Goal: Contribute content

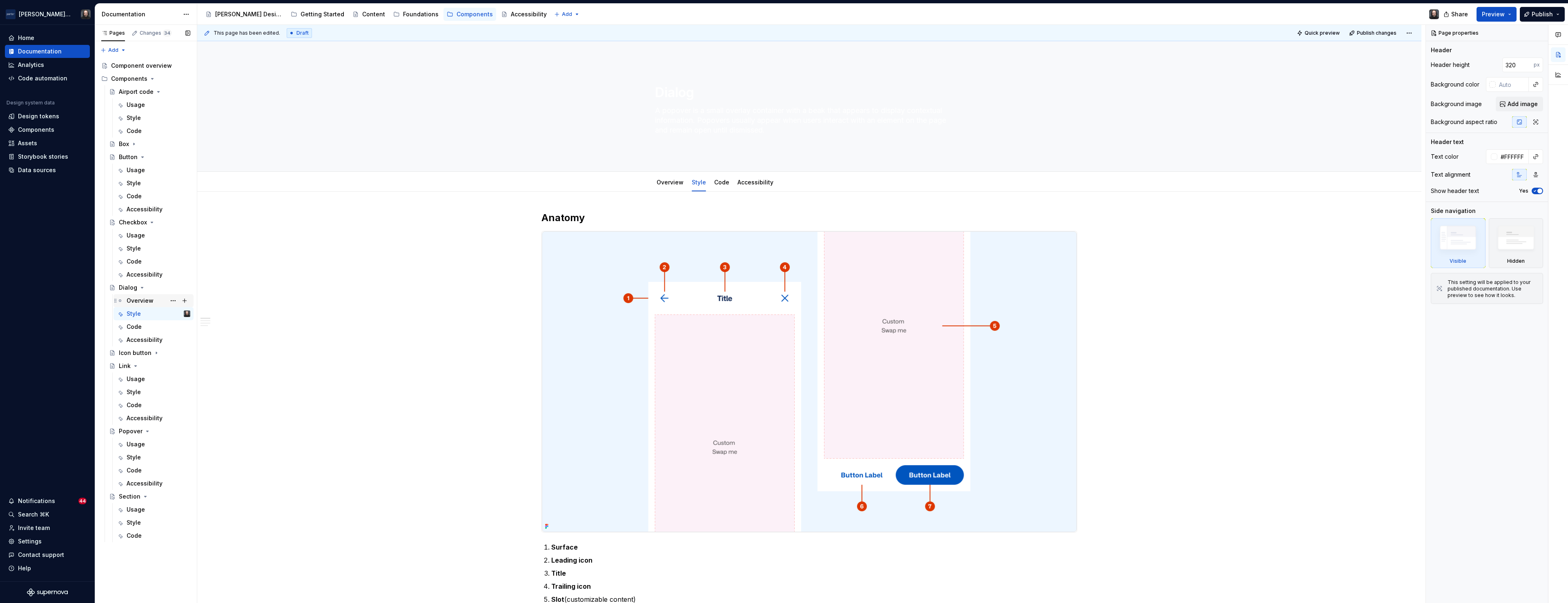
click at [139, 300] on div "Overview" at bounding box center [140, 301] width 27 height 8
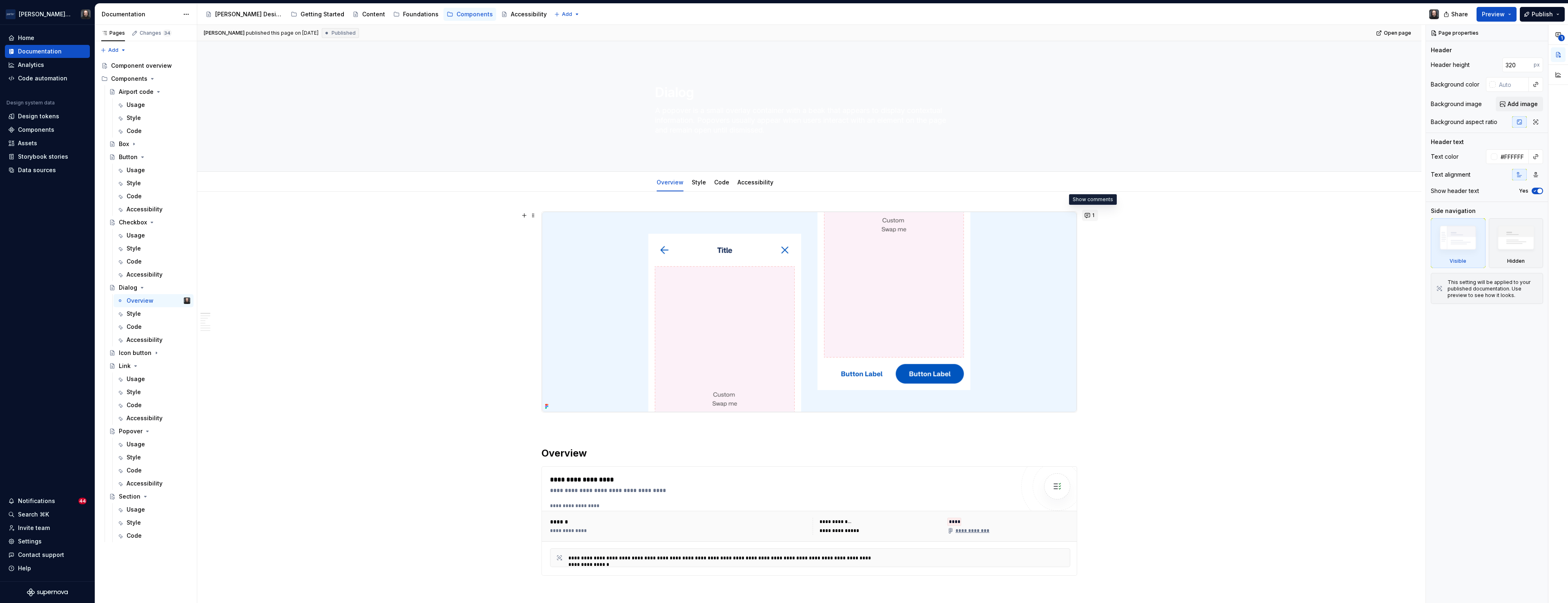
click at [1090, 215] on button "1" at bounding box center [1090, 215] width 16 height 12
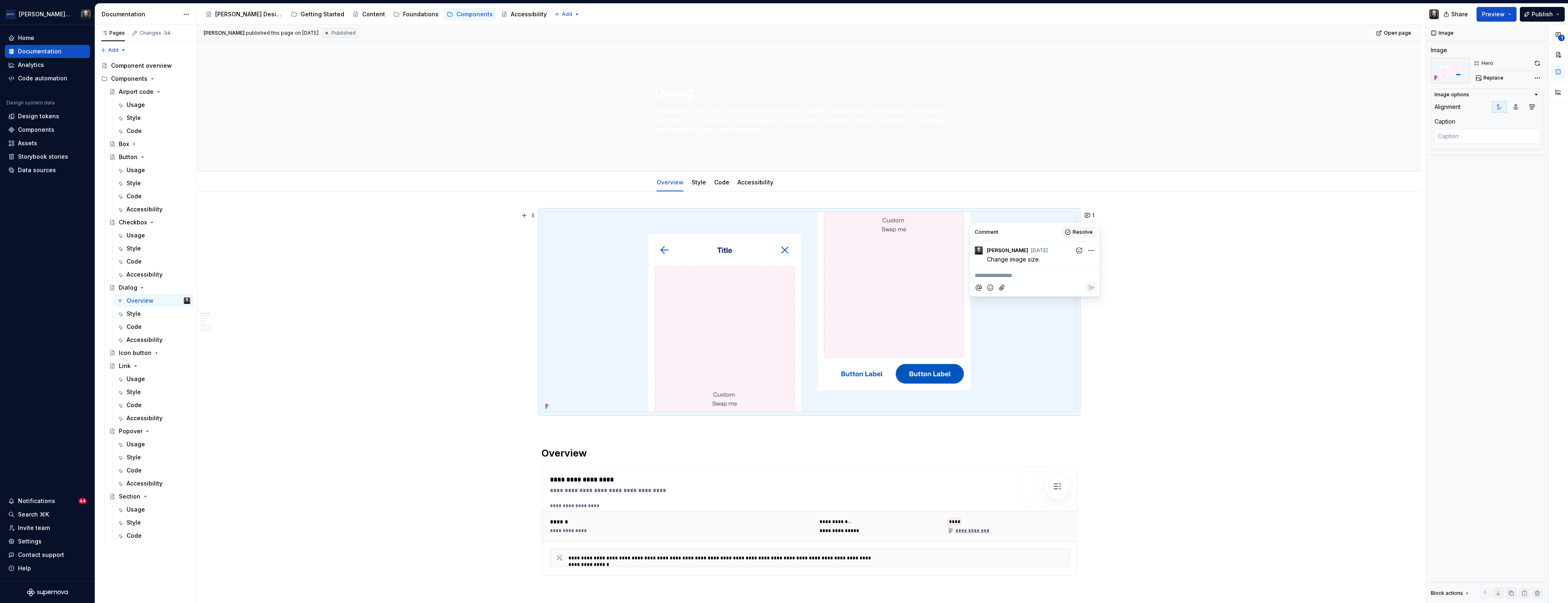
click at [1086, 232] on span "Resolve" at bounding box center [1082, 232] width 20 height 7
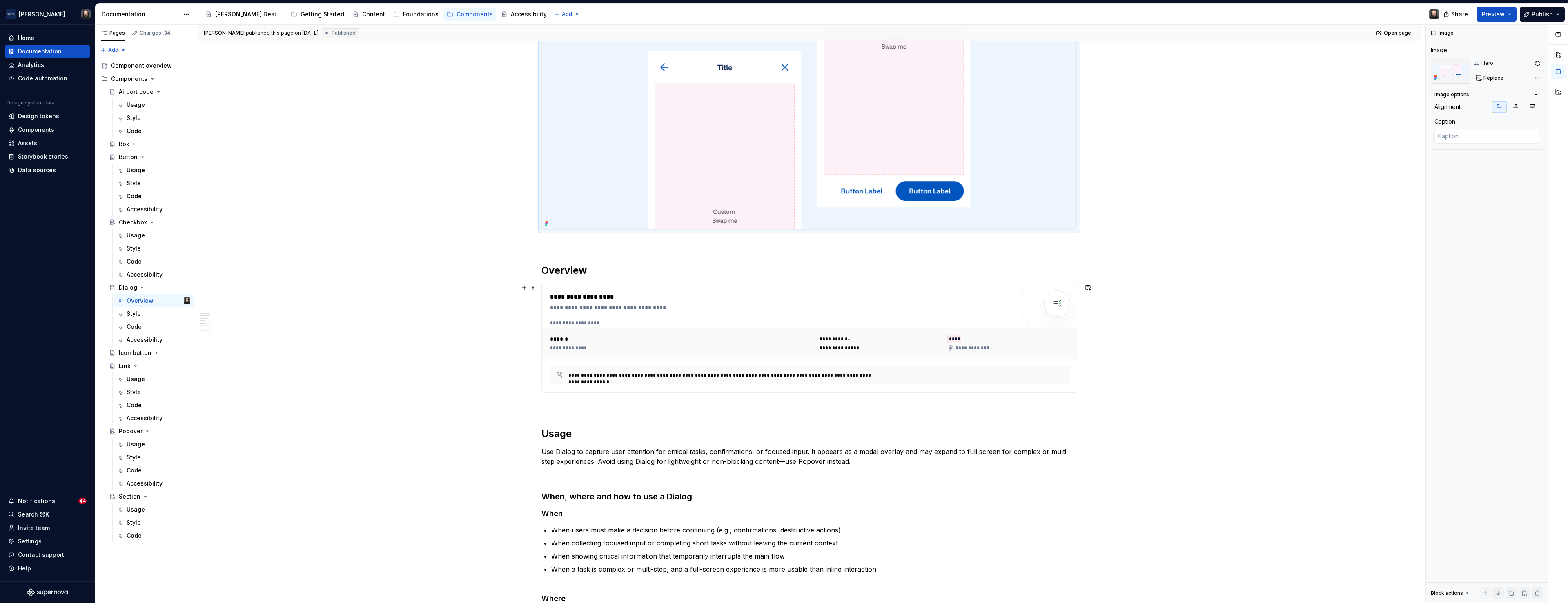
click at [939, 299] on div "**********" at bounding box center [782, 297] width 464 height 10
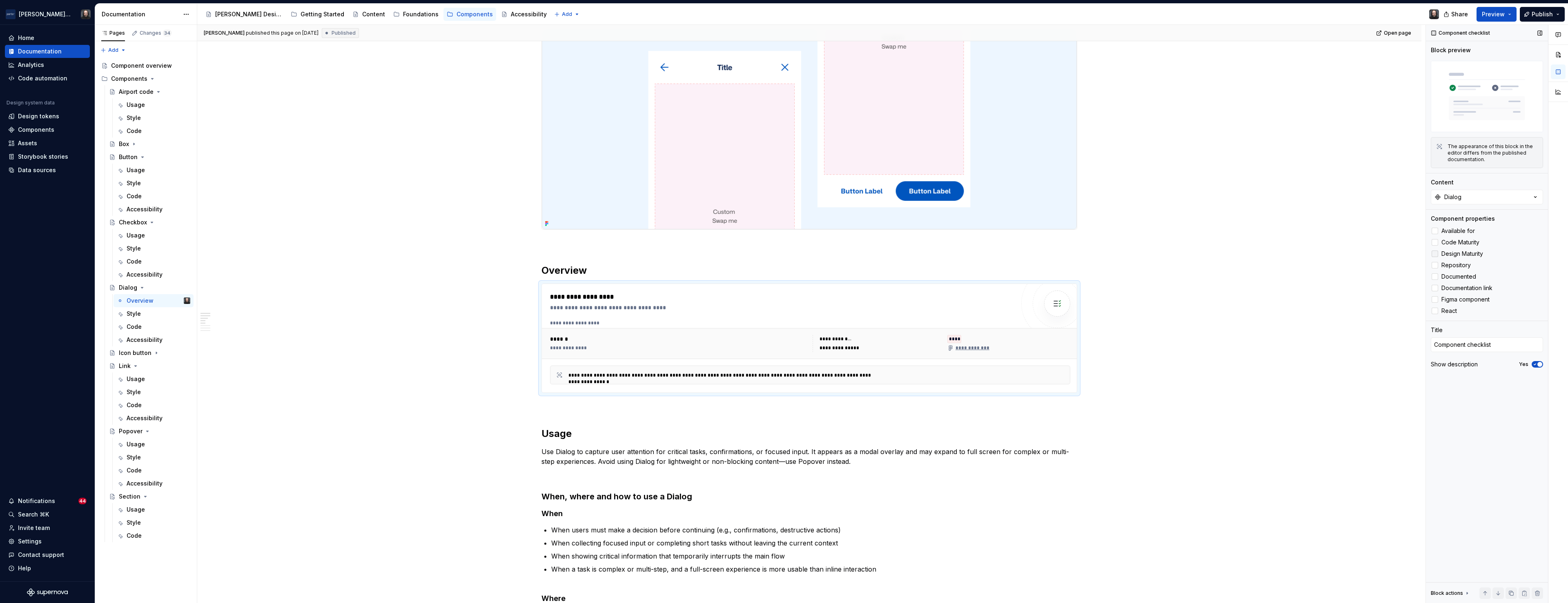
click at [1433, 254] on div at bounding box center [1435, 254] width 7 height 7
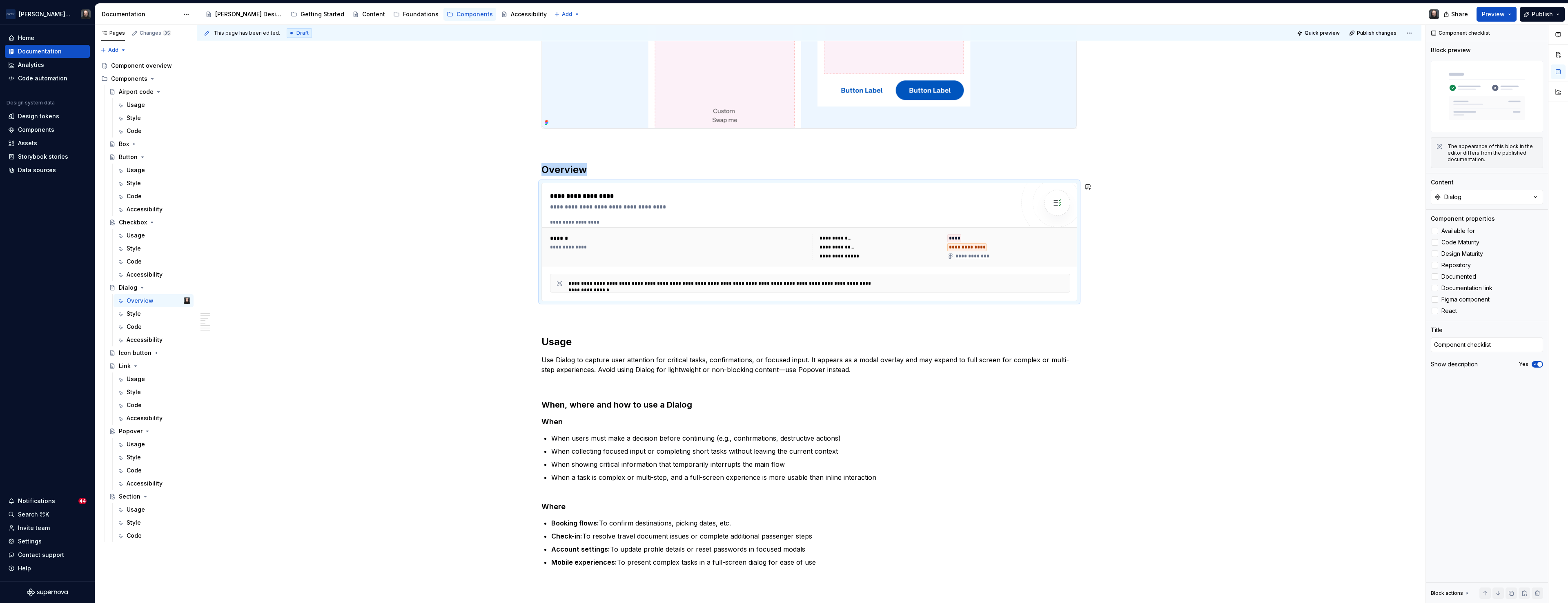
scroll to position [395, 0]
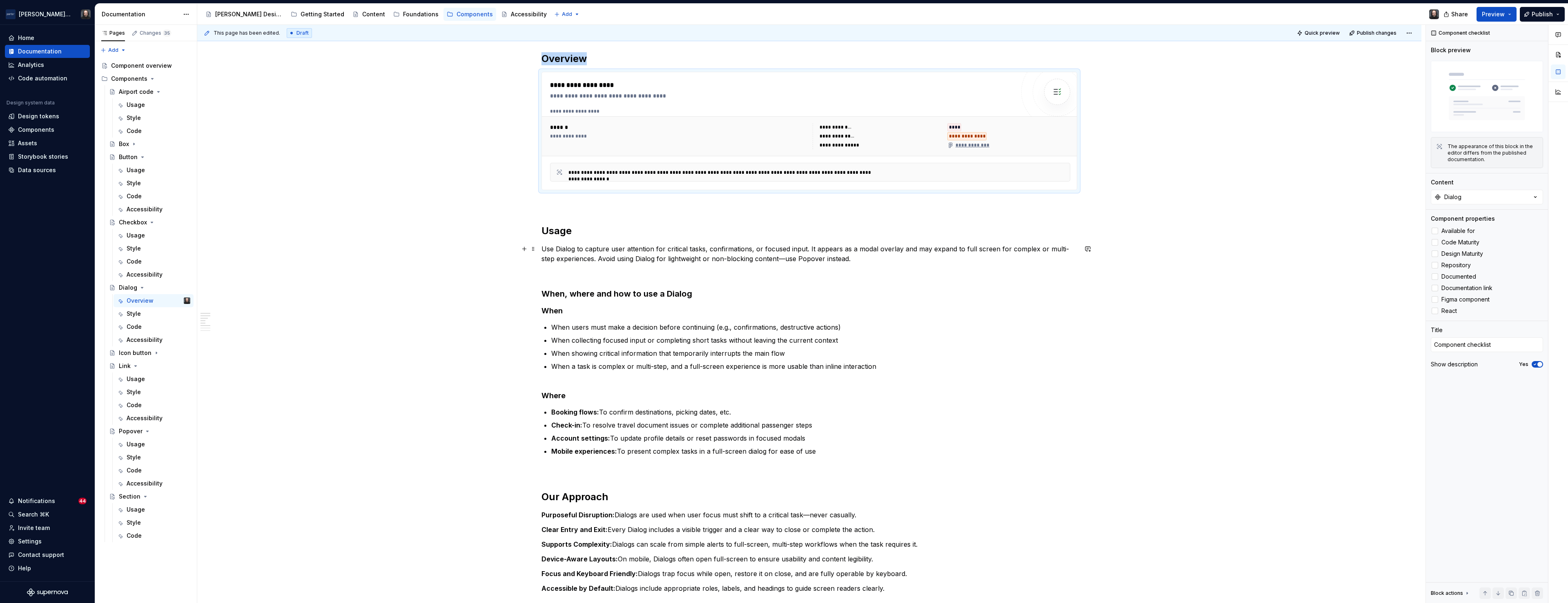
click at [629, 254] on p "Use Dialog to capture user attention for critical tasks, confirmations, or focu…" at bounding box center [810, 254] width 536 height 19
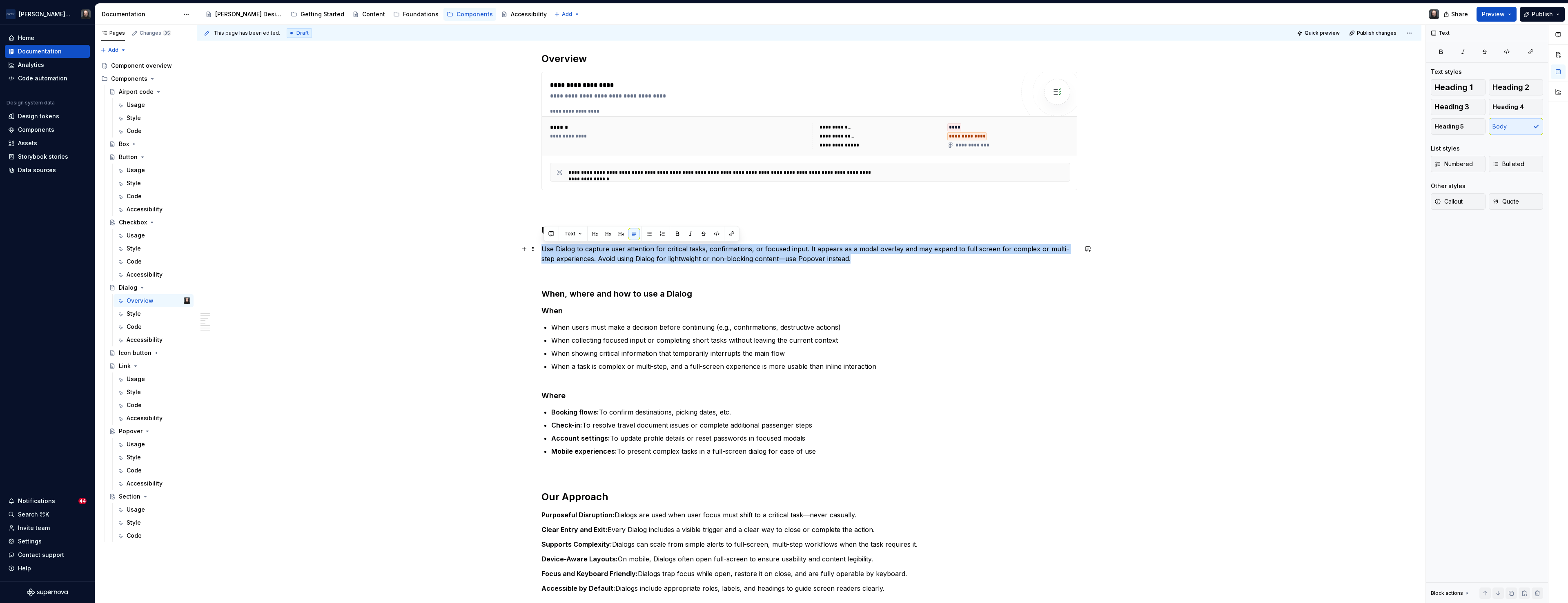
drag, startPoint x: 806, startPoint y: 259, endPoint x: 545, endPoint y: 250, distance: 261.2
click at [545, 250] on p "Use Dialog to capture user attention for critical tasks, confirmations, or focu…" at bounding box center [810, 254] width 536 height 19
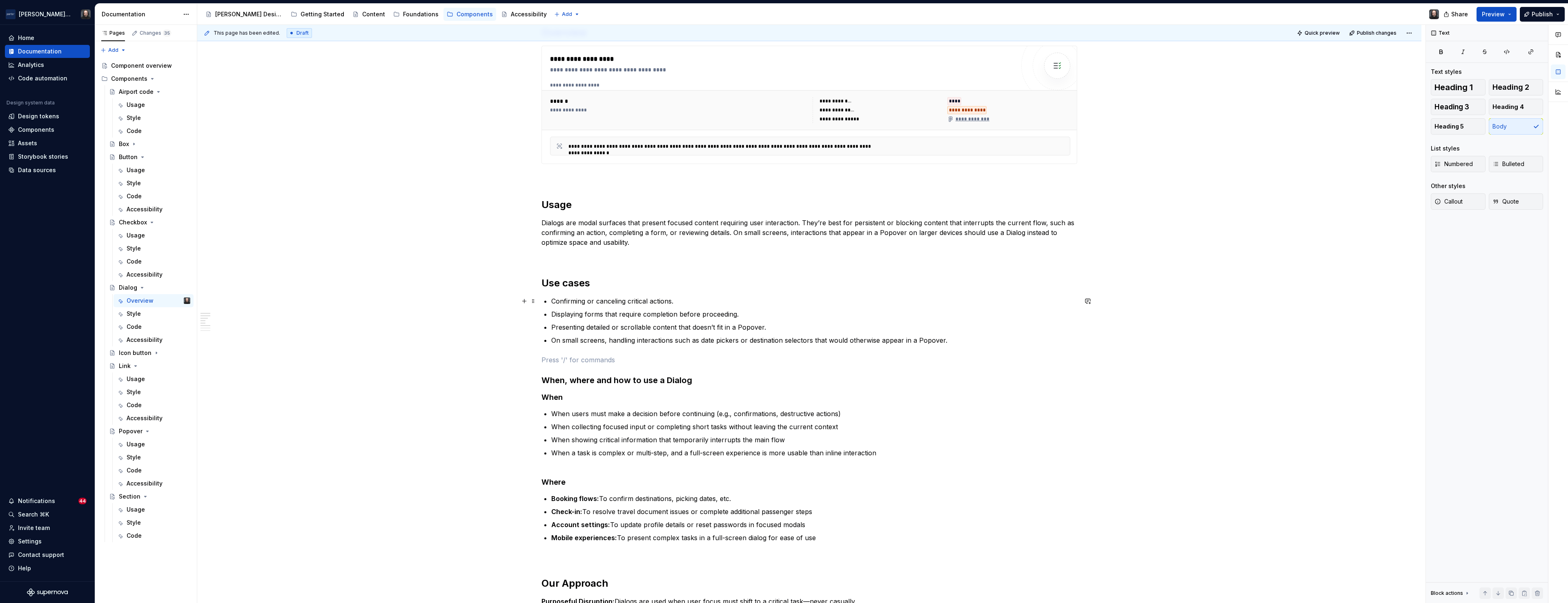
scroll to position [500, 0]
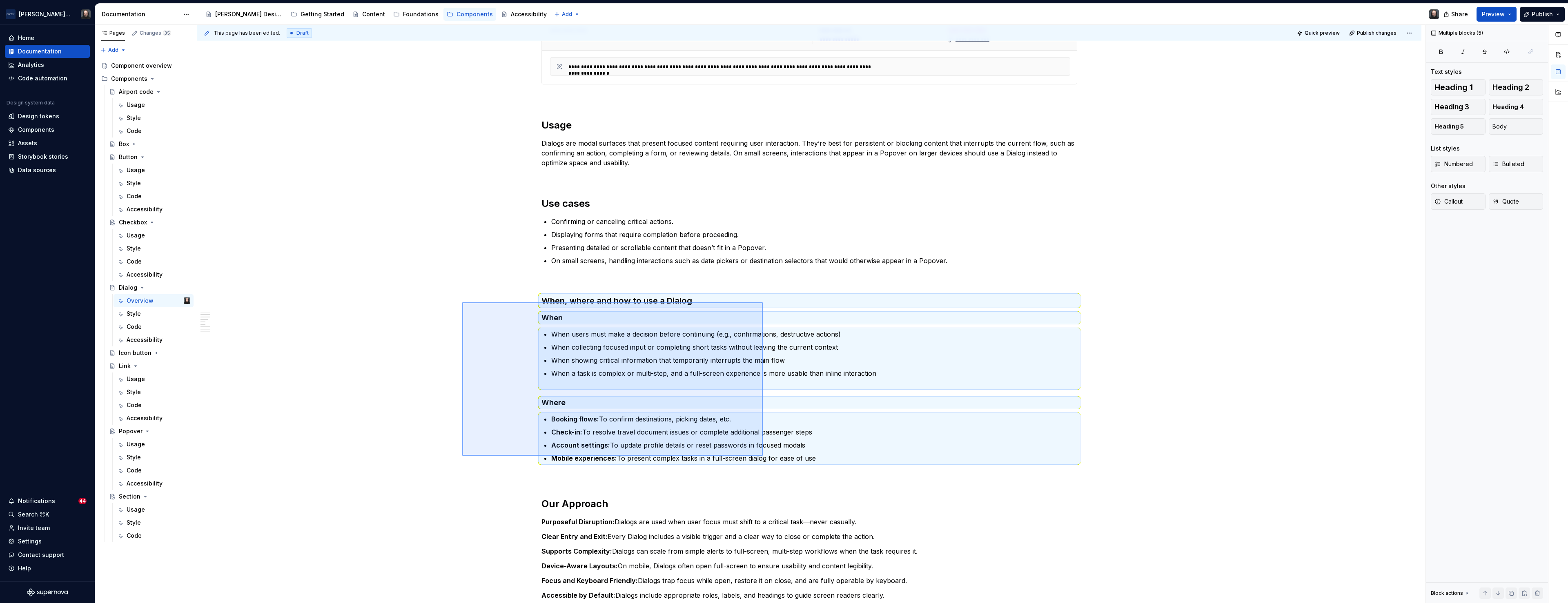
drag, startPoint x: 462, startPoint y: 302, endPoint x: 763, endPoint y: 456, distance: 338.1
click at [763, 456] on div "**********" at bounding box center [811, 314] width 1228 height 579
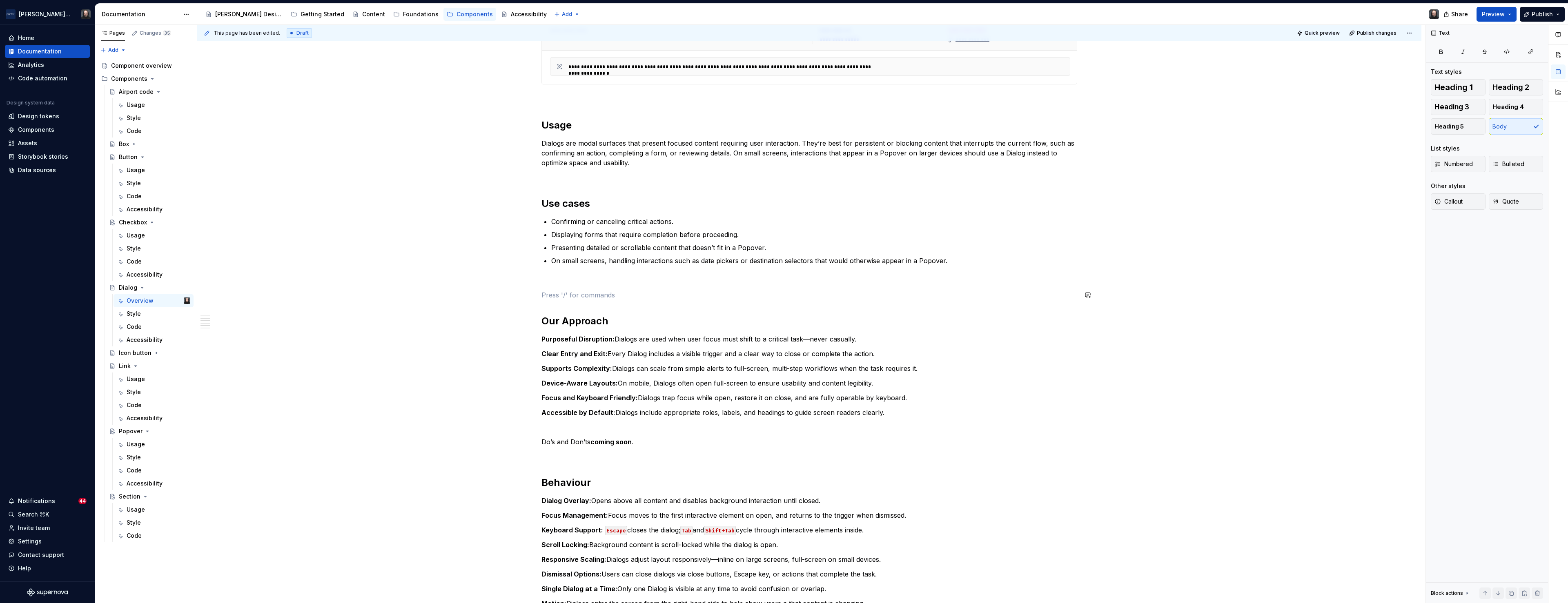
click at [550, 290] on div "**********" at bounding box center [810, 321] width 536 height 1221
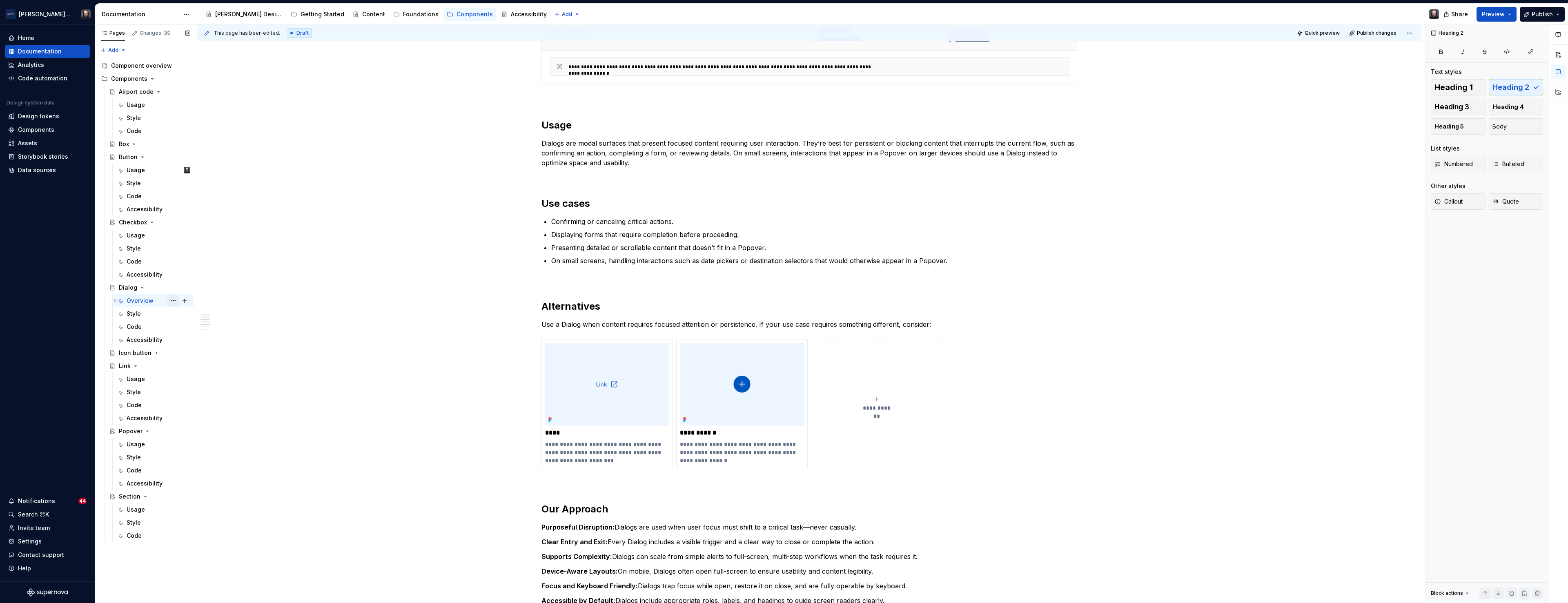
click at [173, 301] on button "Page tree" at bounding box center [173, 301] width 12 height 12
type textarea "*"
click at [194, 313] on div "Rename tab" at bounding box center [222, 315] width 80 height 8
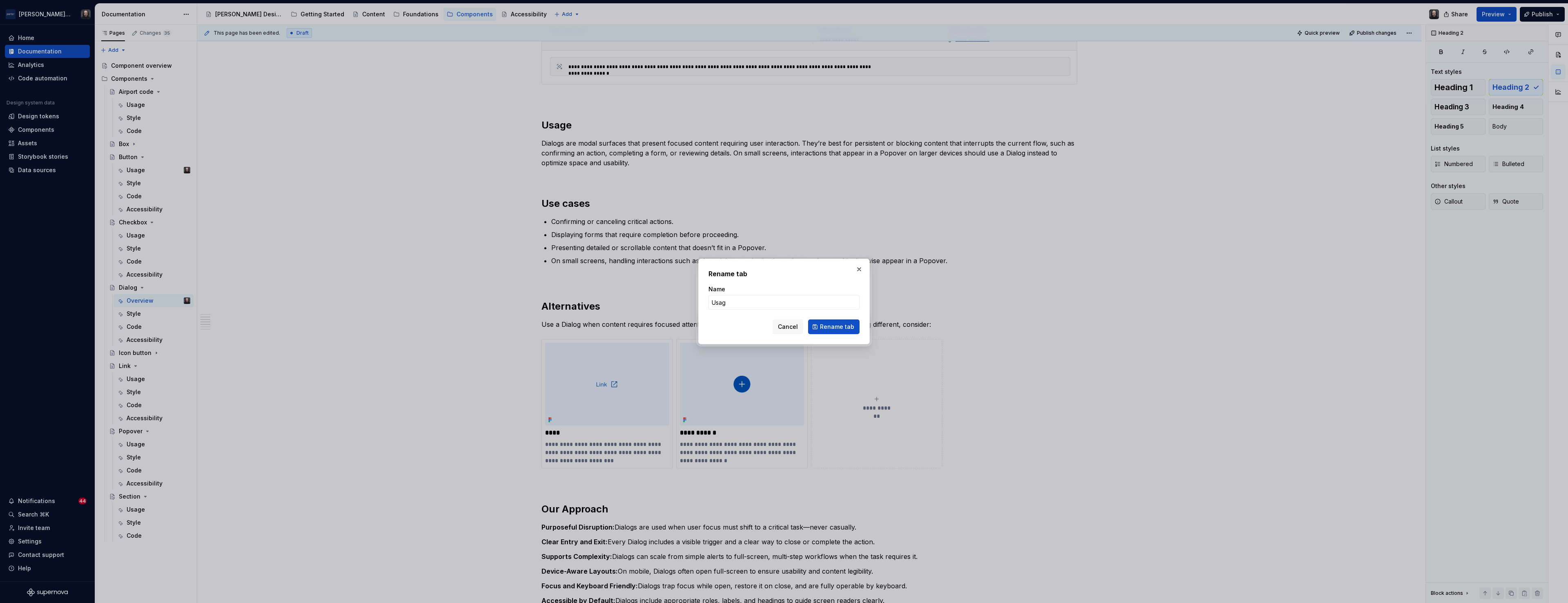
type input "Usage"
click at [846, 323] on span "Rename tab" at bounding box center [837, 327] width 34 height 8
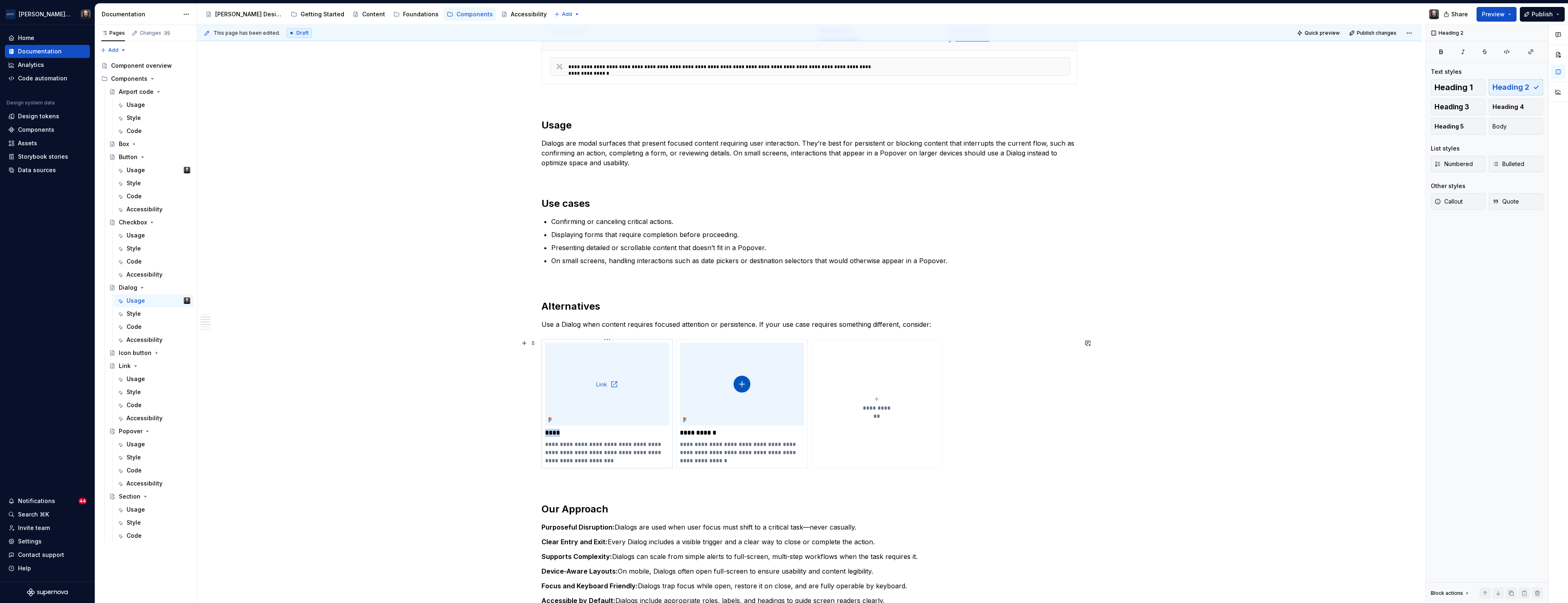
drag, startPoint x: 561, startPoint y: 433, endPoint x: 548, endPoint y: 435, distance: 13.2
click at [548, 435] on p "****" at bounding box center [607, 433] width 124 height 8
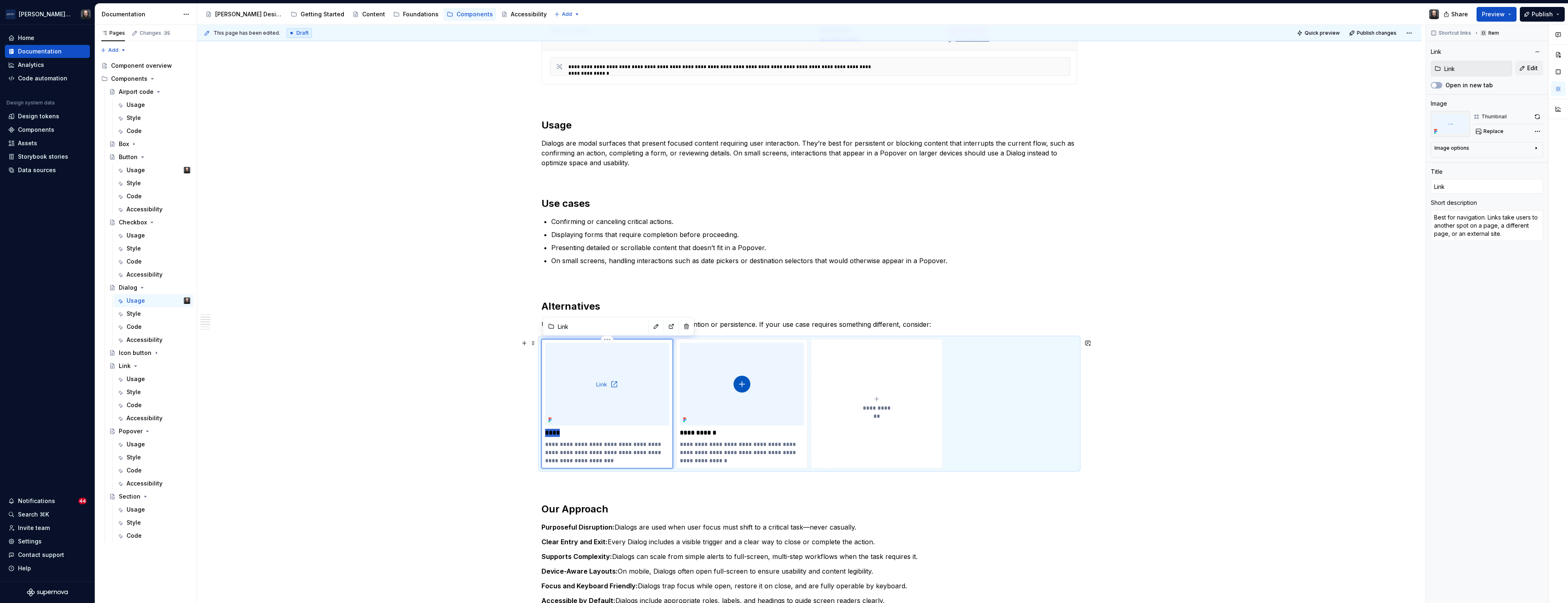
type textarea "*"
type input "P"
type textarea "*"
type input "Po"
type textarea "*"
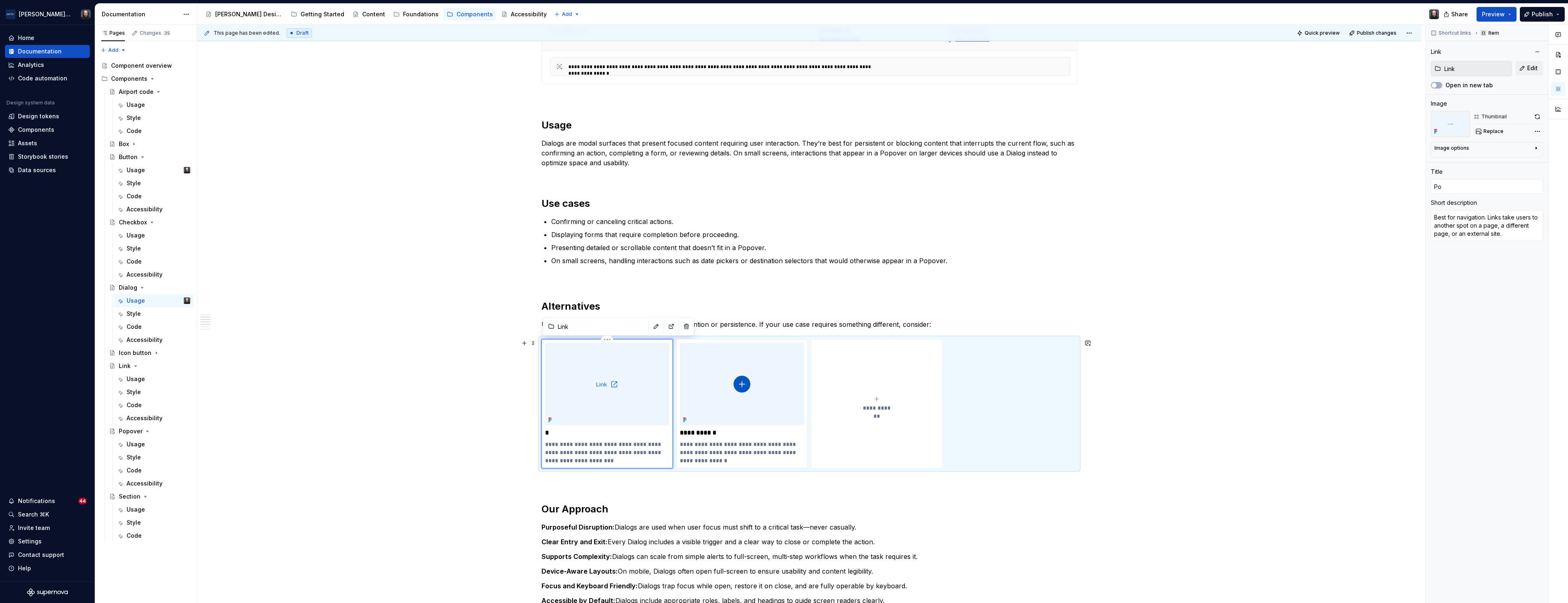
type input "Pop"
type textarea "*"
type input "Popo"
type textarea "*"
type input "Popov"
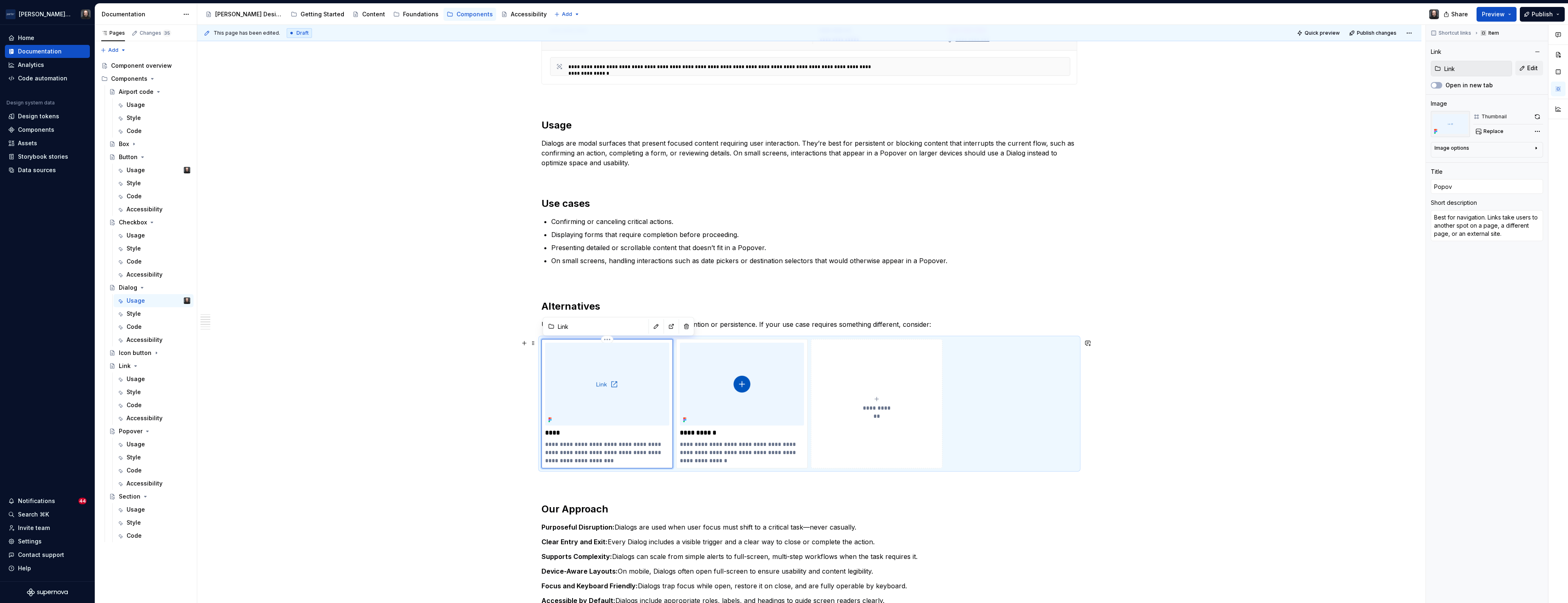
type textarea "*"
type input "Popove"
type textarea "*"
type input "Popover"
click at [625, 403] on img at bounding box center [607, 385] width 124 height 83
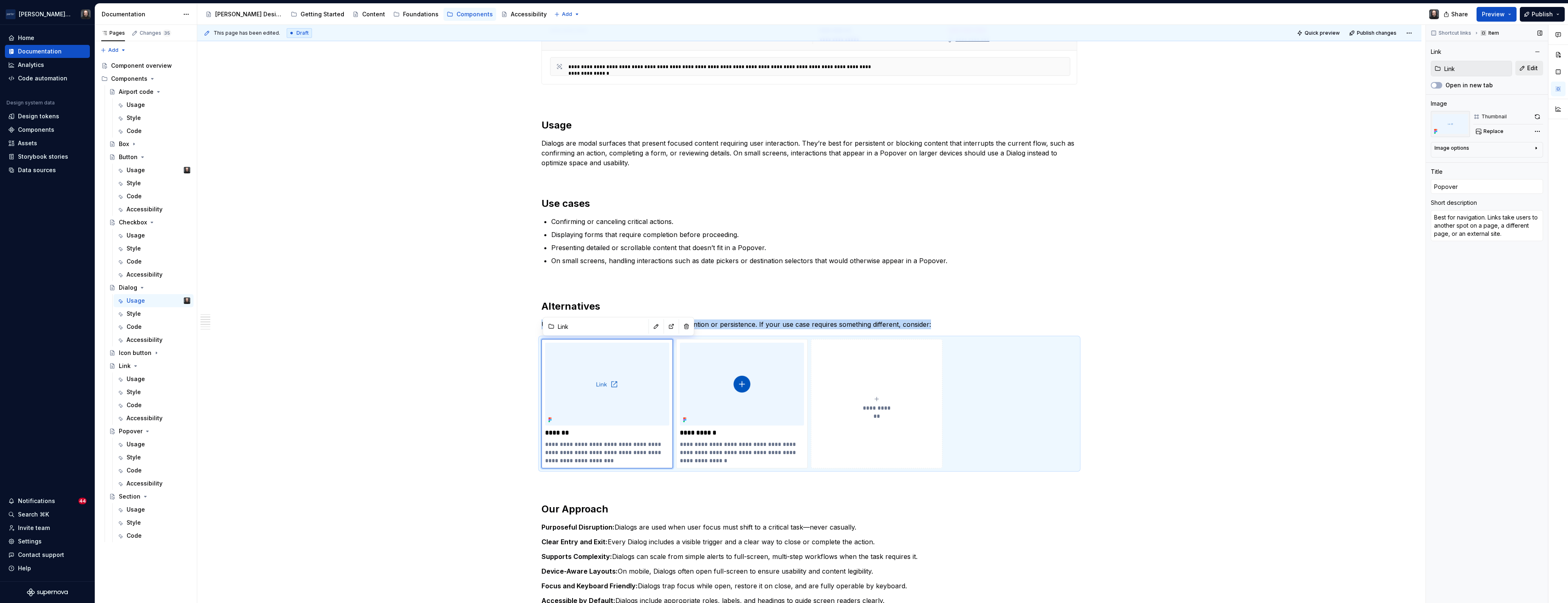
click at [1537, 68] on span "Edit" at bounding box center [1532, 68] width 10 height 8
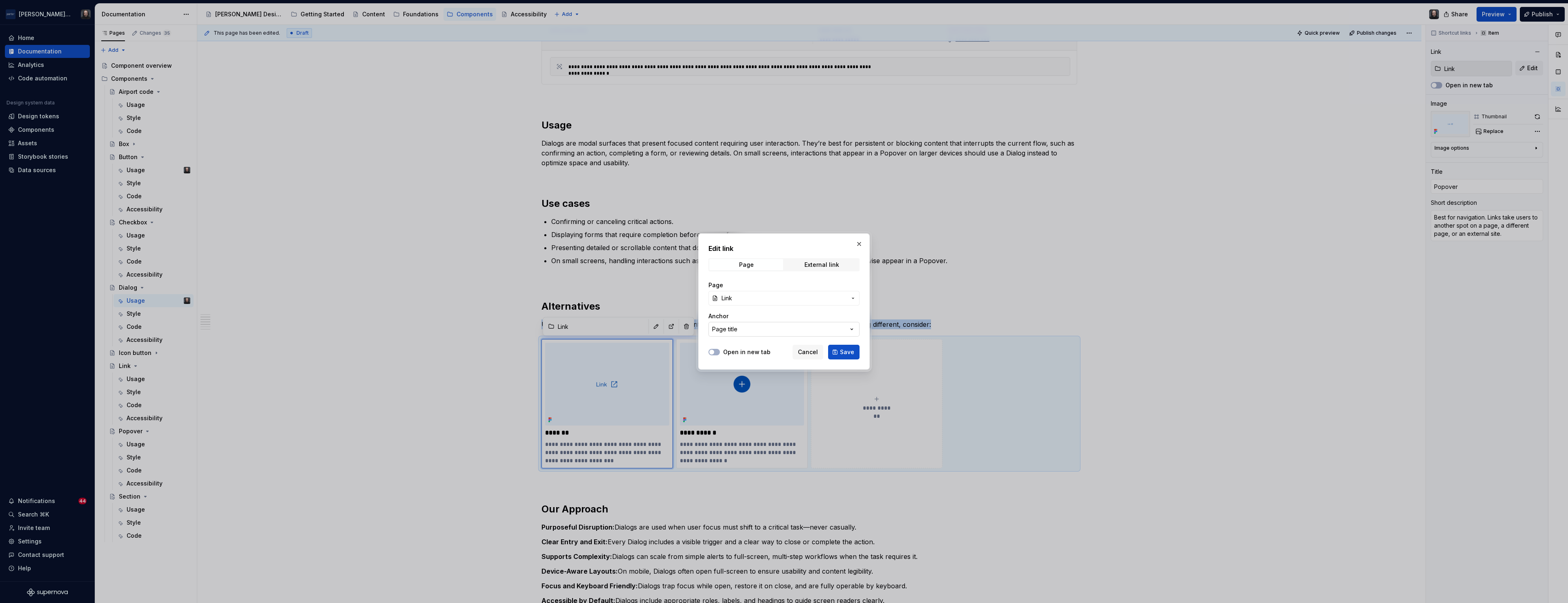
click at [791, 332] on button "Page title" at bounding box center [784, 329] width 151 height 15
click at [791, 329] on div "Edit link Page External link Page Link Anchor Page title Open in new tab Cancel…" at bounding box center [784, 301] width 1568 height 603
click at [782, 301] on span "Link" at bounding box center [783, 298] width 125 height 8
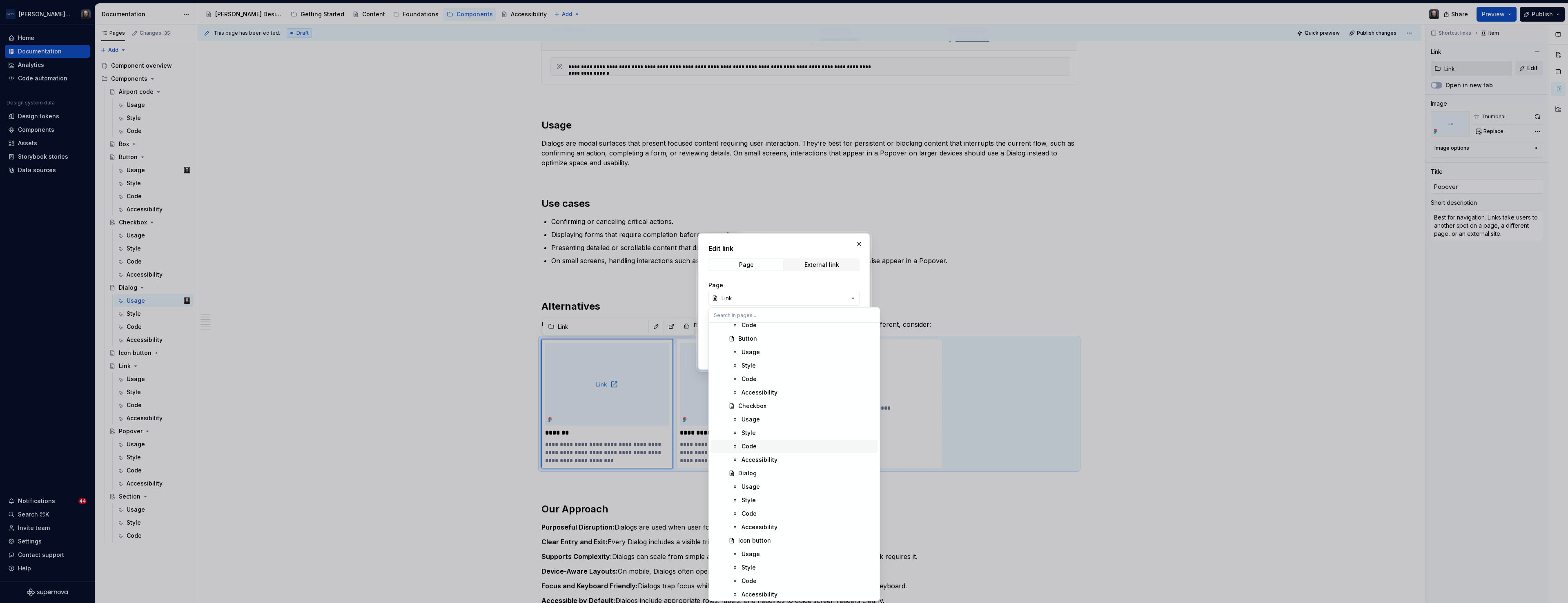
scroll to position [726, 0]
click at [780, 410] on div "Popover" at bounding box center [807, 413] width 136 height 8
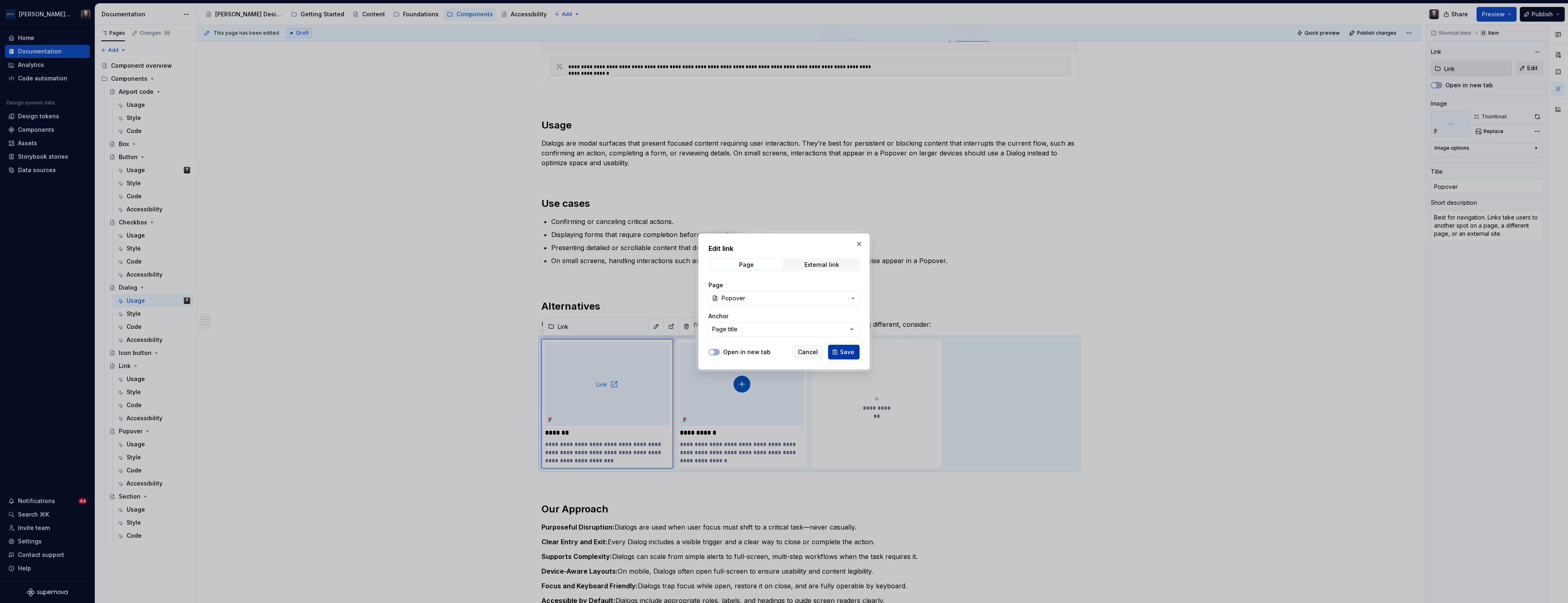
click at [853, 352] on span "Save" at bounding box center [847, 352] width 14 height 8
type textarea "*"
type input "Popover"
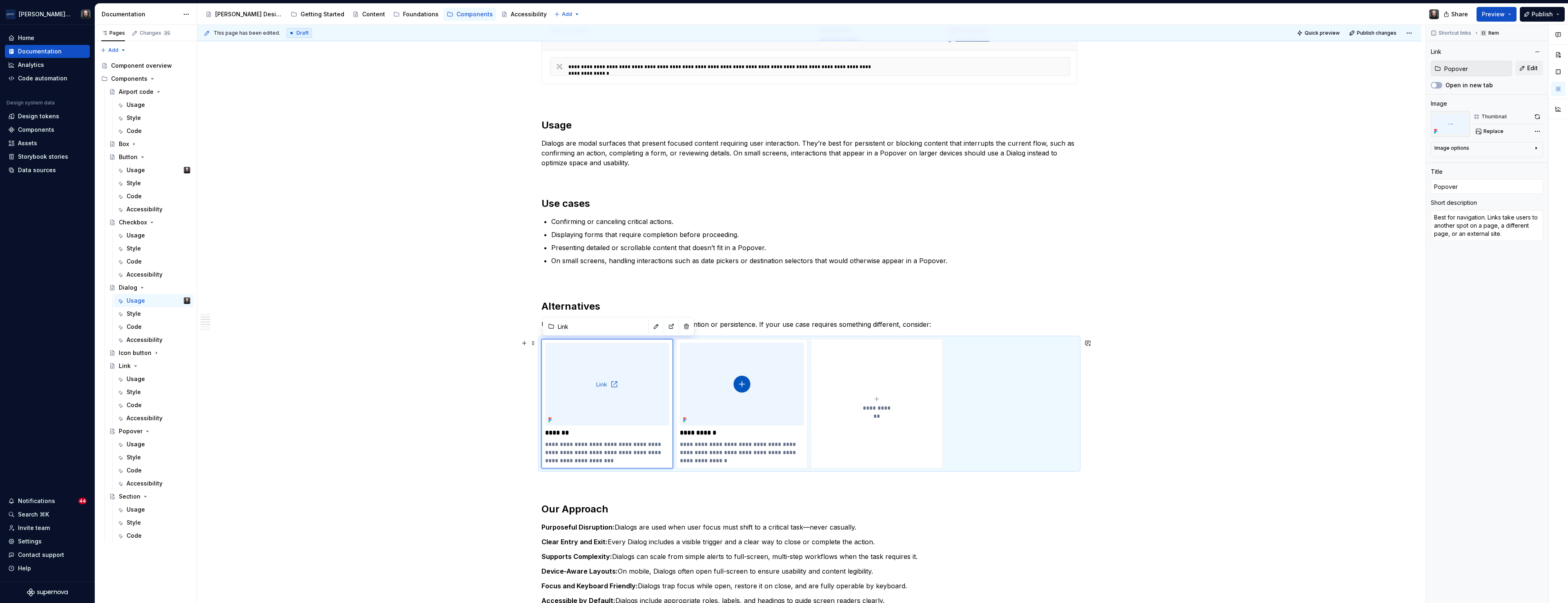
type textarea "*"
type input "Popover"
click at [1468, 230] on textarea "Best for navigation. Links take users to another spot on a page, a different pa…" at bounding box center [1487, 225] width 112 height 31
paste textarea "for lightweight, contextual interactions on large screens"
type textarea "*"
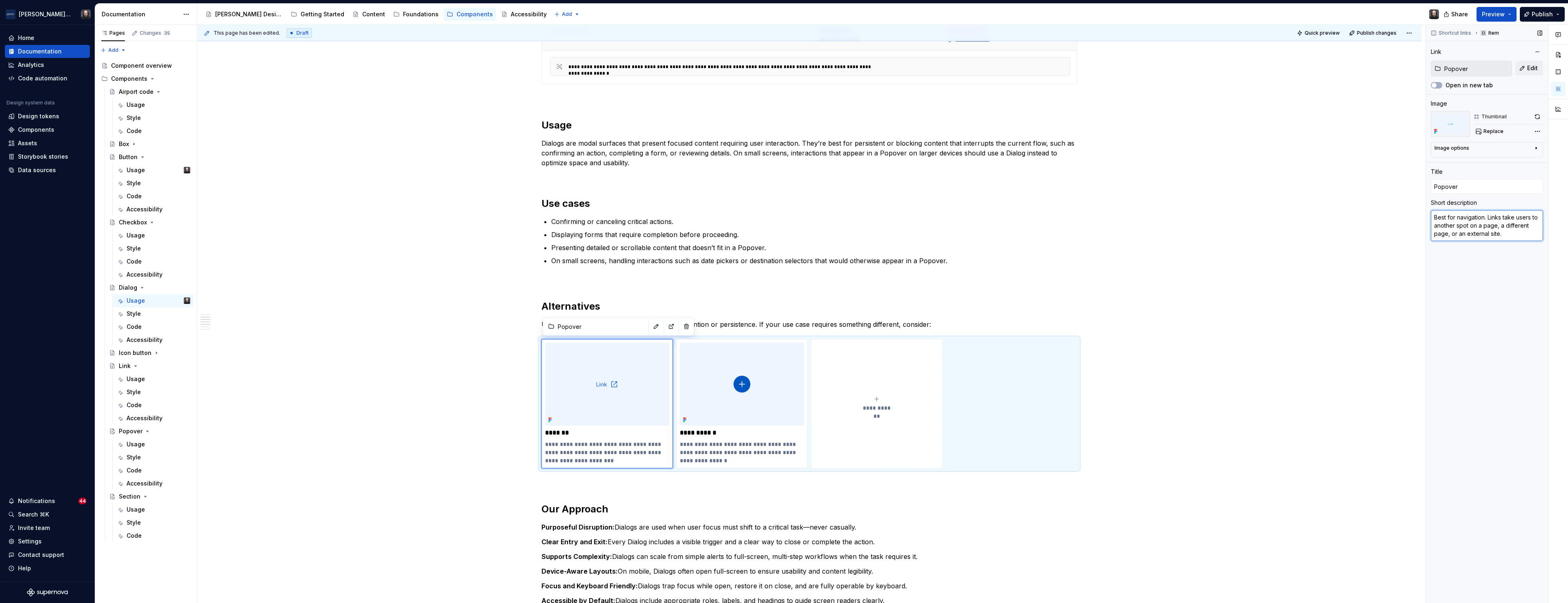
type textarea "for lightweight, contextual interactions on large screens."
type textarea "*"
type textarea "For lightweight, contextual interactions on large screens."
drag, startPoint x: 1371, startPoint y: 356, endPoint x: 1119, endPoint y: 386, distance: 253.8
click at [1363, 355] on div "**********" at bounding box center [811, 314] width 1228 height 579
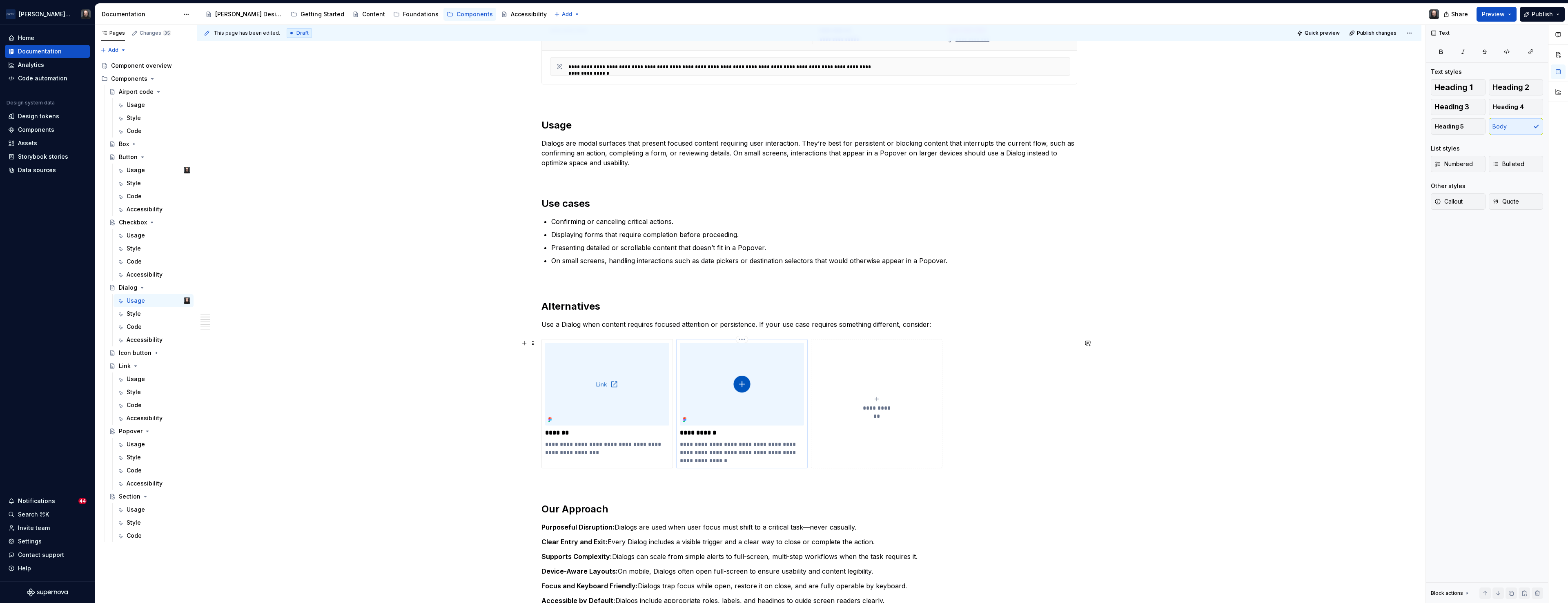
click at [794, 383] on img at bounding box center [742, 385] width 124 height 83
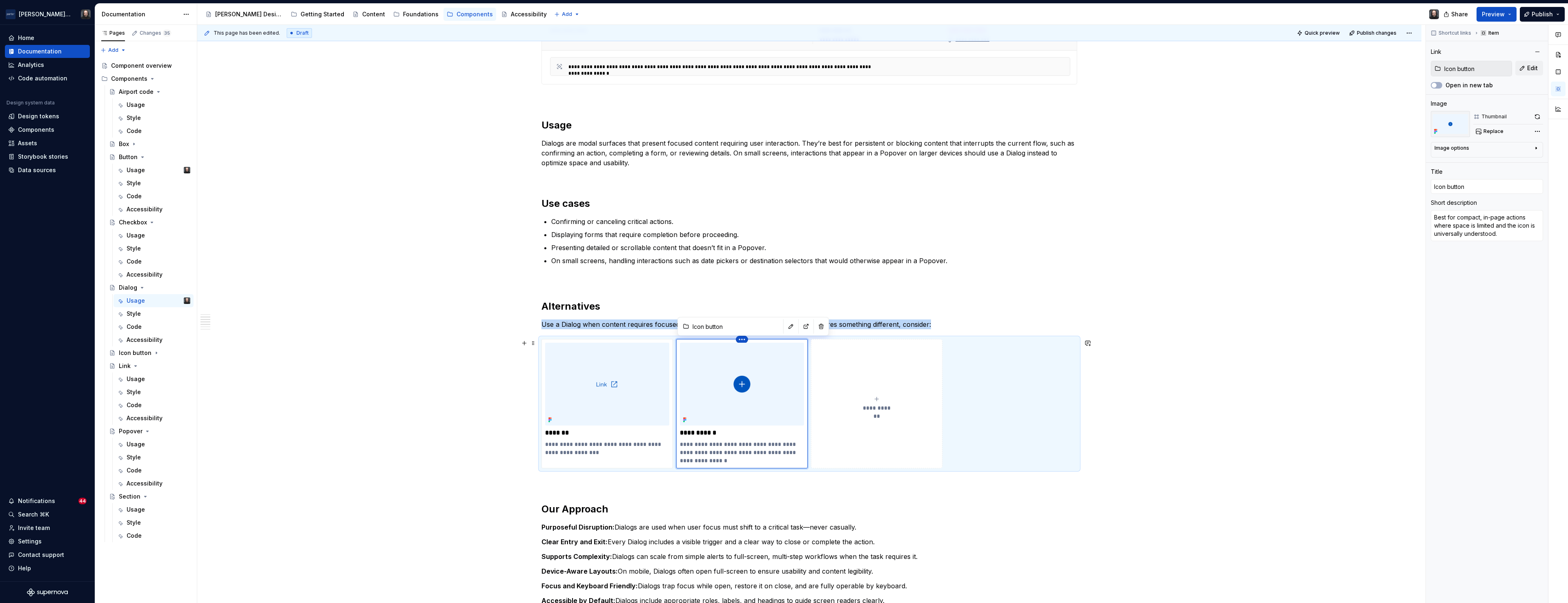
click at [746, 339] on html "Porter Airlines Home Documentation Analytics Code automation Design system data…" at bounding box center [784, 301] width 1568 height 603
click at [762, 353] on div "Delete item" at bounding box center [779, 353] width 53 height 8
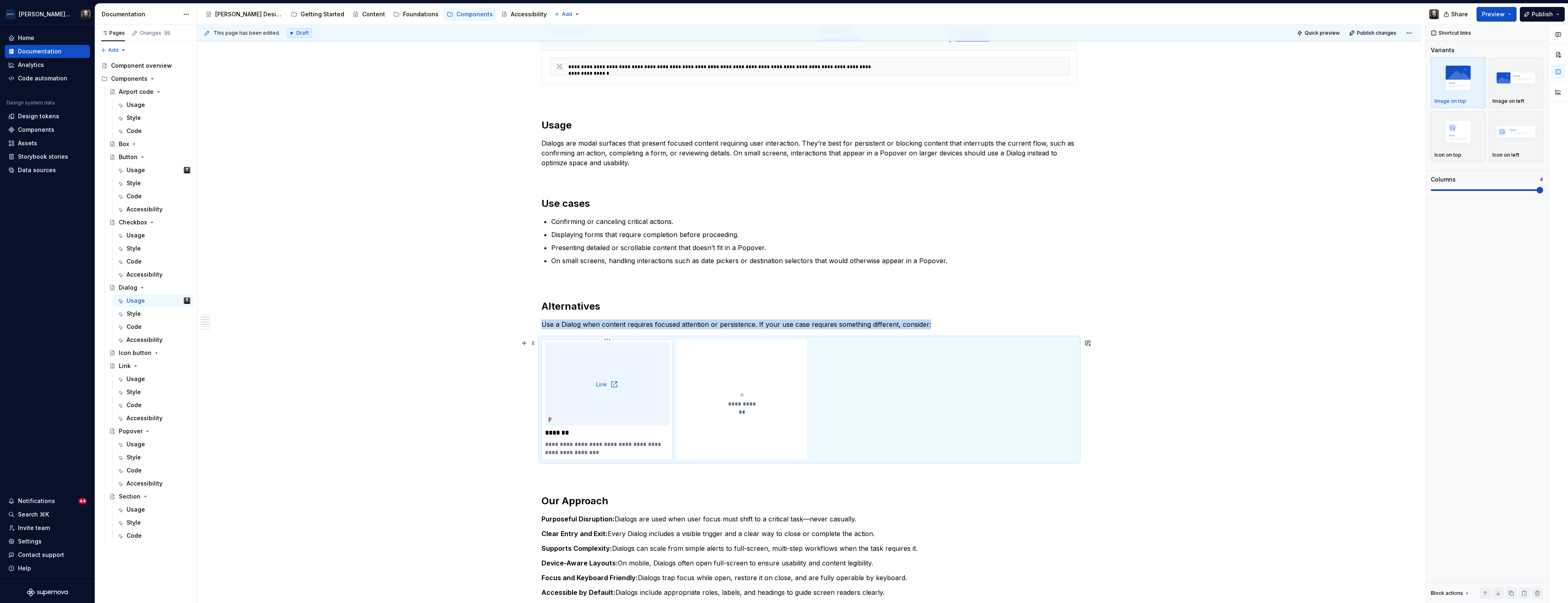
click at [623, 387] on img at bounding box center [607, 385] width 124 height 83
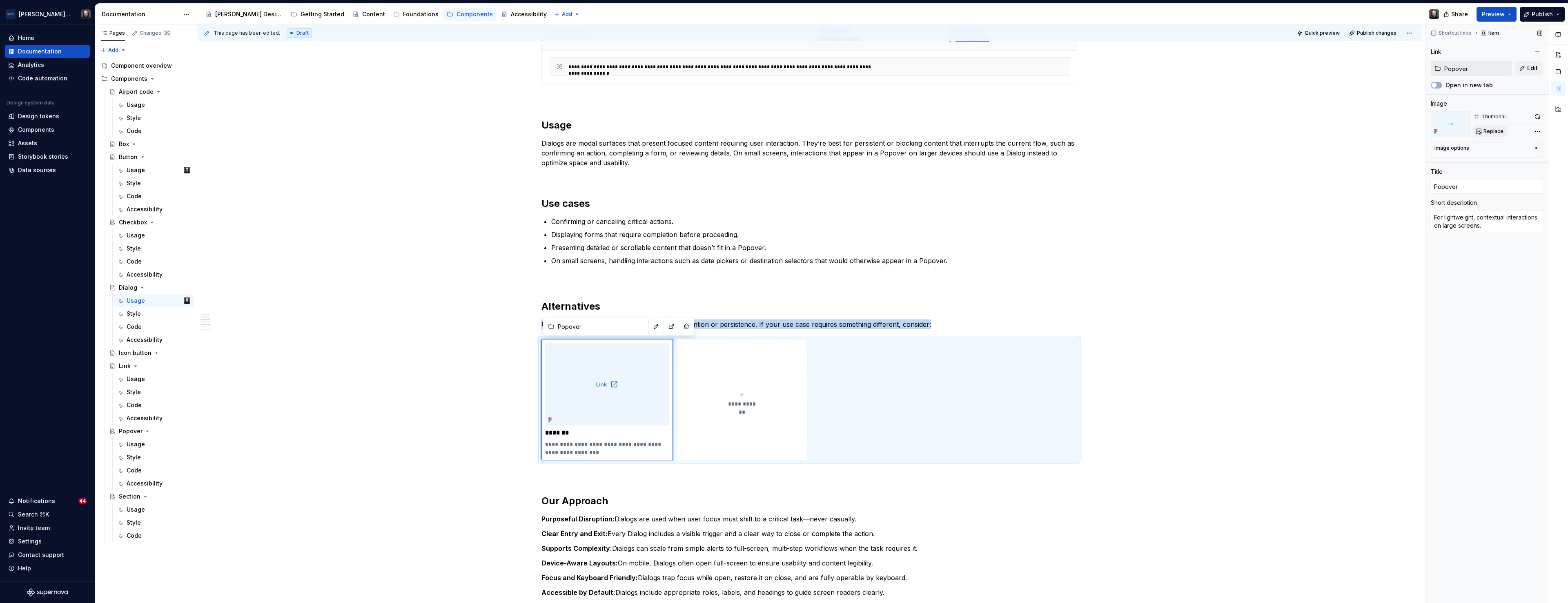
click at [1490, 130] on span "Replace" at bounding box center [1493, 131] width 20 height 7
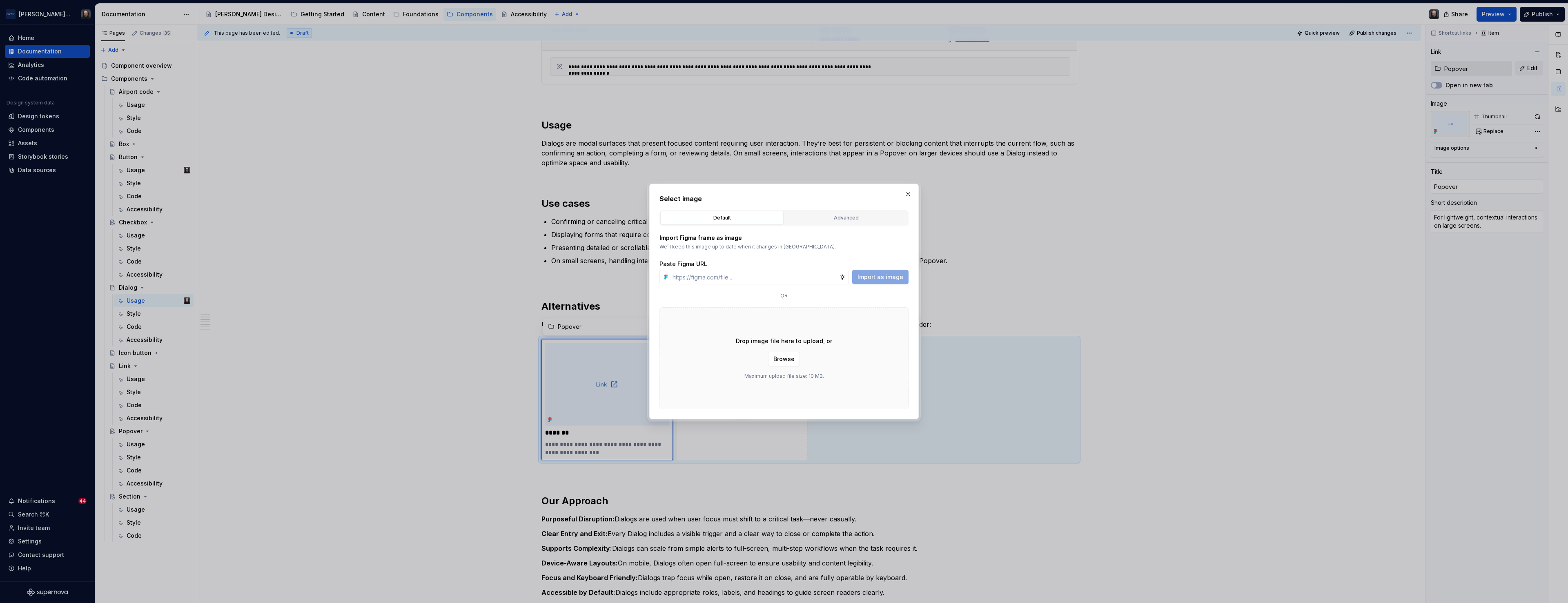
drag, startPoint x: 846, startPoint y: 215, endPoint x: 842, endPoint y: 220, distance: 6.4
click at [846, 215] on div "Advanced" at bounding box center [845, 218] width 117 height 8
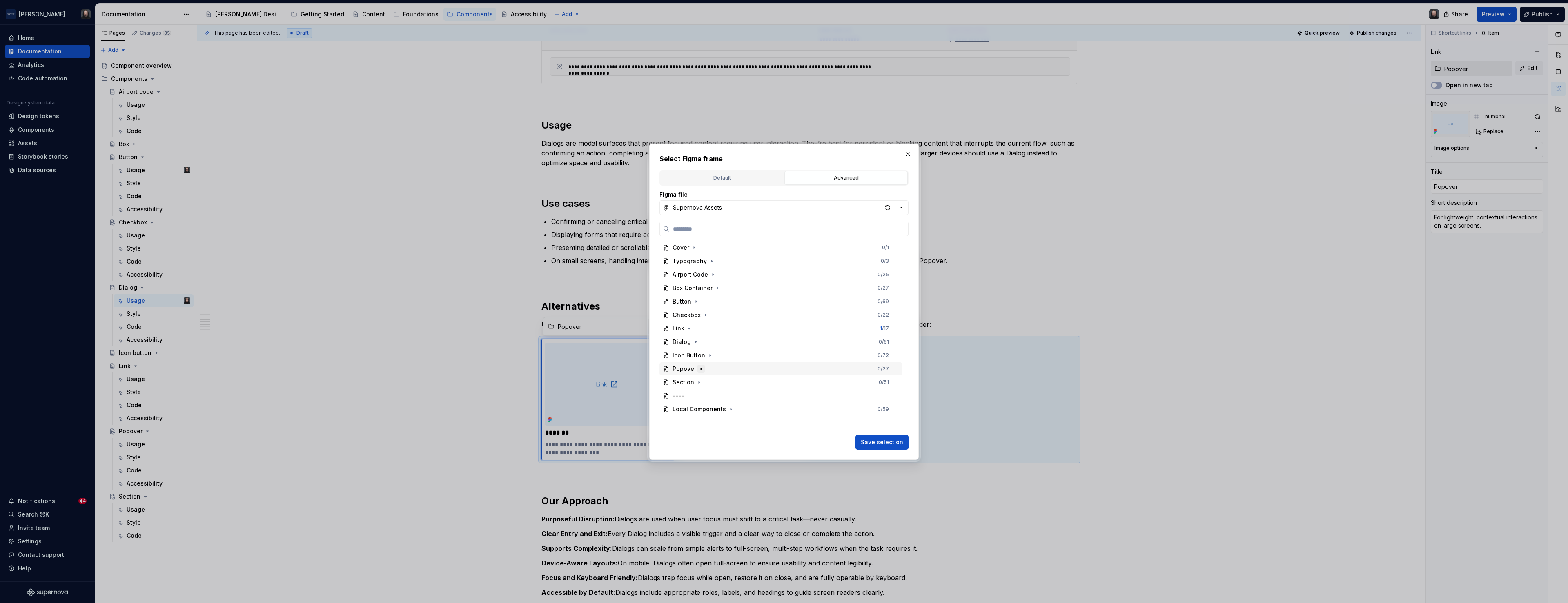
click at [701, 369] on icon "button" at bounding box center [701, 368] width 1 height 2
click at [751, 374] on div "Thumbnail" at bounding box center [785, 377] width 235 height 13
click at [895, 441] on span "Save selection" at bounding box center [882, 442] width 43 height 8
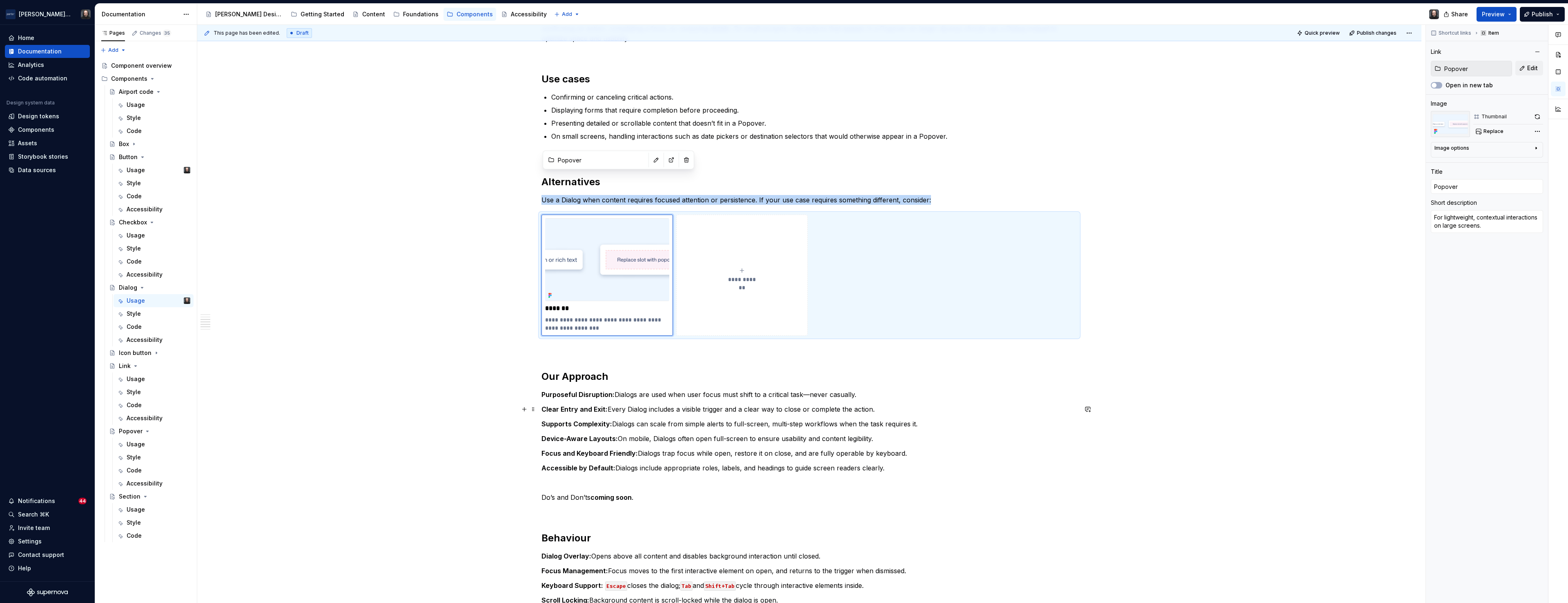
scroll to position [667, 0]
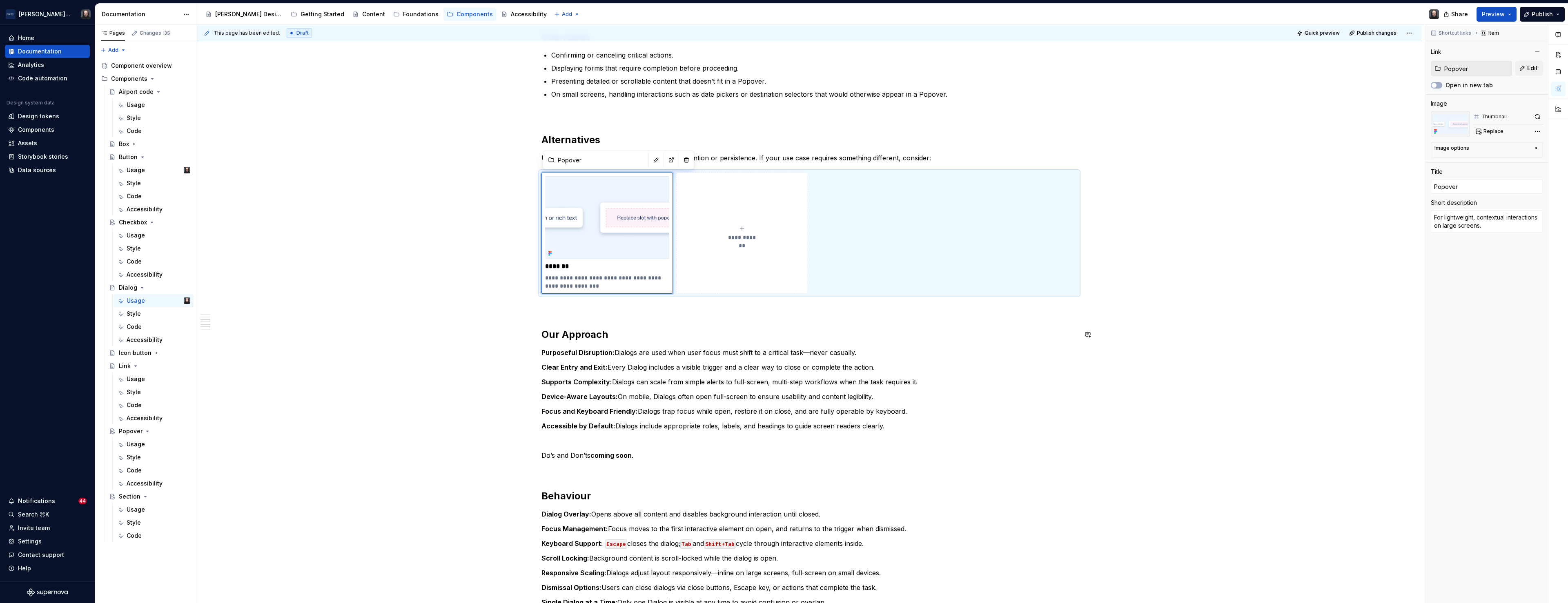
click at [548, 323] on div "**********" at bounding box center [810, 245] width 536 height 1401
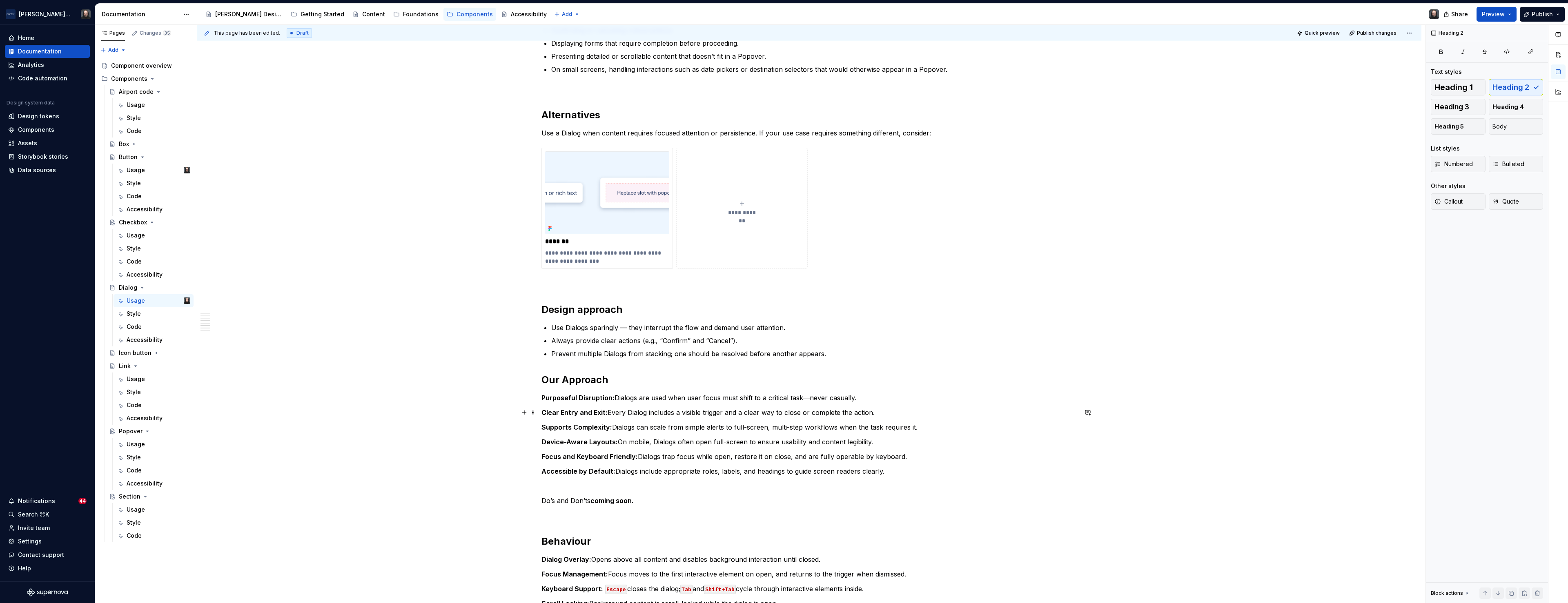
scroll to position [821, 0]
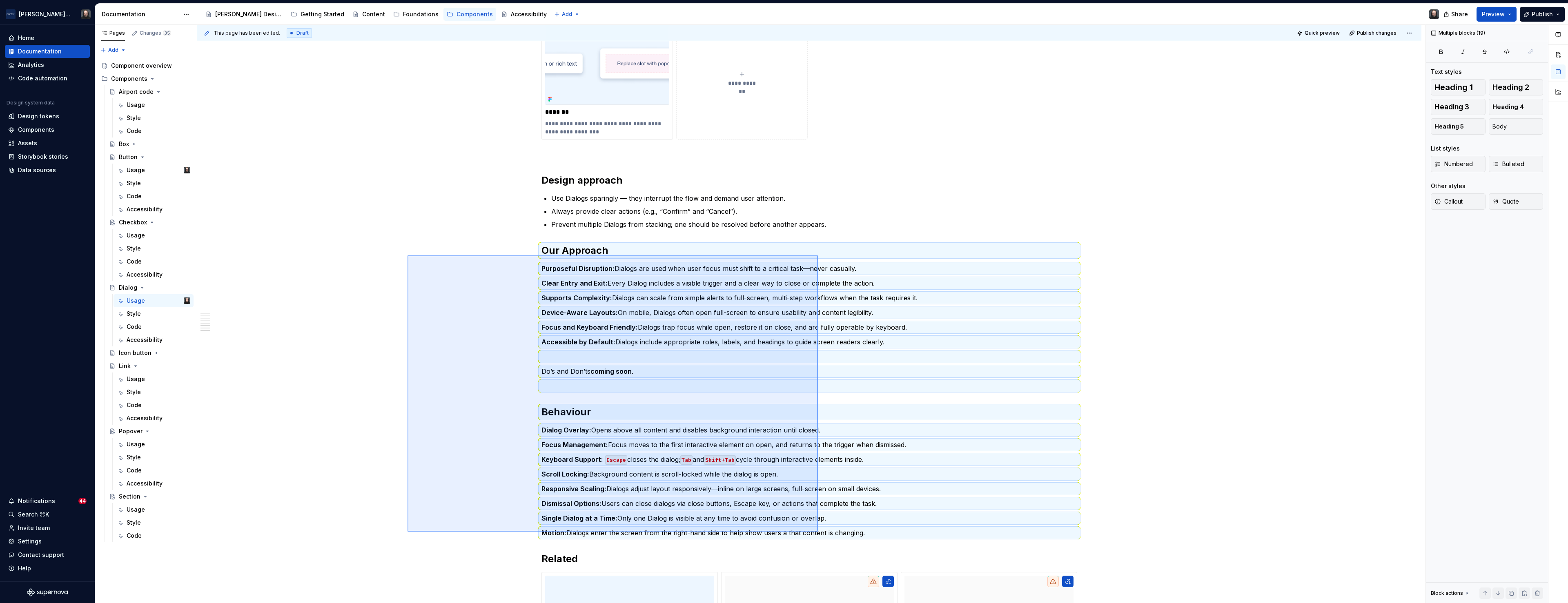
drag, startPoint x: 407, startPoint y: 256, endPoint x: 818, endPoint y: 532, distance: 495.1
click at [818, 532] on div "**********" at bounding box center [811, 314] width 1228 height 579
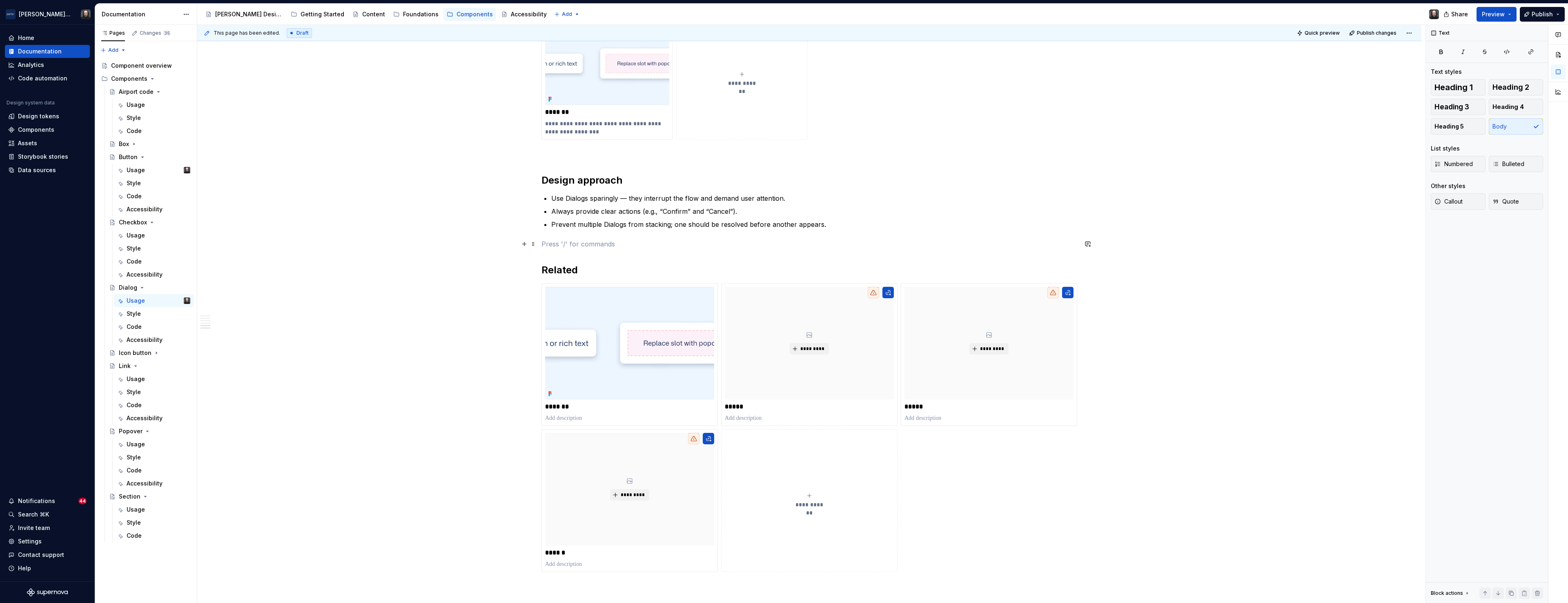
click at [561, 245] on p at bounding box center [810, 244] width 536 height 10
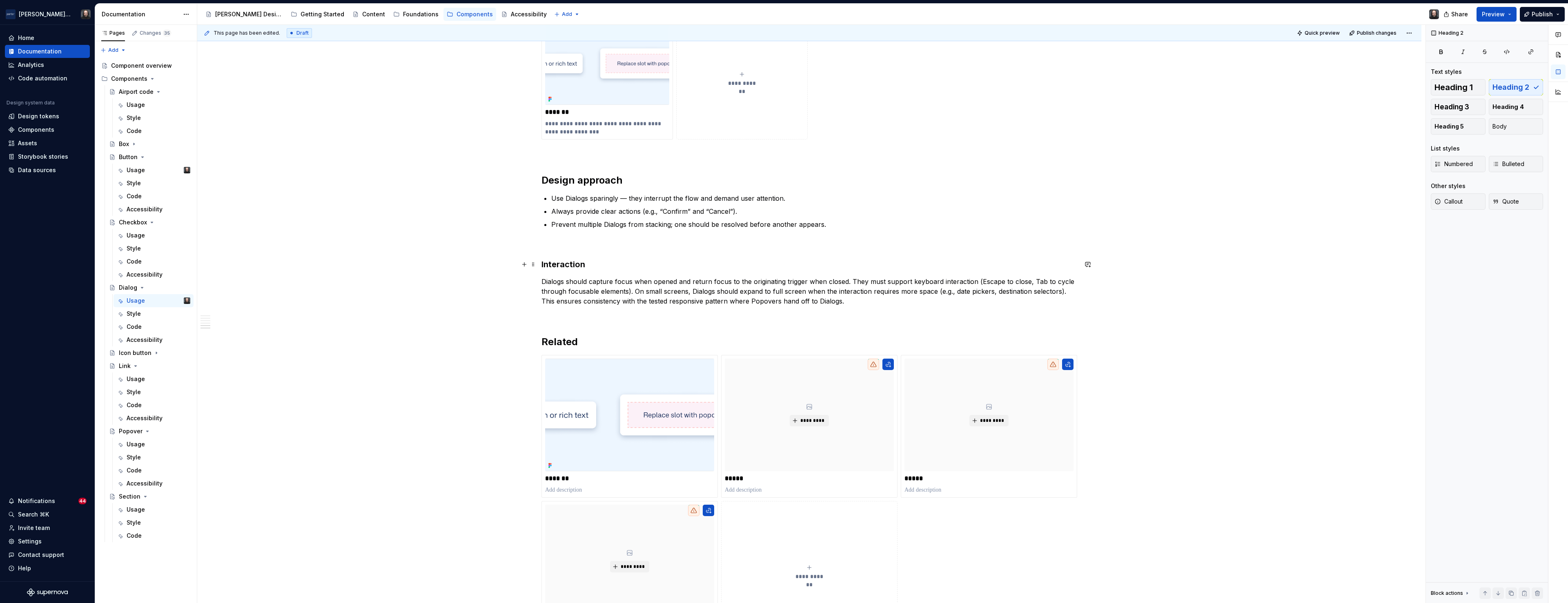
click at [543, 266] on div "**********" at bounding box center [809, 103] width 1224 height 1464
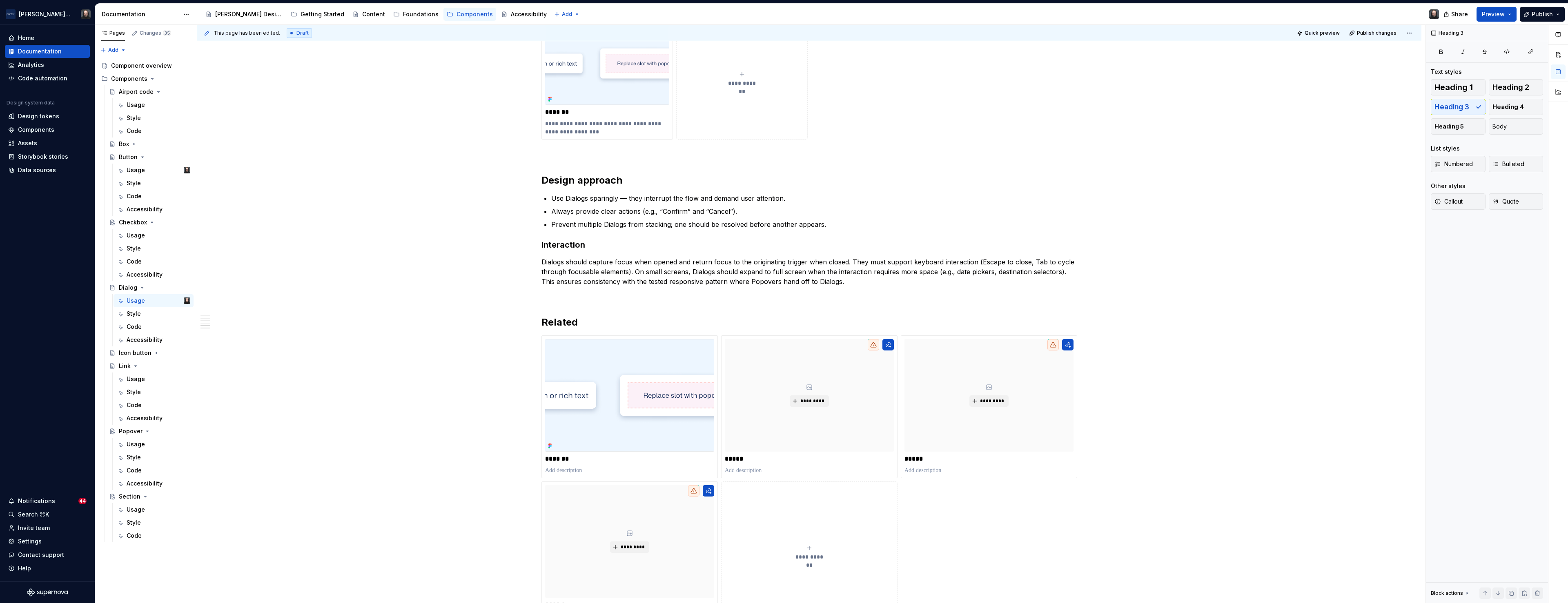
type textarea "*"
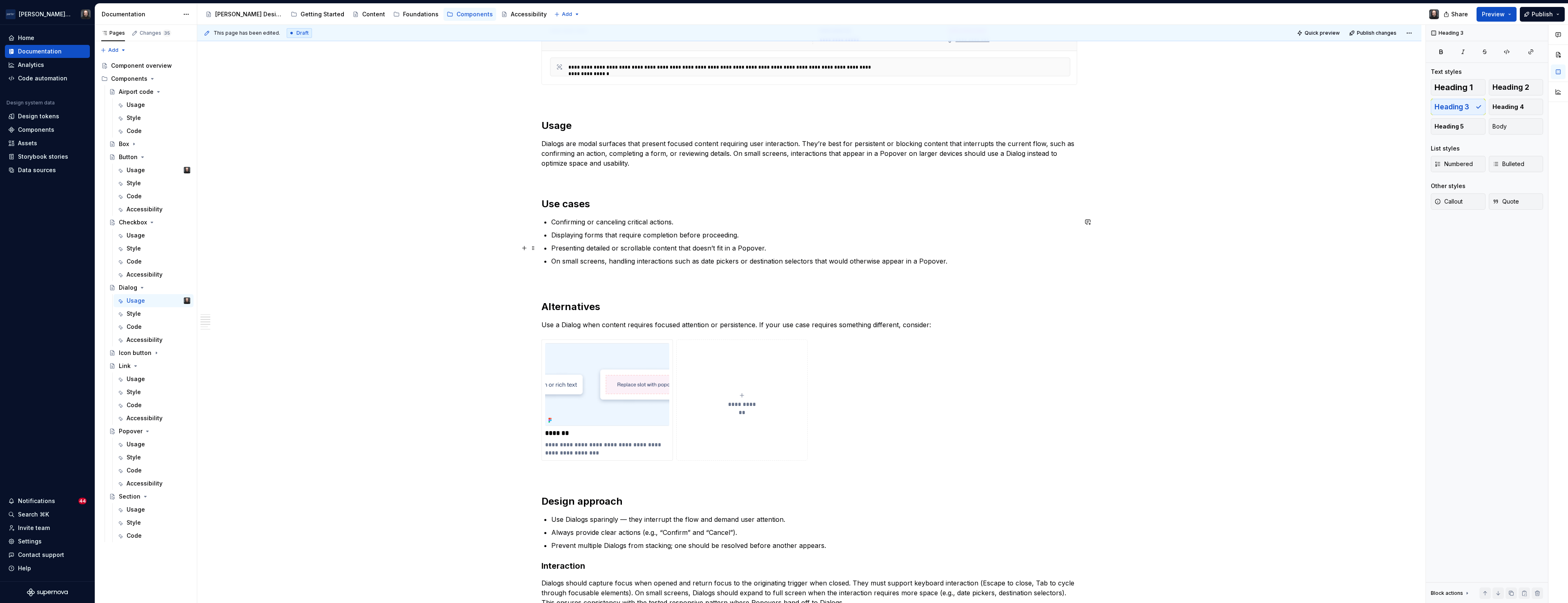
scroll to position [369, 0]
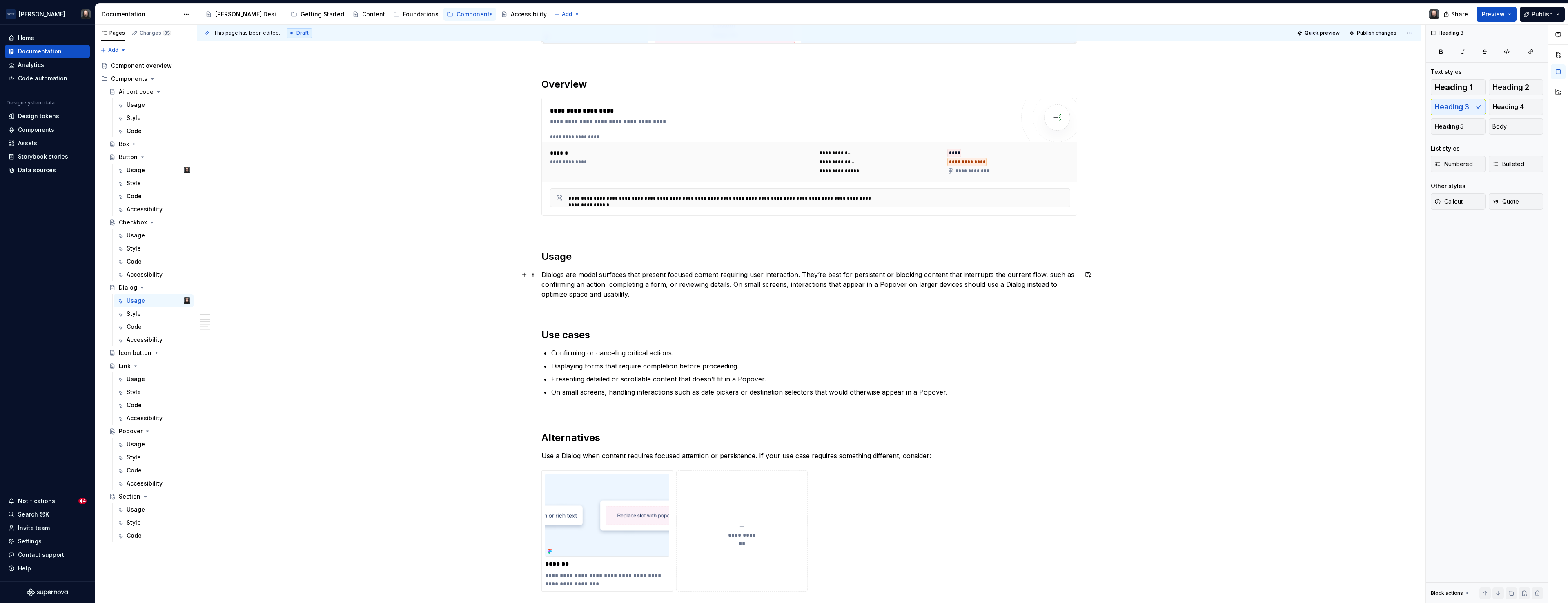
click at [581, 273] on p "Dialogs are modal surfaces that present focused content requiring user interact…" at bounding box center [810, 284] width 536 height 29
click at [996, 286] on p "Dialogs are full-screen modal surfaces that present focused content requiring u…" at bounding box center [810, 284] width 536 height 29
click at [441, 328] on div "**********" at bounding box center [809, 545] width 1224 height 1445
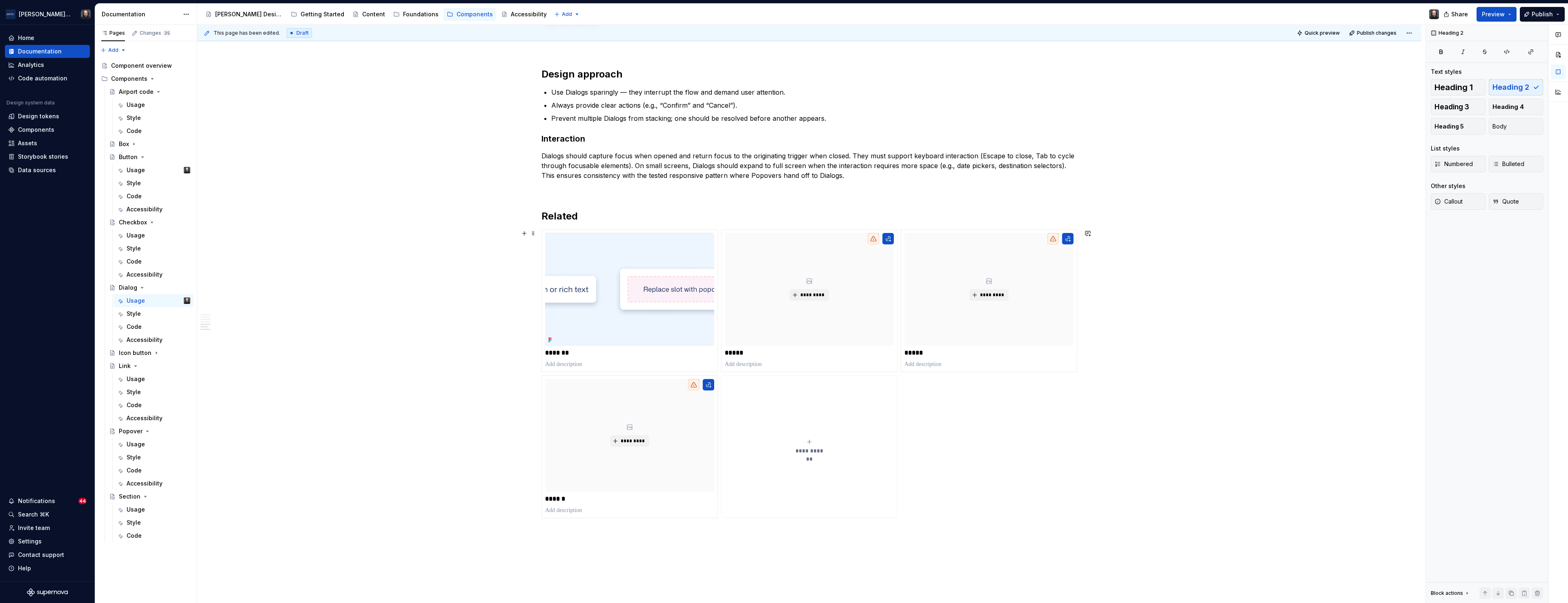
scroll to position [1033, 0]
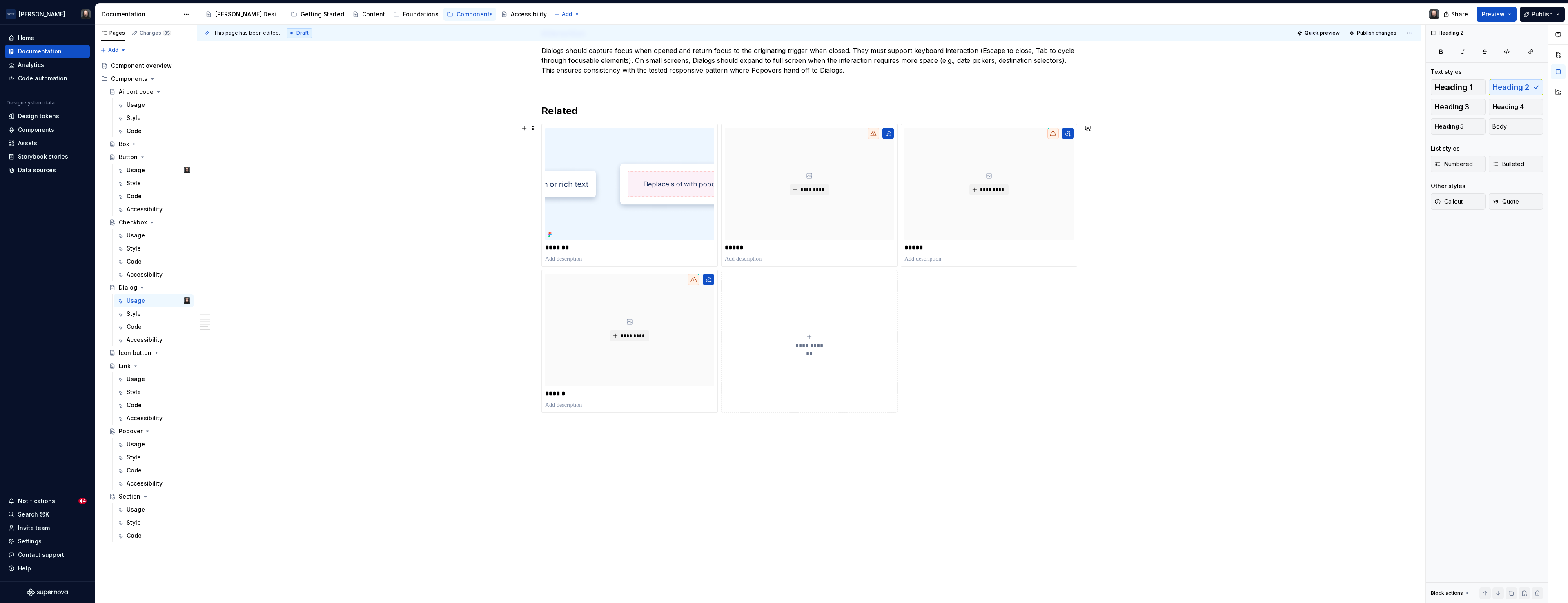
type textarea "*"
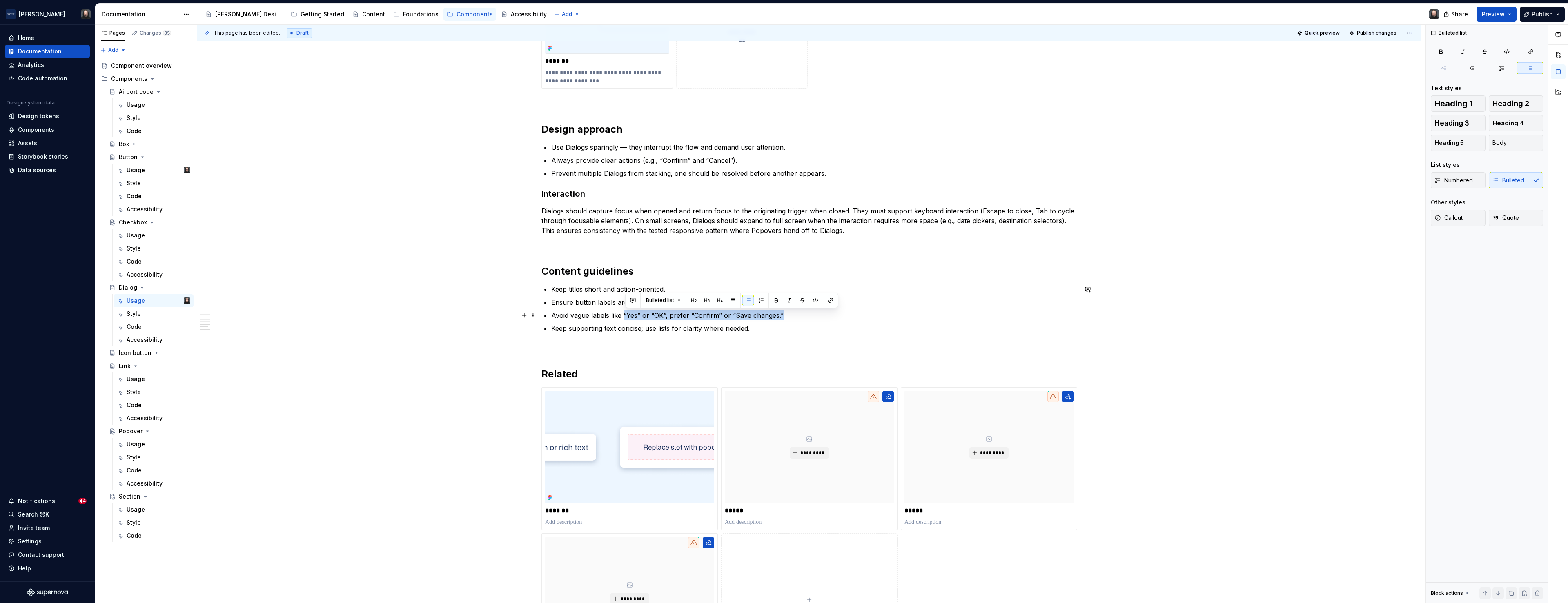
drag, startPoint x: 782, startPoint y: 316, endPoint x: 626, endPoint y: 316, distance: 156.0
click at [626, 316] on p "Avoid vague labels like “Yes” or “OK”; prefer “Confirm” or “Save changes.”" at bounding box center [814, 316] width 526 height 10
click at [631, 300] on button "button" at bounding box center [632, 300] width 12 height 12
click at [749, 353] on icon "Send" at bounding box center [749, 353] width 8 height 8
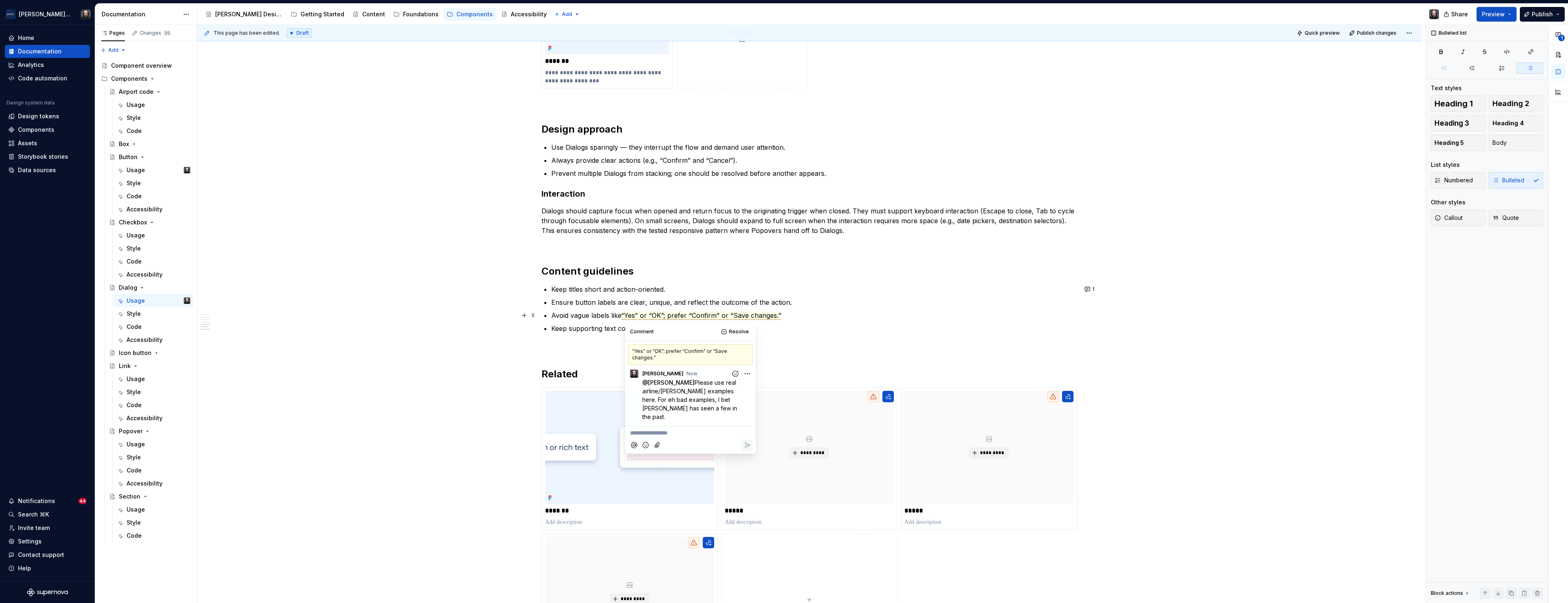
click at [380, 310] on div "**********" at bounding box center [809, 93] width 1224 height 1547
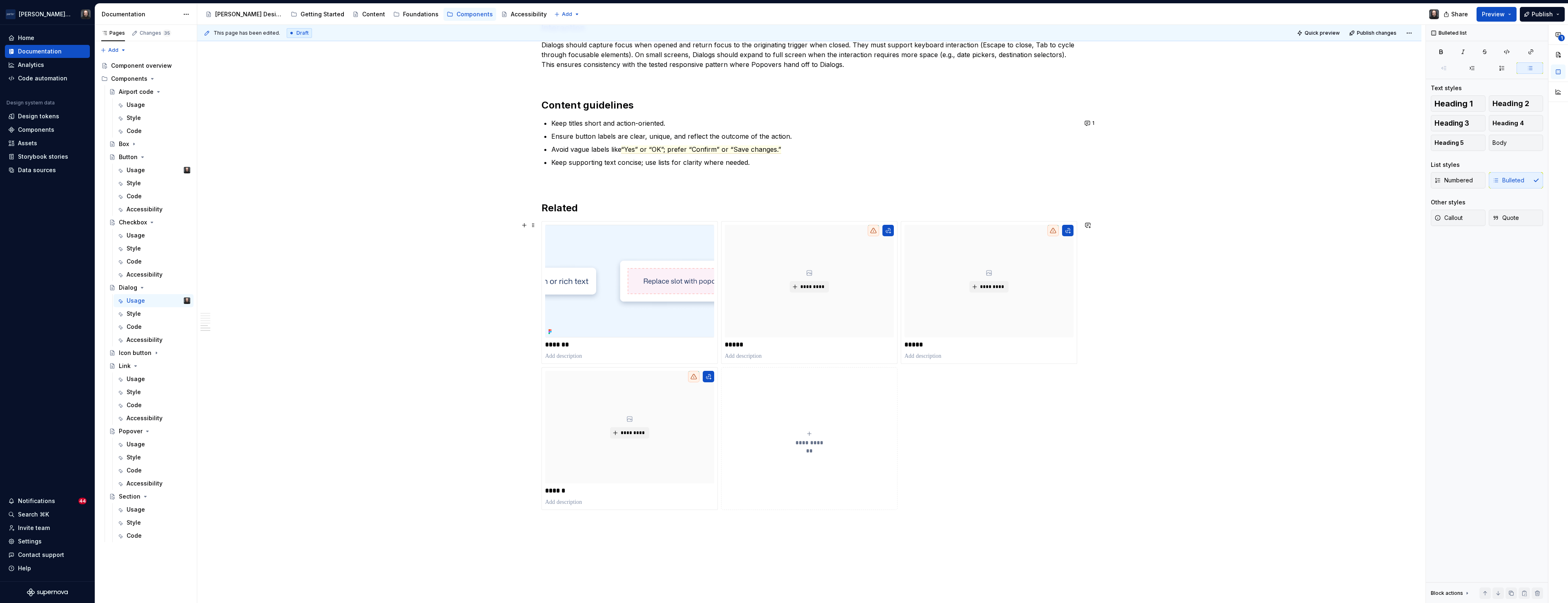
scroll to position [1135, 0]
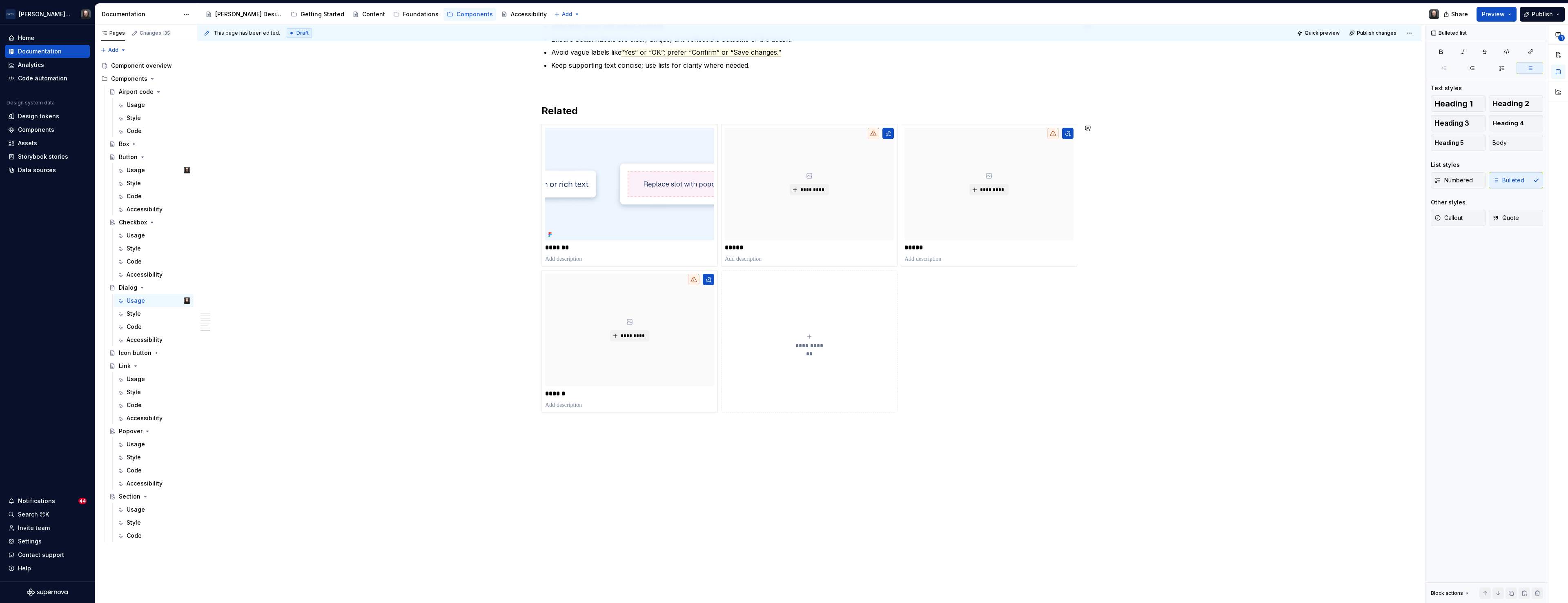
click at [556, 462] on div "**********" at bounding box center [811, 314] width 1228 height 579
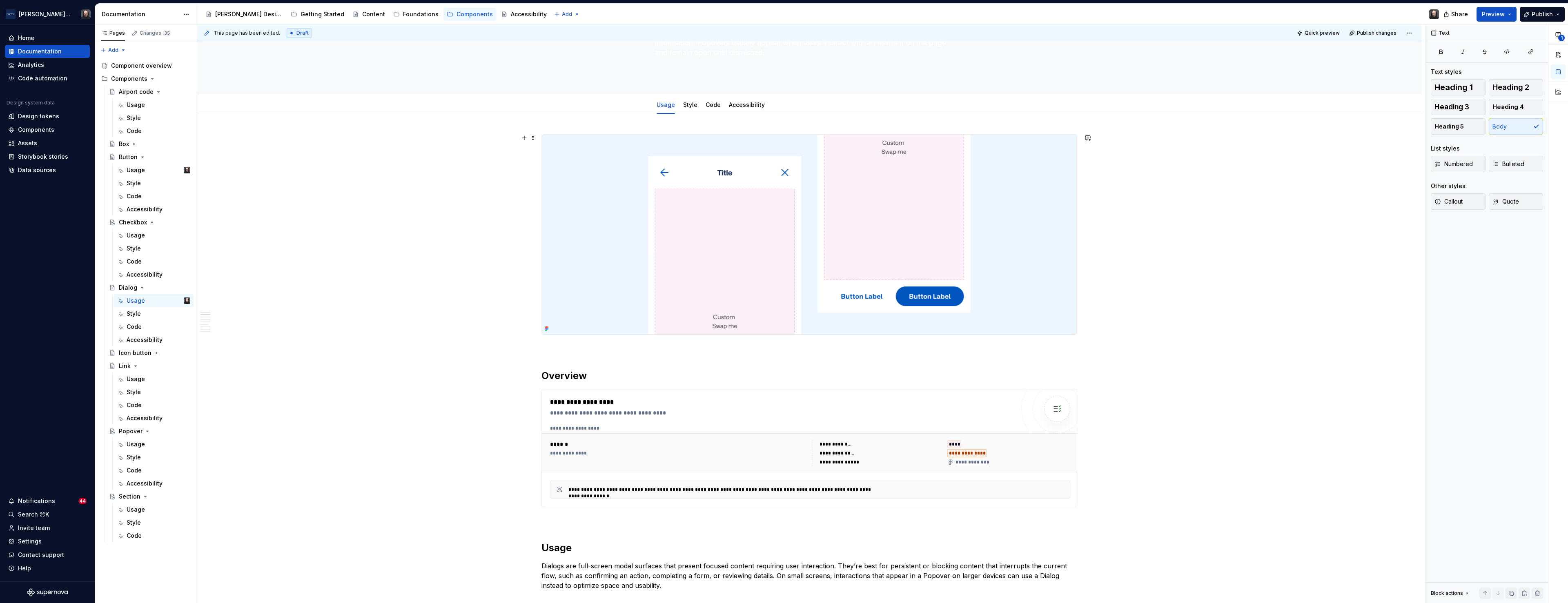
scroll to position [0, 0]
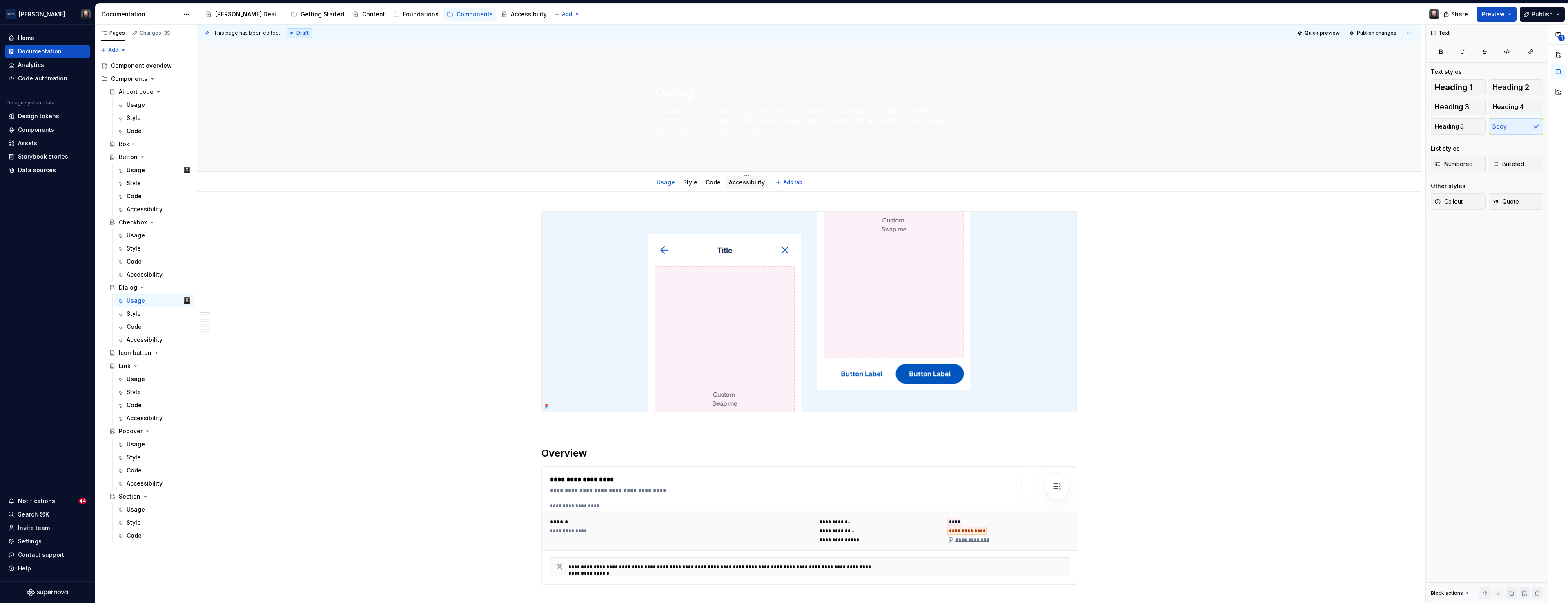
click at [754, 183] on link "Accessibility" at bounding box center [746, 182] width 36 height 7
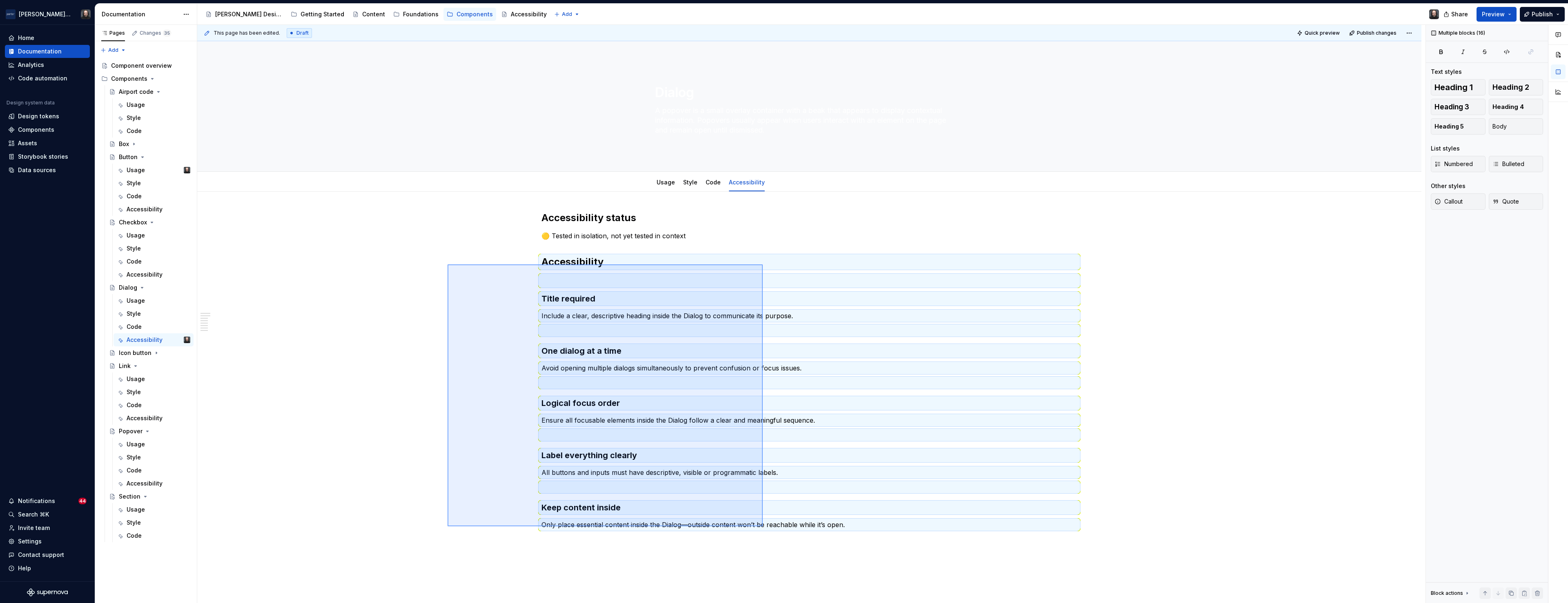
drag, startPoint x: 649, startPoint y: 333, endPoint x: 766, endPoint y: 536, distance: 234.3
click at [766, 536] on div "This page has been edited. Draft Quick preview Publish changes Dialog A popover…" at bounding box center [811, 314] width 1228 height 579
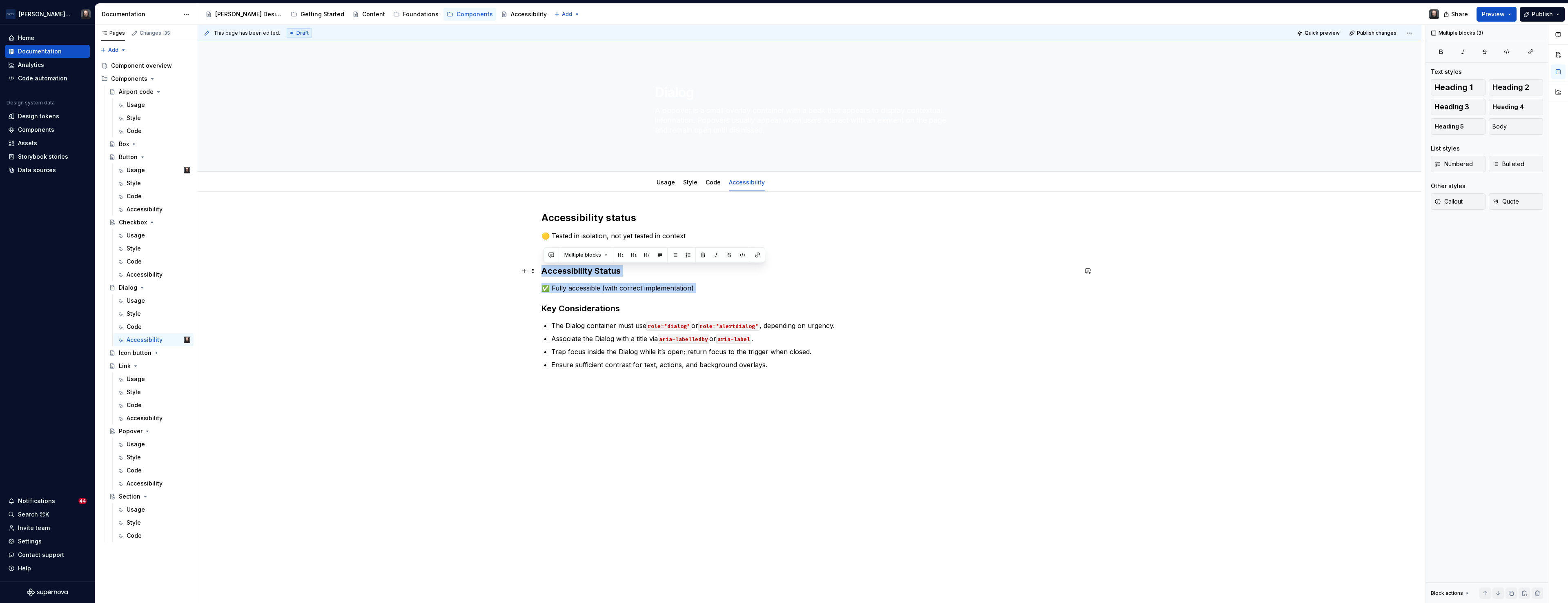
drag, startPoint x: 543, startPoint y: 303, endPoint x: 542, endPoint y: 271, distance: 32.0
click at [542, 271] on div "Accessibility status 🟡 Tested in isolation, not yet tested in context Accessibi…" at bounding box center [809, 376] width 1224 height 369
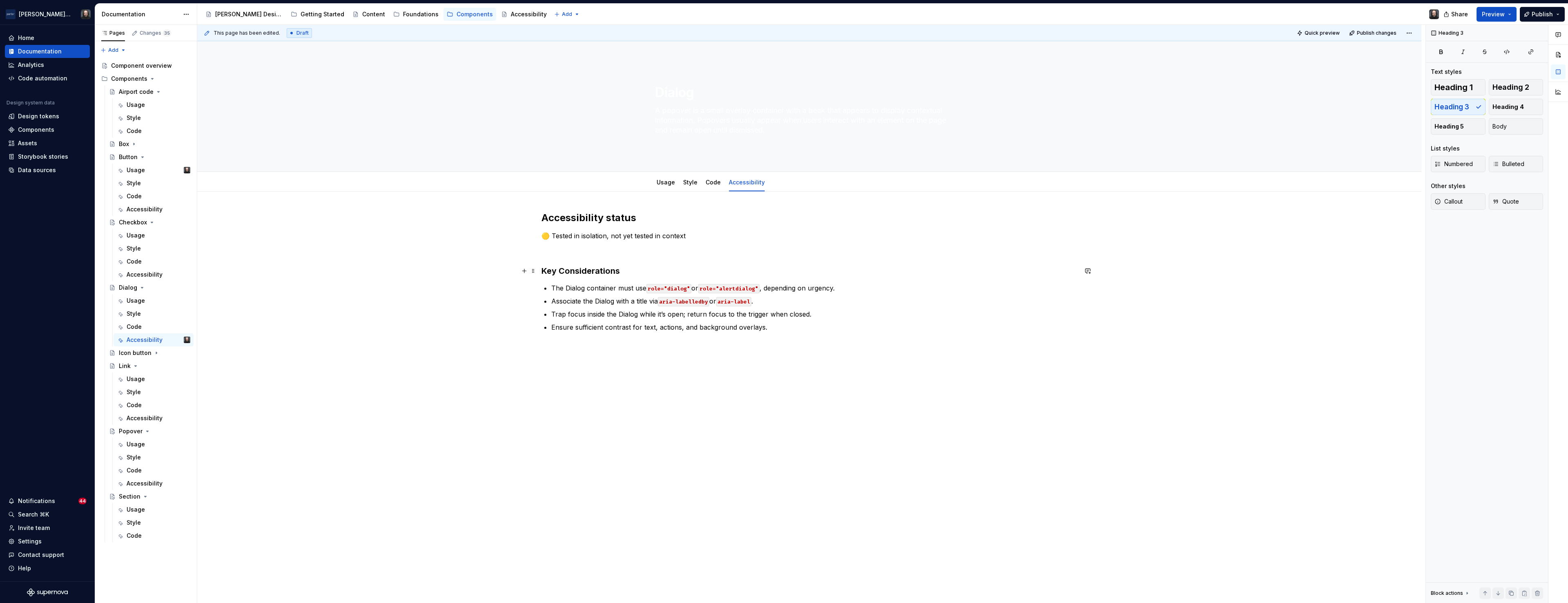
click at [580, 270] on h3 "Key Considerations" at bounding box center [810, 271] width 536 height 12
click at [596, 256] on span "Heading 3" at bounding box center [593, 255] width 25 height 7
click at [607, 312] on div "Heading 2" at bounding box center [615, 312] width 29 height 8
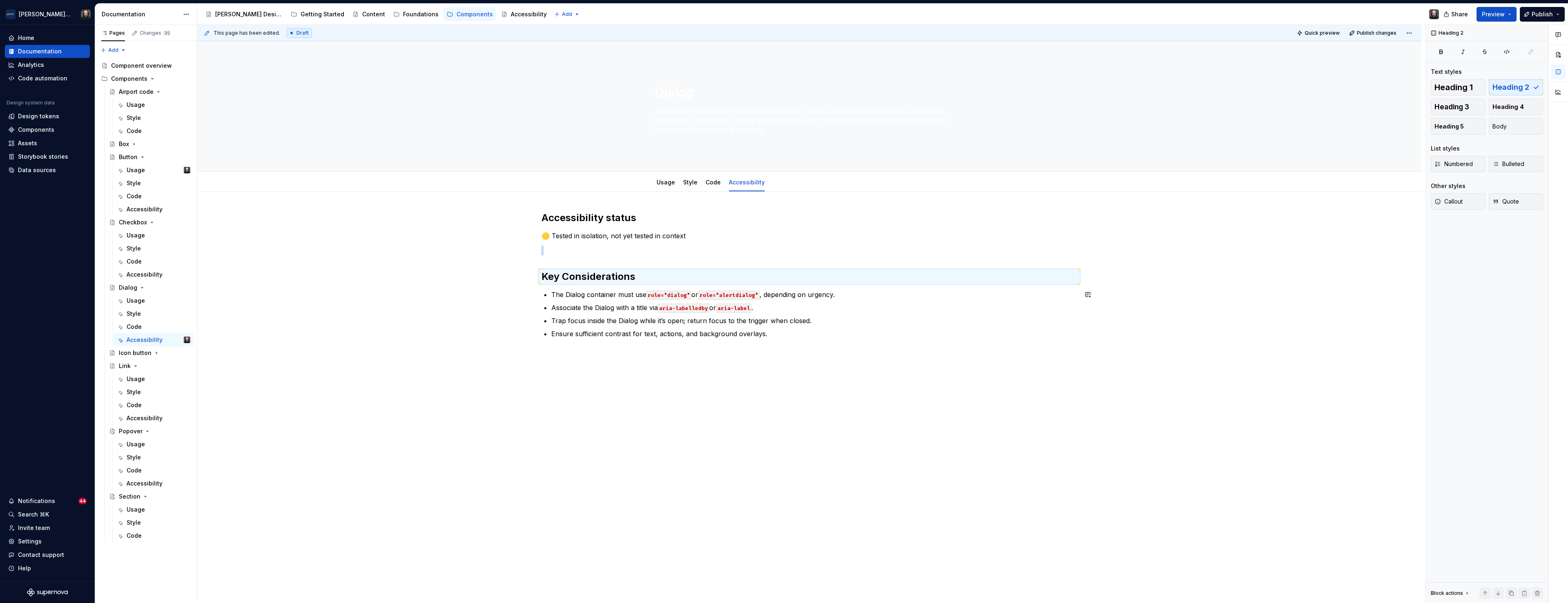
click at [654, 383] on div "Accessibility status 🟡 Tested in isolation, not yet tested in context Key Consi…" at bounding box center [809, 360] width 1224 height 338
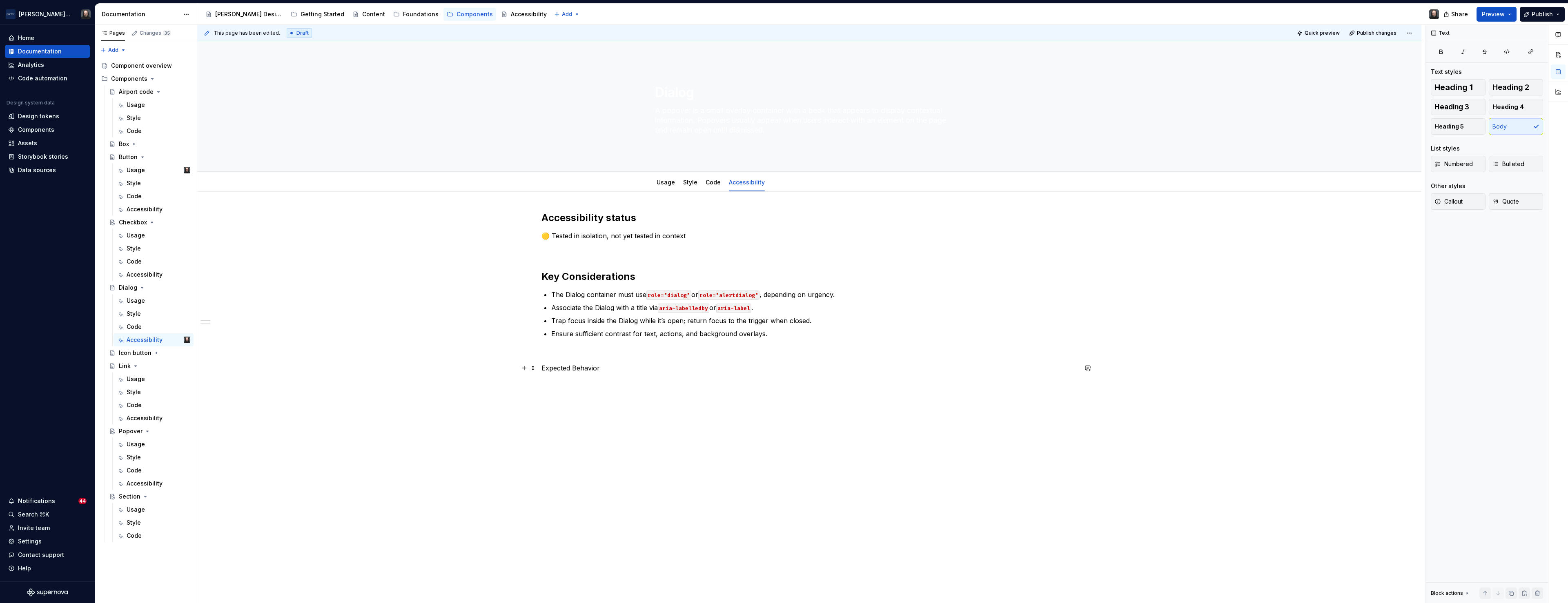
click at [564, 366] on p "Expected Behavior" at bounding box center [810, 368] width 536 height 10
click at [598, 353] on button "button" at bounding box center [595, 353] width 12 height 12
click at [644, 378] on h2 "Expected Behavior" at bounding box center [810, 379] width 536 height 13
click at [550, 396] on p at bounding box center [810, 397] width 536 height 10
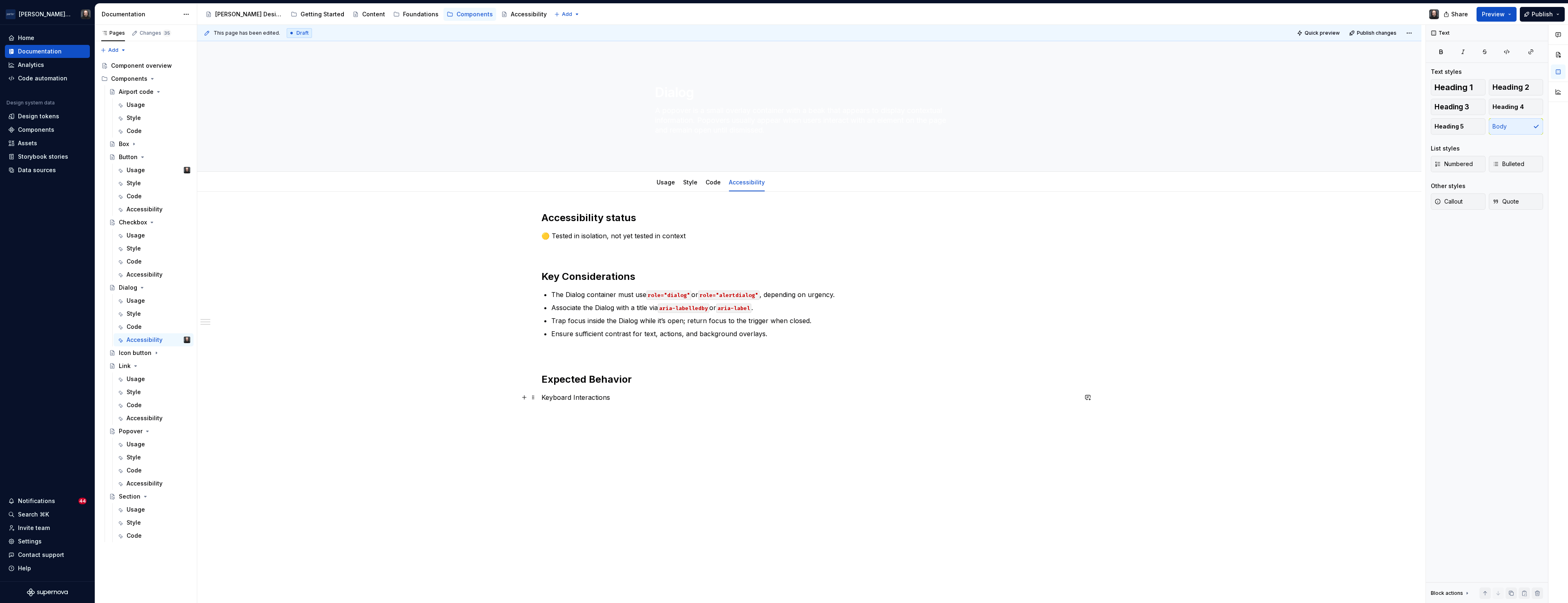
click at [554, 397] on p "Keyboard Interactions" at bounding box center [810, 397] width 536 height 10
click at [607, 382] on button "button" at bounding box center [607, 382] width 12 height 12
click at [452, 383] on div "Accessibility status 🟡 Tested in isolation, not yet tested in context Key Consi…" at bounding box center [809, 393] width 1224 height 403
click at [550, 415] on div "Accessibility status 🟡 Tested in isolation, not yet tested in context Key Consi…" at bounding box center [809, 393] width 1224 height 403
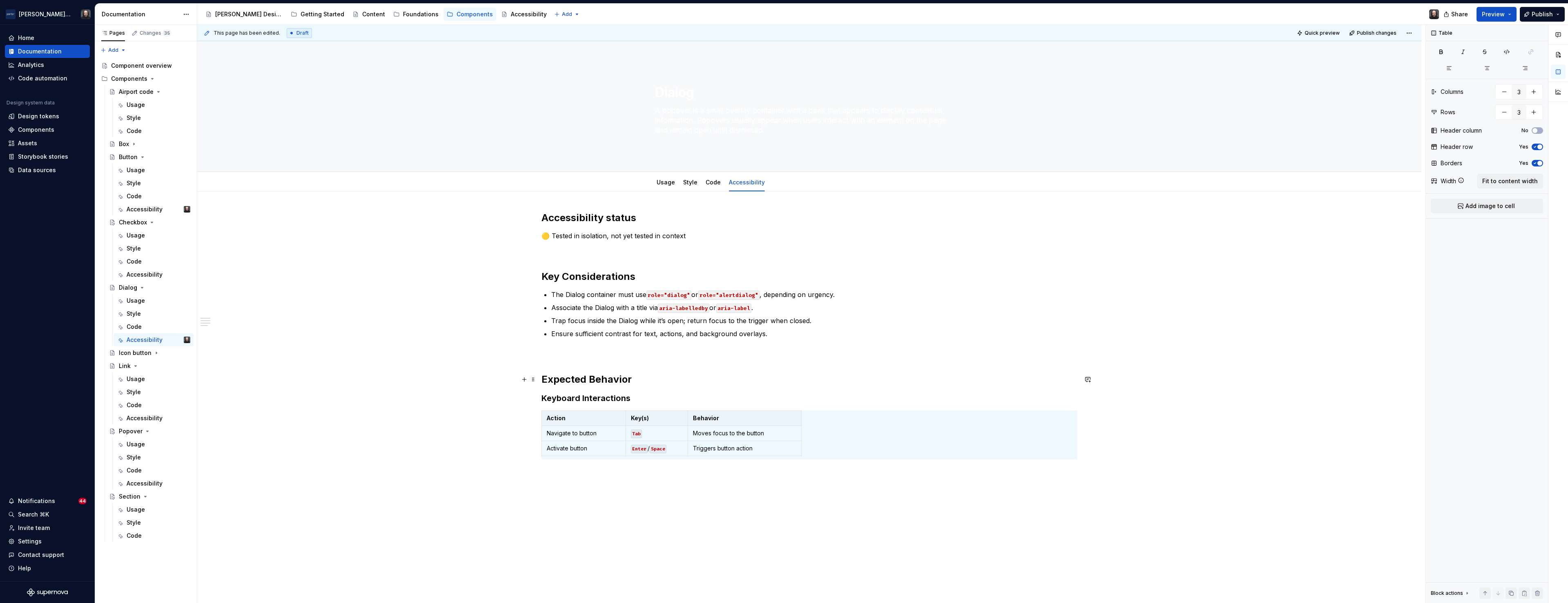
type textarea "*"
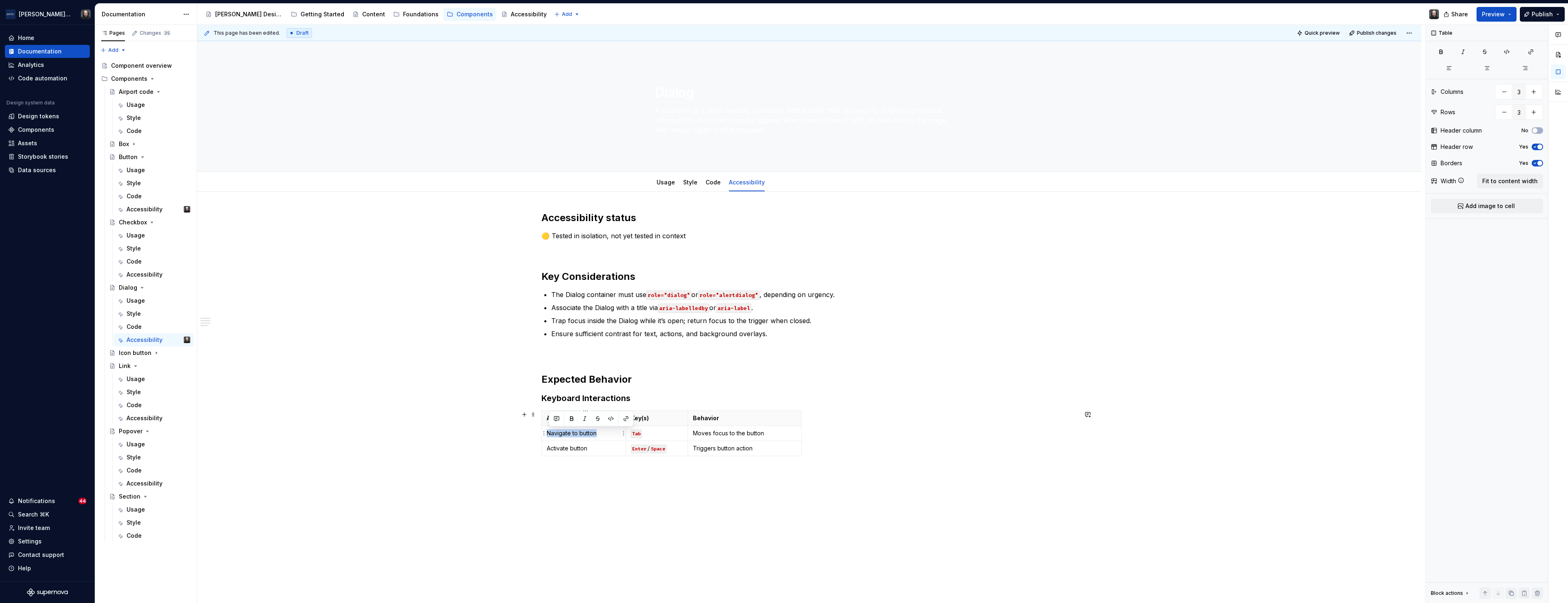
drag, startPoint x: 597, startPoint y: 434, endPoint x: 550, endPoint y: 434, distance: 47.0
click at [550, 434] on p "Navigate to button" at bounding box center [583, 433] width 74 height 8
click at [673, 456] on icon "button" at bounding box center [674, 456] width 4 height 4
type input "4"
drag, startPoint x: 590, startPoint y: 447, endPoint x: 550, endPoint y: 448, distance: 40.0
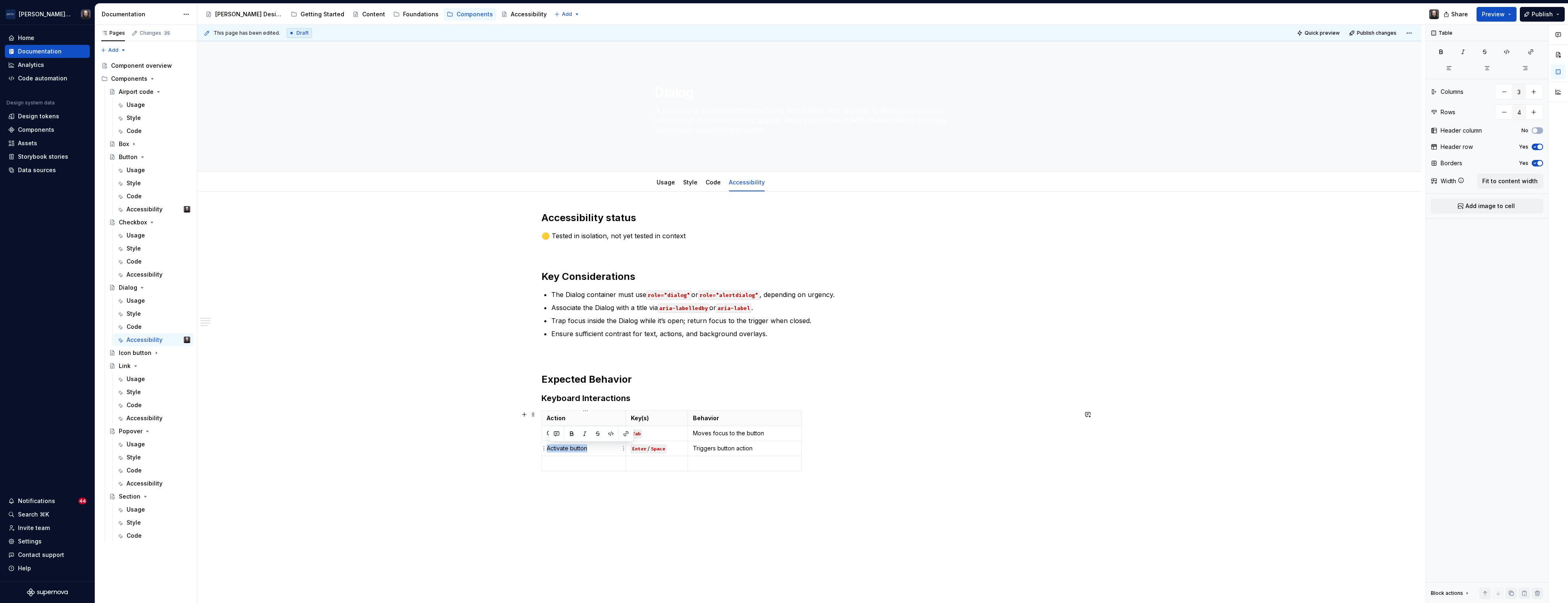
click at [550, 448] on p "Activate button" at bounding box center [583, 448] width 74 height 8
click at [564, 464] on p at bounding box center [583, 463] width 74 height 8
drag, startPoint x: 766, startPoint y: 433, endPoint x: 696, endPoint y: 432, distance: 70.0
click at [696, 432] on p "Moves focus to the button" at bounding box center [744, 433] width 103 height 8
drag, startPoint x: 754, startPoint y: 450, endPoint x: 696, endPoint y: 451, distance: 58.0
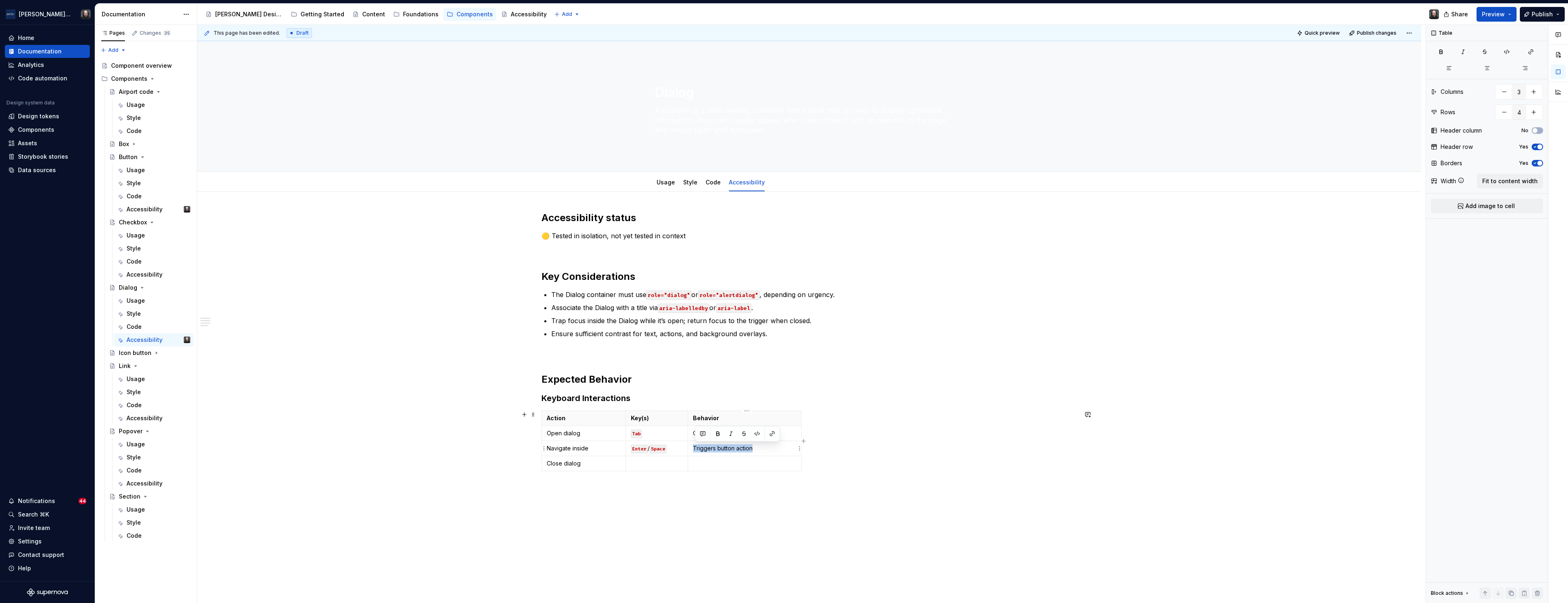
click at [696, 451] on p "Triggers button action" at bounding box center [744, 448] width 103 height 8
click at [704, 472] on p at bounding box center [744, 472] width 103 height 8
type textarea "*"
click at [639, 434] on code "Tab" at bounding box center [636, 434] width 11 height 9
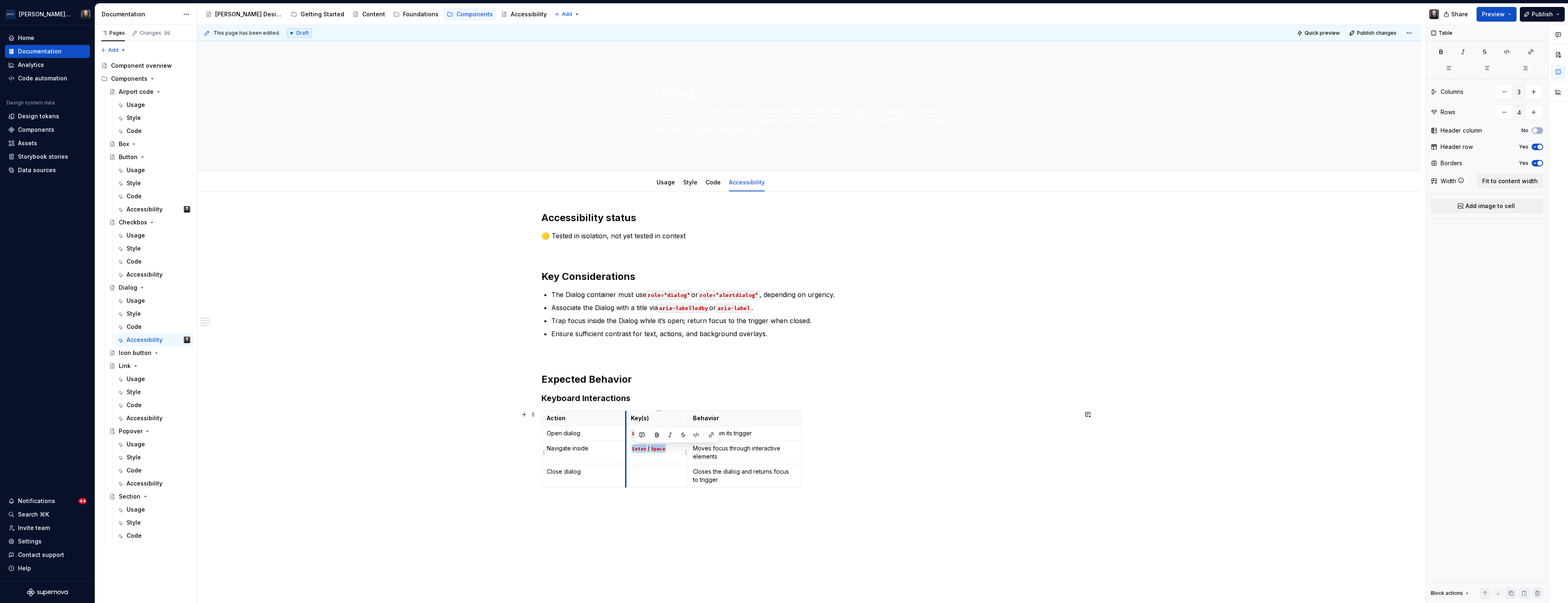
drag, startPoint x: 674, startPoint y: 451, endPoint x: 628, endPoint y: 452, distance: 46.0
click at [628, 452] on td "Enter / Space" at bounding box center [657, 453] width 63 height 23
copy p "Enter / Space"
click at [662, 467] on td at bounding box center [657, 476] width 63 height 23
drag, startPoint x: 656, startPoint y: 433, endPoint x: 629, endPoint y: 433, distance: 27.0
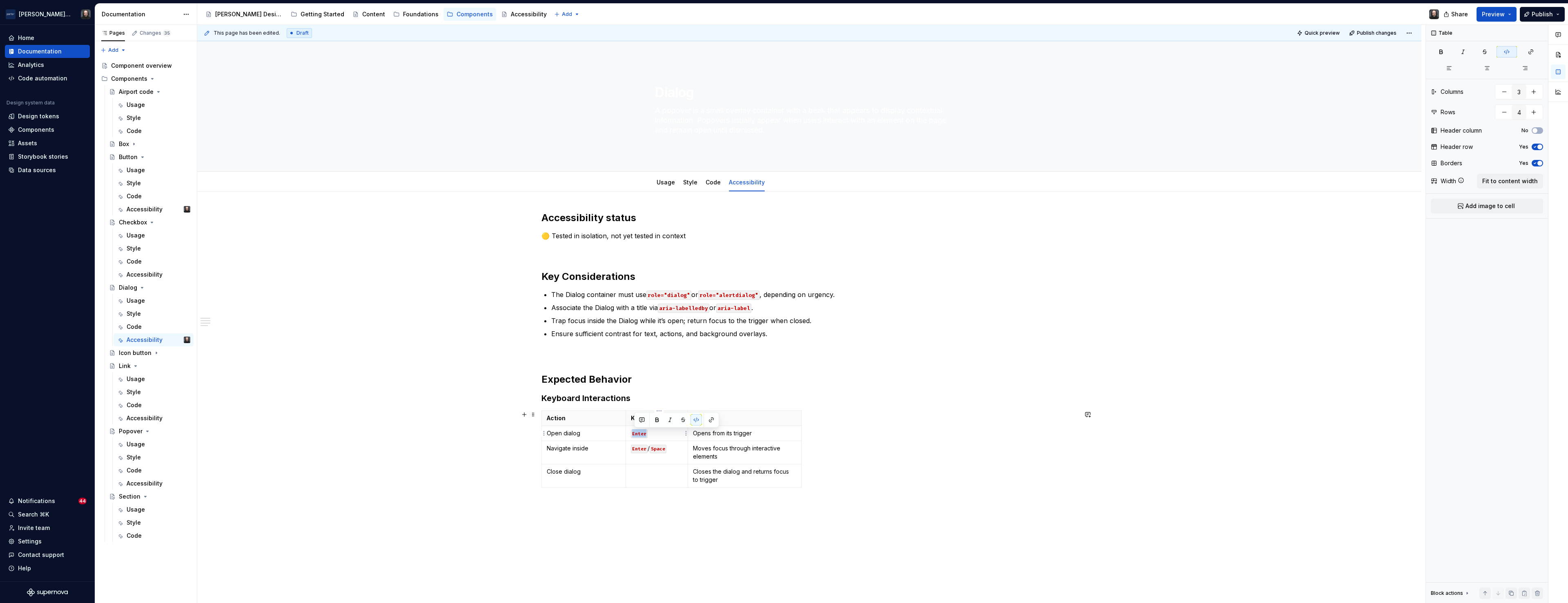
click at [629, 433] on td "Enter" at bounding box center [657, 433] width 63 height 15
click at [641, 448] on code "Enter" at bounding box center [639, 449] width 17 height 9
drag, startPoint x: 671, startPoint y: 434, endPoint x: 653, endPoint y: 436, distance: 18.1
click at [653, 436] on p "Enter / Space" at bounding box center [657, 433] width 52 height 8
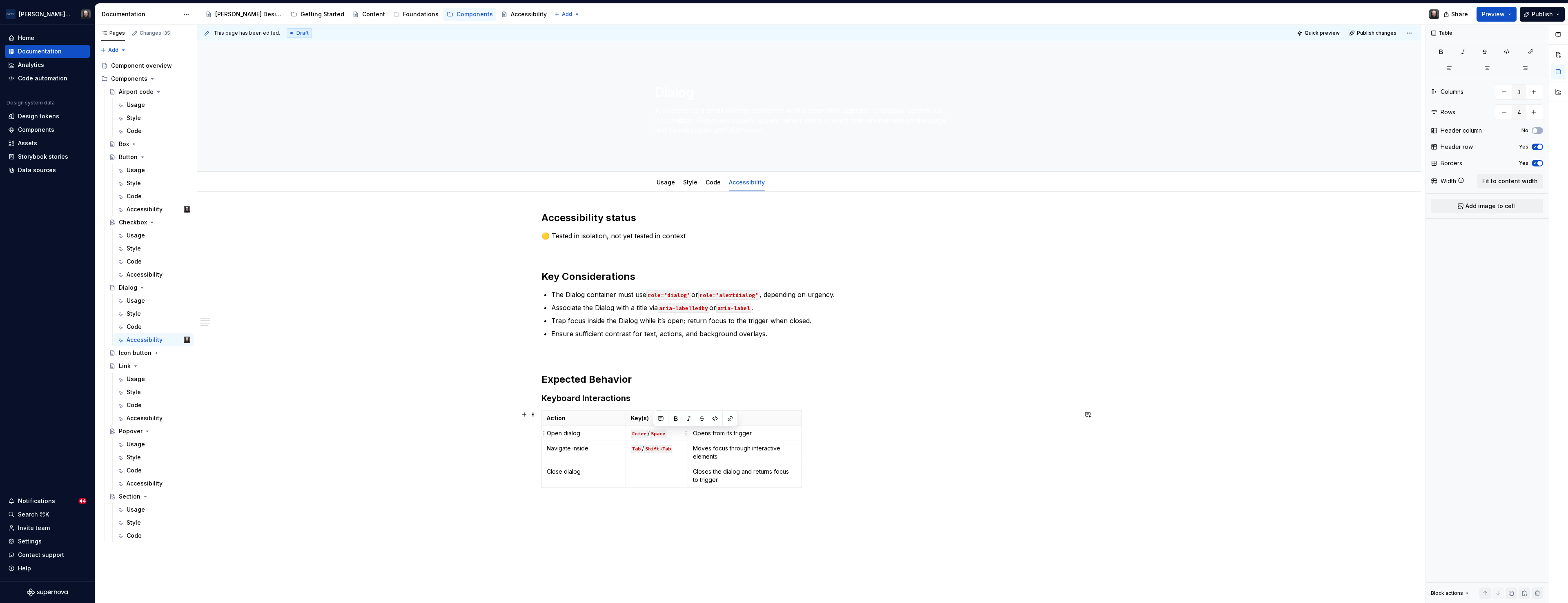
copy p "Space"
click at [640, 475] on p at bounding box center [657, 472] width 52 height 8
click at [635, 472] on code "Space" at bounding box center [641, 472] width 17 height 9
click at [606, 498] on div "Accessibility status 🟡 Tested in isolation, not yet tested in context Key Consi…" at bounding box center [810, 356] width 536 height 290
click at [595, 501] on div "Accessibility status 🟡 Tested in isolation, not yet tested in context Key Consi…" at bounding box center [809, 436] width 1224 height 490
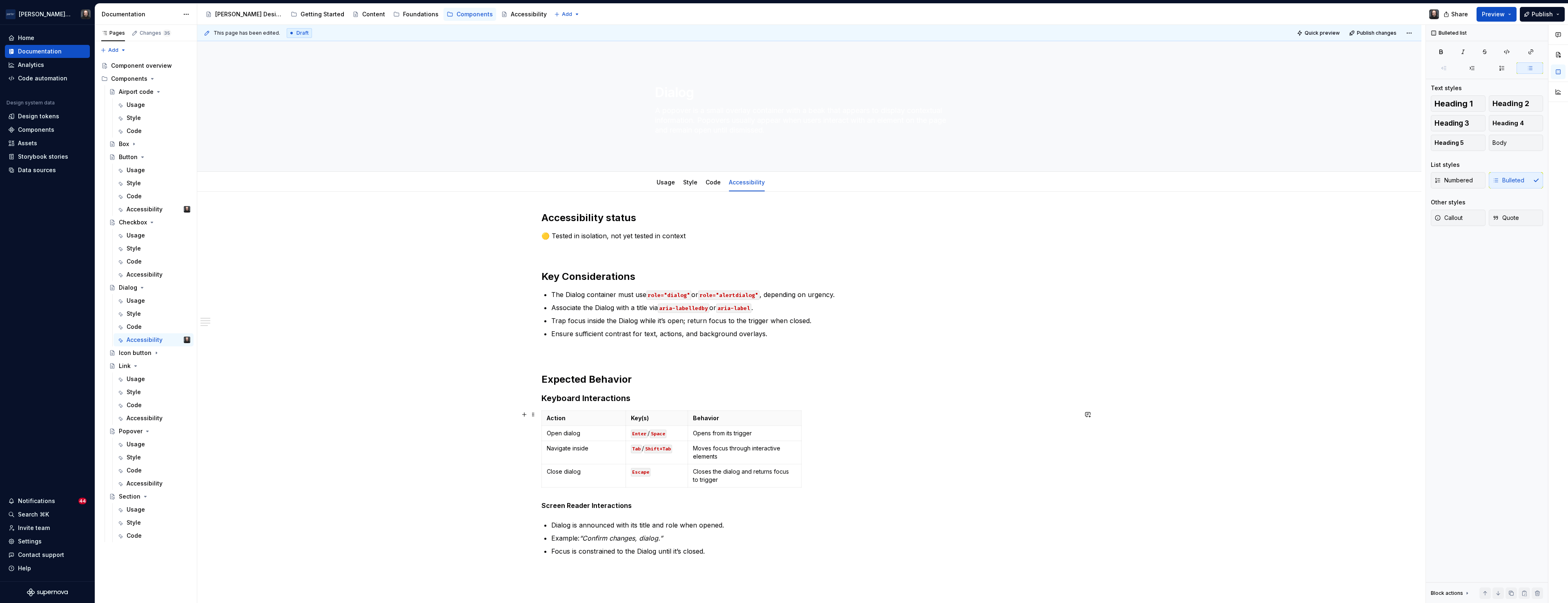
scroll to position [33, 0]
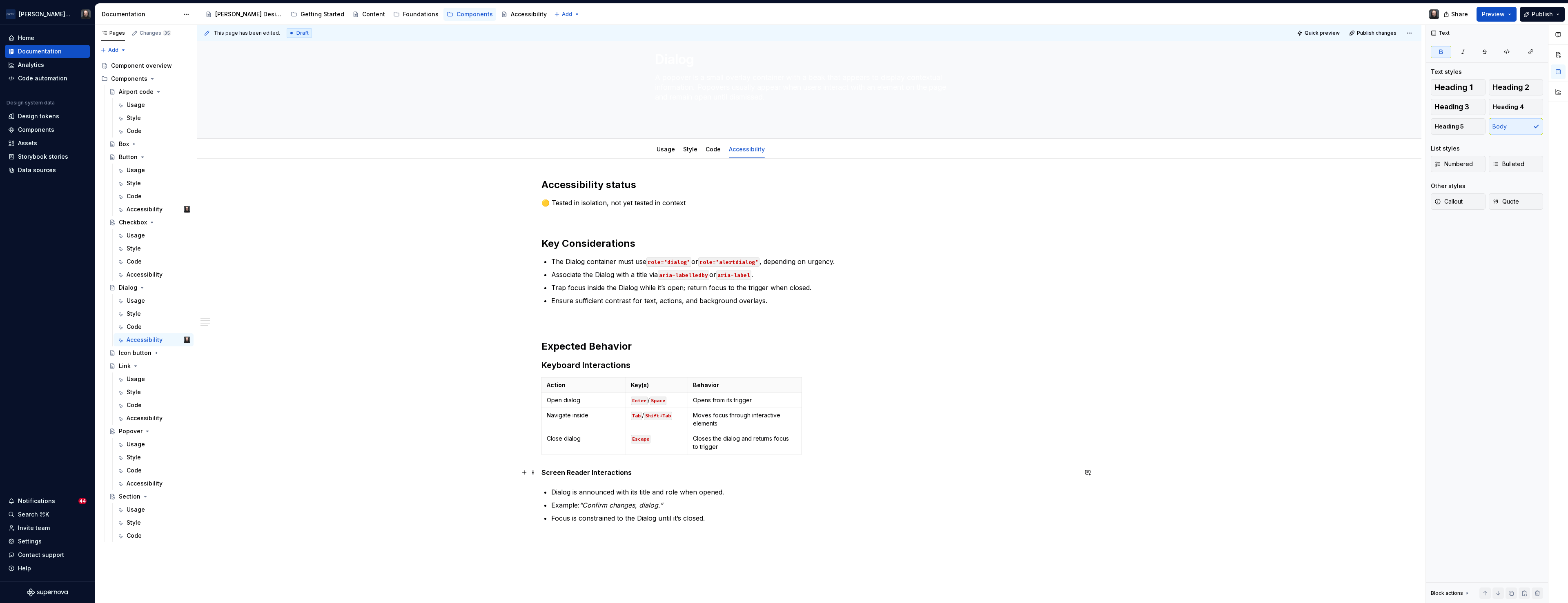
click at [574, 473] on strong "Screen Reader Interactions" at bounding box center [587, 472] width 90 height 8
click at [631, 458] on button "button" at bounding box center [632, 458] width 12 height 12
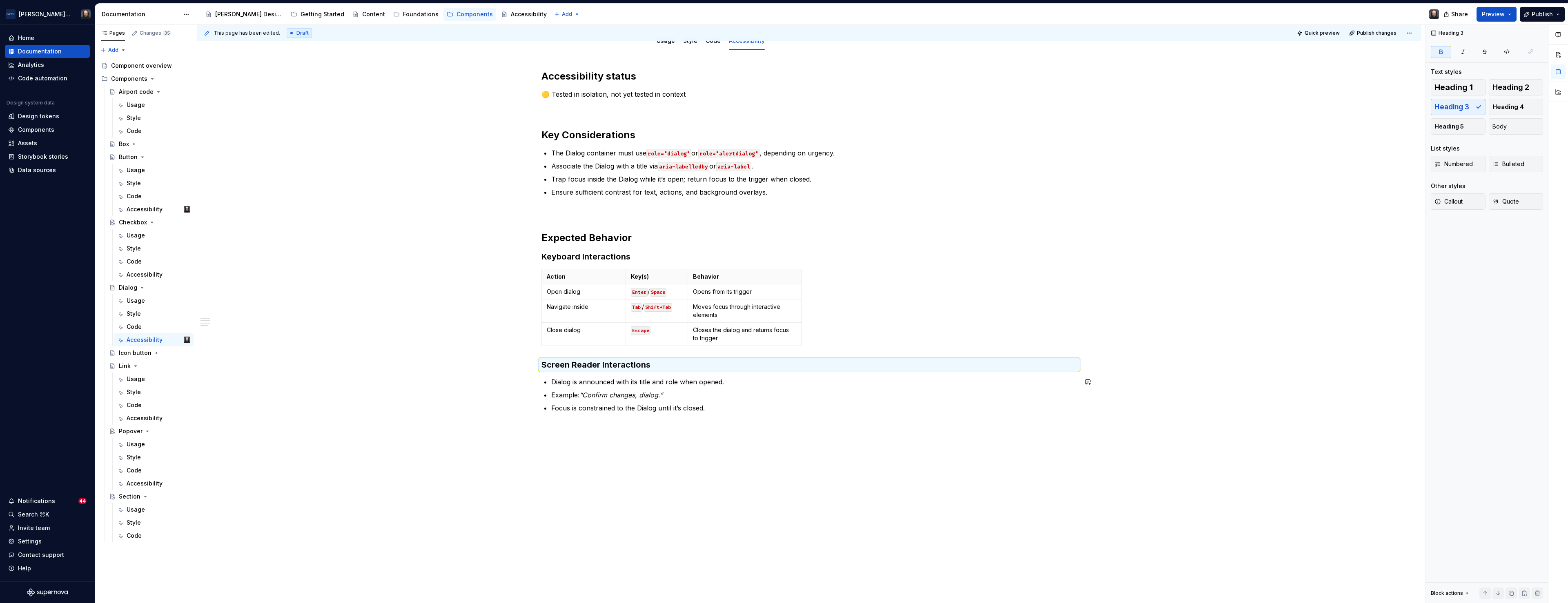
click at [579, 448] on div "Accessibility status 🟡 Tested in isolation, not yet tested in context Key Consi…" at bounding box center [809, 327] width 1224 height 554
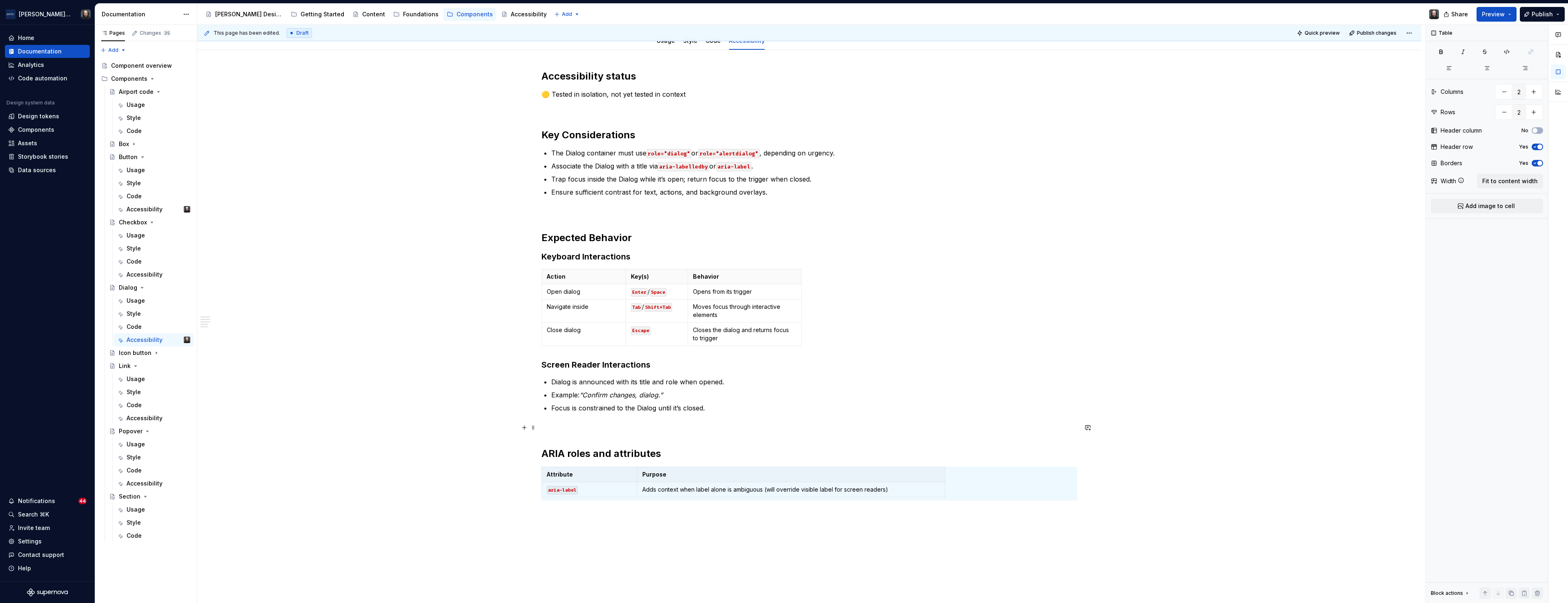
click at [558, 425] on p at bounding box center [810, 428] width 536 height 10
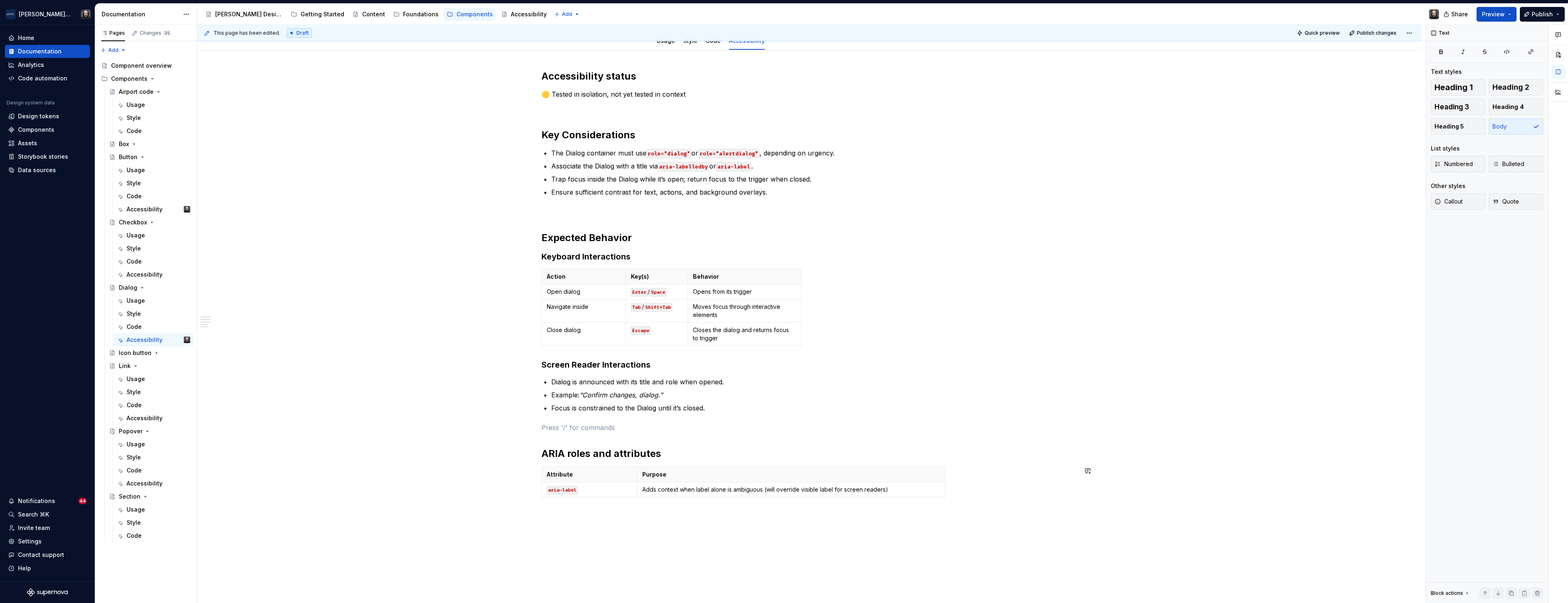
scroll to position [180, 0]
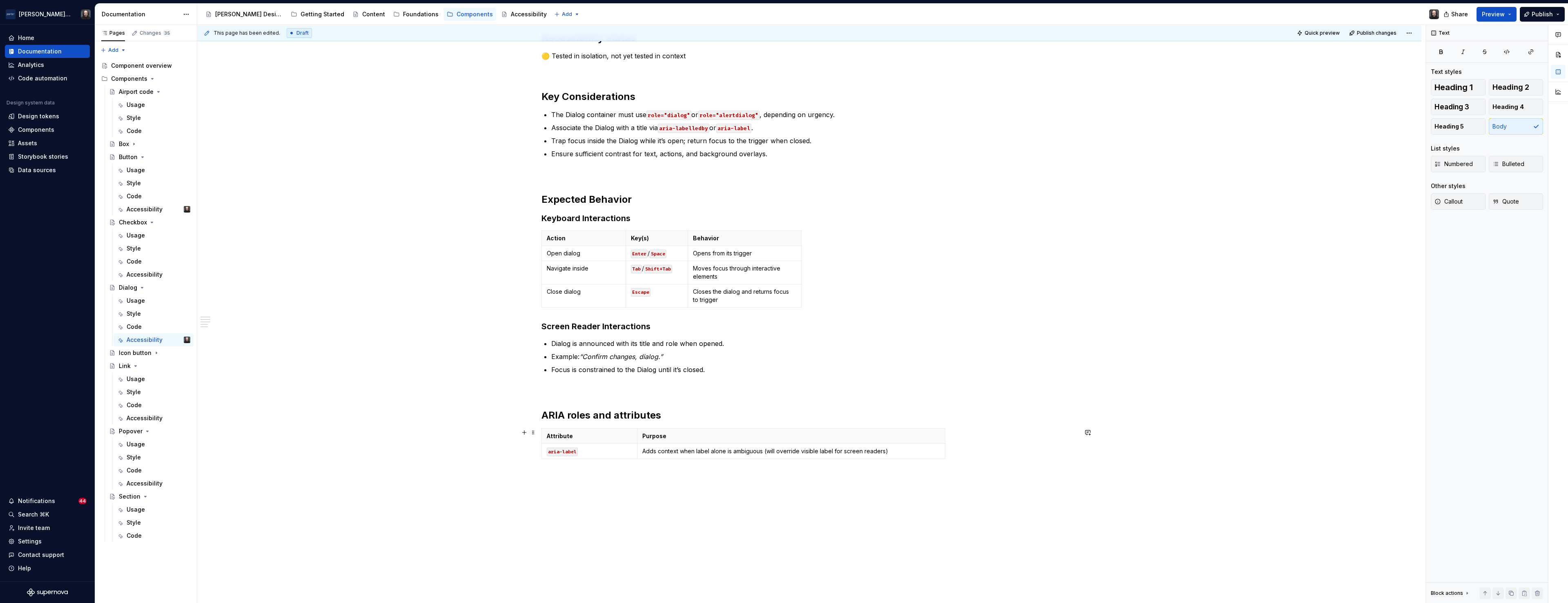
type textarea "*"
drag, startPoint x: 575, startPoint y: 451, endPoint x: 550, endPoint y: 451, distance: 25.0
click at [550, 451] on code "aria-label" at bounding box center [562, 452] width 31 height 9
click at [745, 460] on icon "button" at bounding box center [746, 459] width 7 height 7
click at [745, 473] on icon "button" at bounding box center [746, 474] width 4 height 4
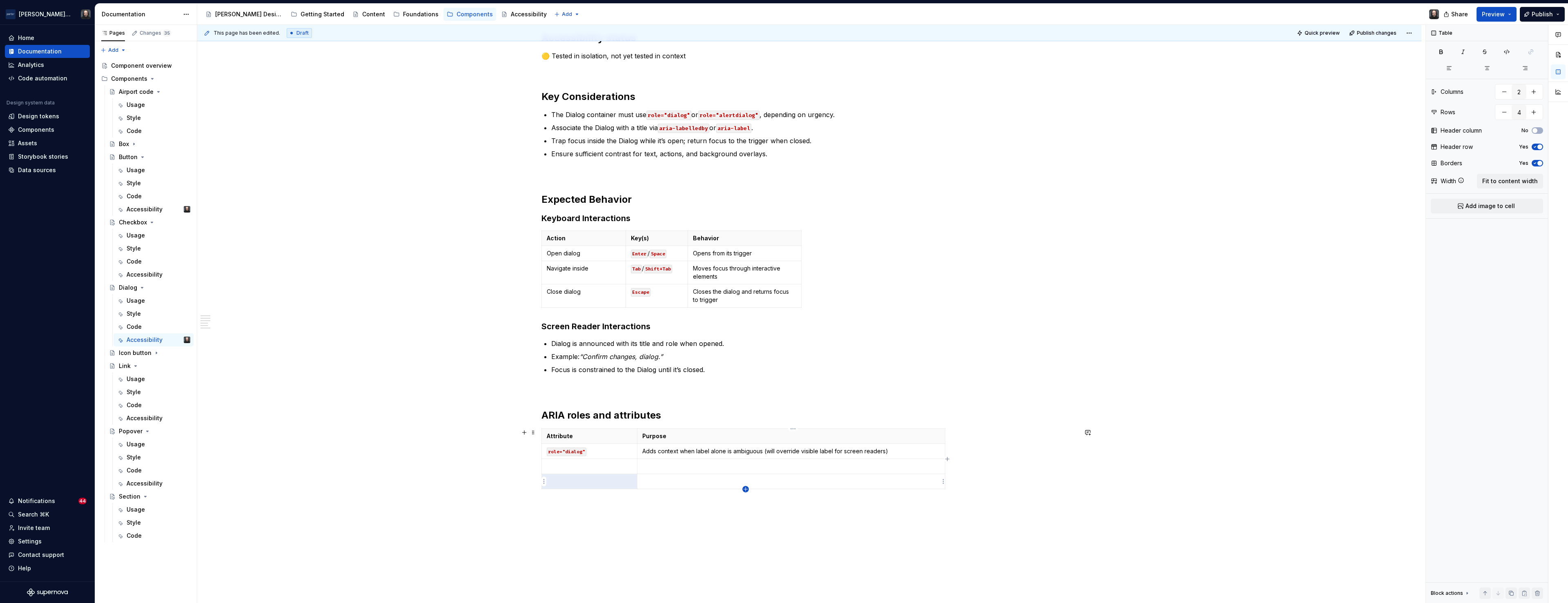
click at [747, 490] on icon "button" at bounding box center [746, 489] width 7 height 7
type input "5"
drag, startPoint x: 601, startPoint y: 453, endPoint x: 547, endPoint y: 455, distance: 54.0
click at [547, 455] on td "role="dialog"" at bounding box center [589, 451] width 96 height 15
copy code "role="dialog""
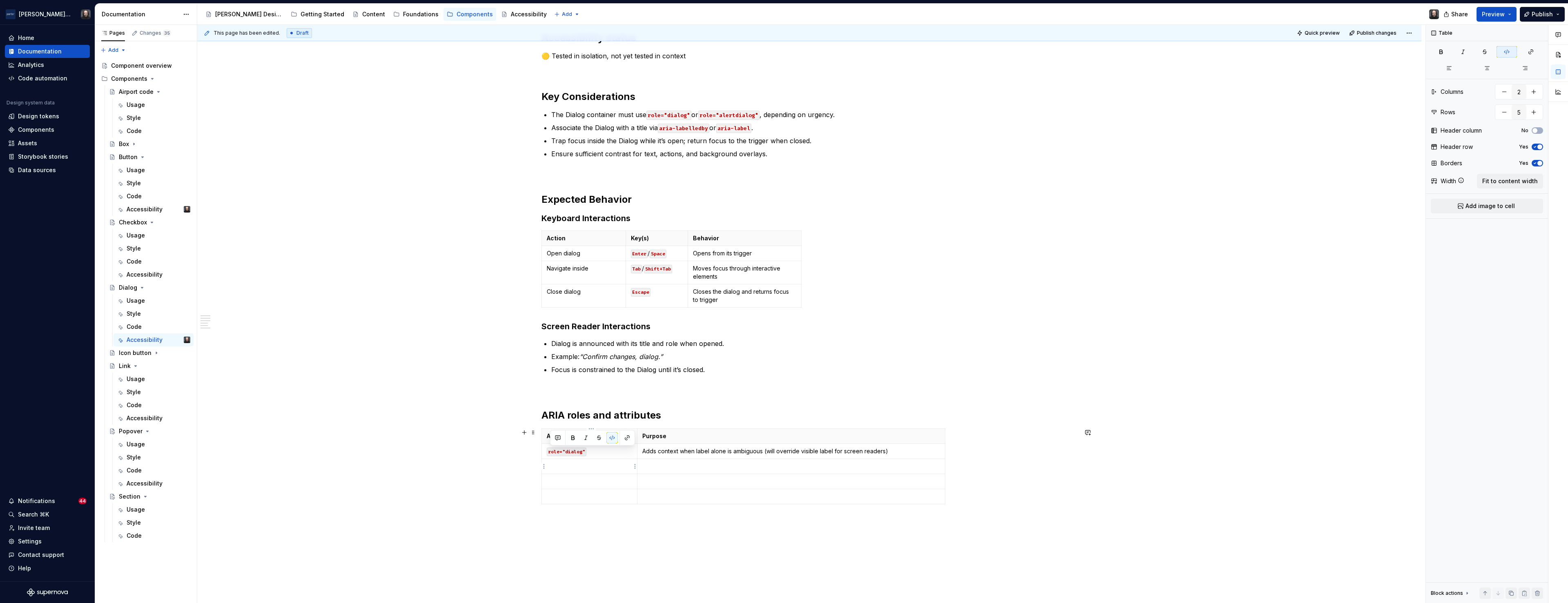
click at [556, 467] on p at bounding box center [589, 466] width 85 height 8
click at [558, 482] on p at bounding box center [589, 481] width 85 height 8
click at [559, 500] on p at bounding box center [589, 497] width 85 height 8
click at [569, 467] on code "role="dialog"" at bounding box center [566, 467] width 40 height 9
drag, startPoint x: 592, startPoint y: 482, endPoint x: 549, endPoint y: 483, distance: 43.0
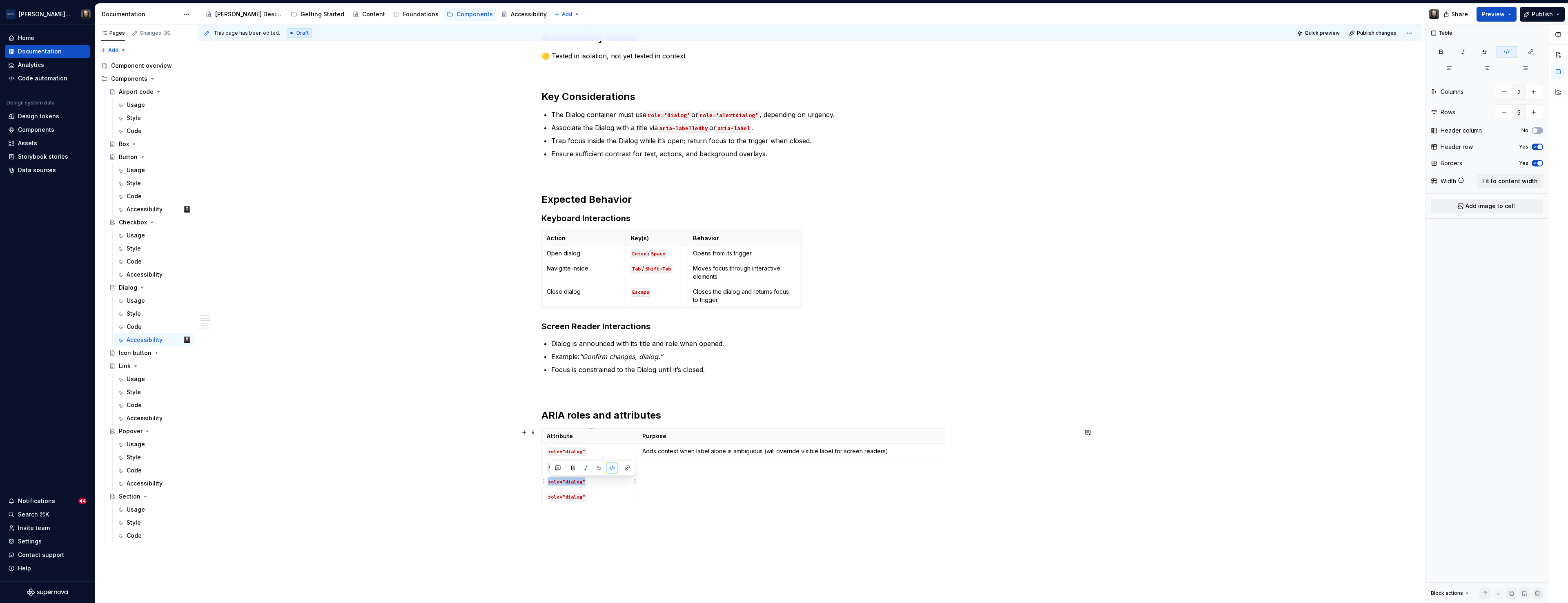
click at [549, 483] on p "role="dialog"" at bounding box center [589, 481] width 85 height 8
copy code "role="dialog""
click at [614, 481] on p "role="dialog"" at bounding box center [589, 481] width 85 height 8
click at [614, 481] on p "role="dialog"" at bounding box center [589, 481] width 85 height 8
click at [614, 483] on p "role="dialog"" at bounding box center [589, 481] width 85 height 8
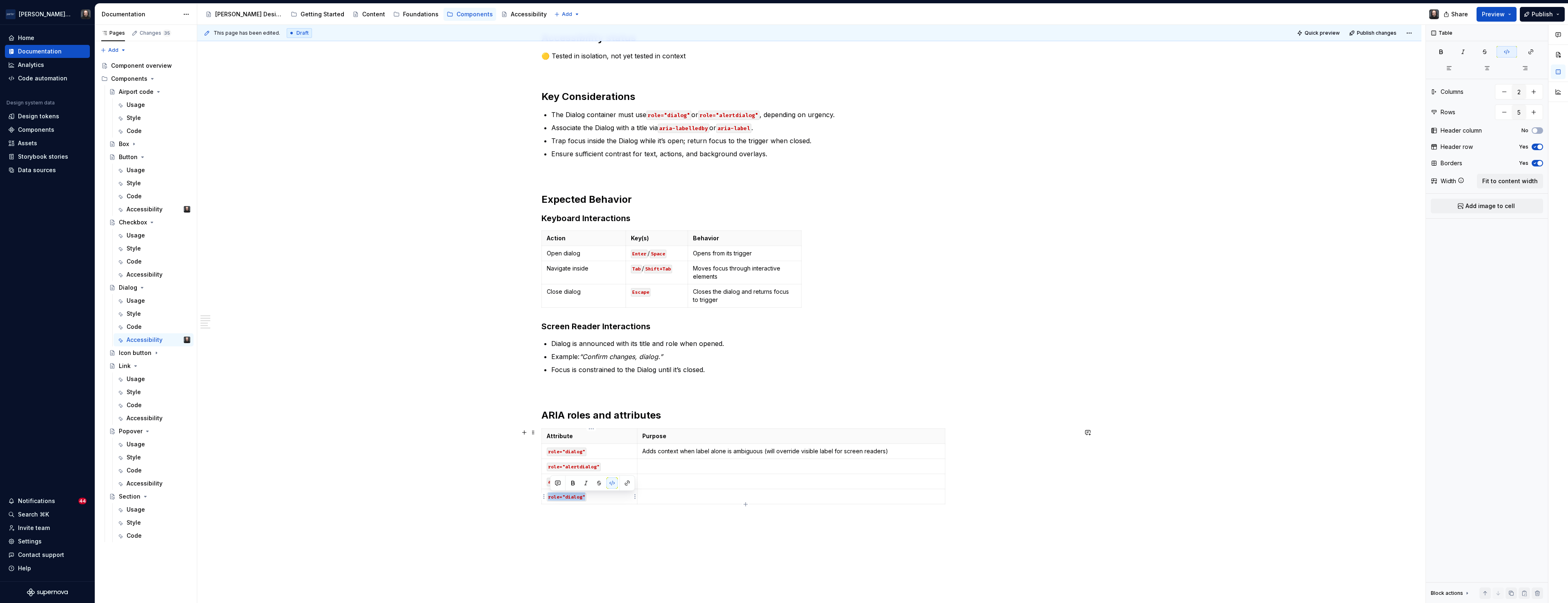
drag, startPoint x: 587, startPoint y: 497, endPoint x: 550, endPoint y: 499, distance: 37.1
click at [550, 499] on code "role="dialog"" at bounding box center [566, 497] width 40 height 9
drag, startPoint x: 891, startPoint y: 453, endPoint x: 646, endPoint y: 453, distance: 245.0
click at [646, 453] on p "Adds context when label alone is ambiguous (will override visible label for scr…" at bounding box center [791, 451] width 298 height 8
click at [677, 467] on p at bounding box center [791, 466] width 298 height 8
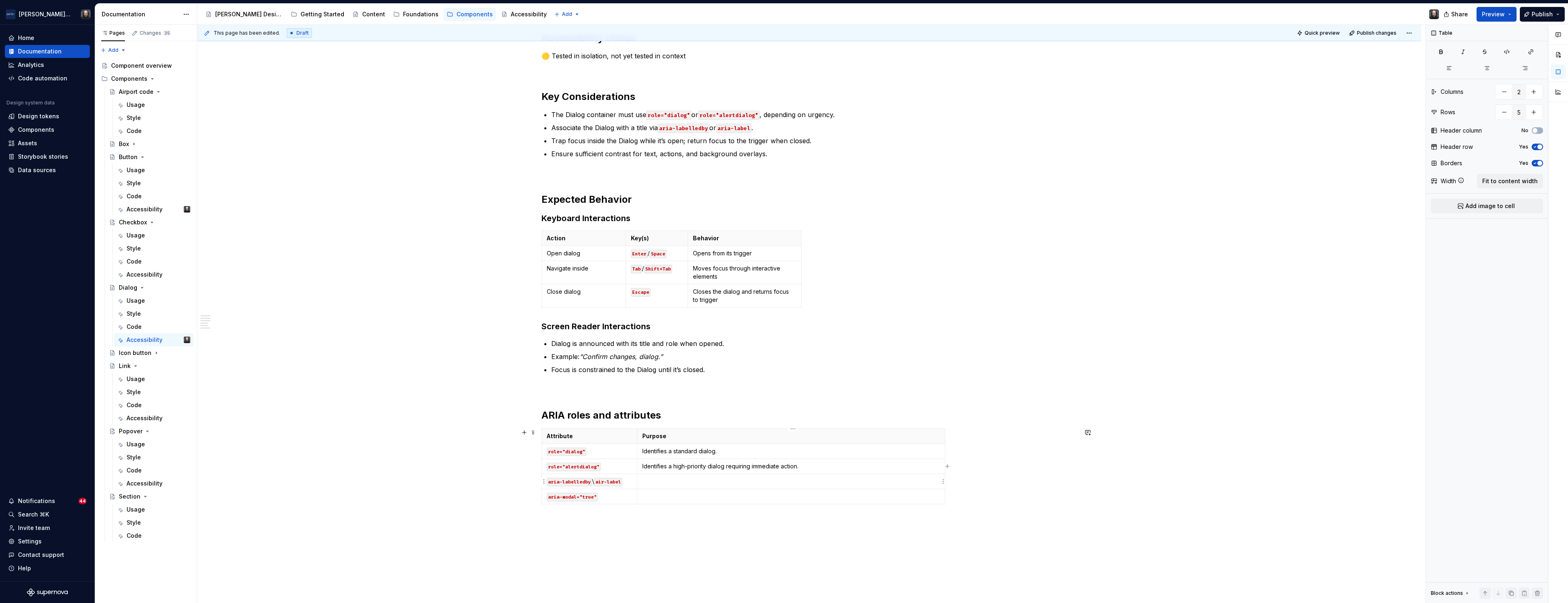
click at [686, 483] on p at bounding box center [791, 481] width 298 height 8
click at [701, 498] on p at bounding box center [791, 497] width 298 height 8
drag, startPoint x: 947, startPoint y: 446, endPoint x: 829, endPoint y: 448, distance: 118.0
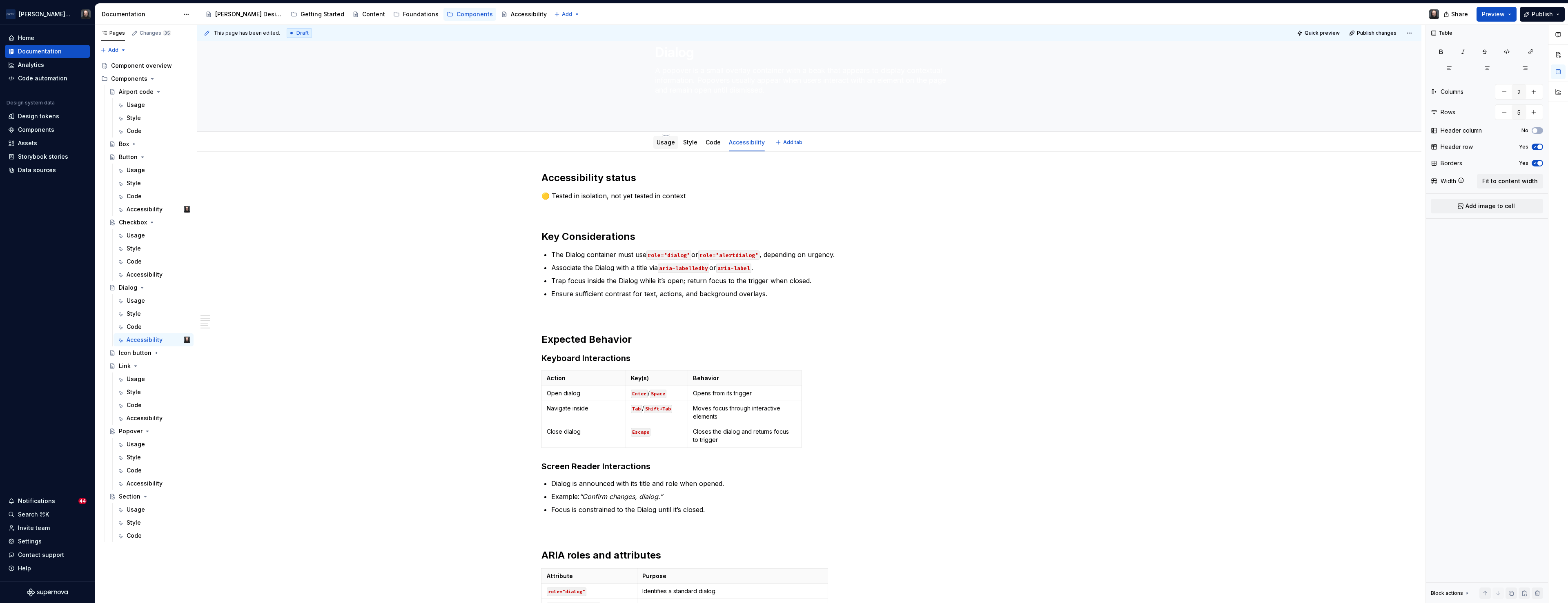
click at [662, 144] on link "Usage" at bounding box center [666, 142] width 18 height 7
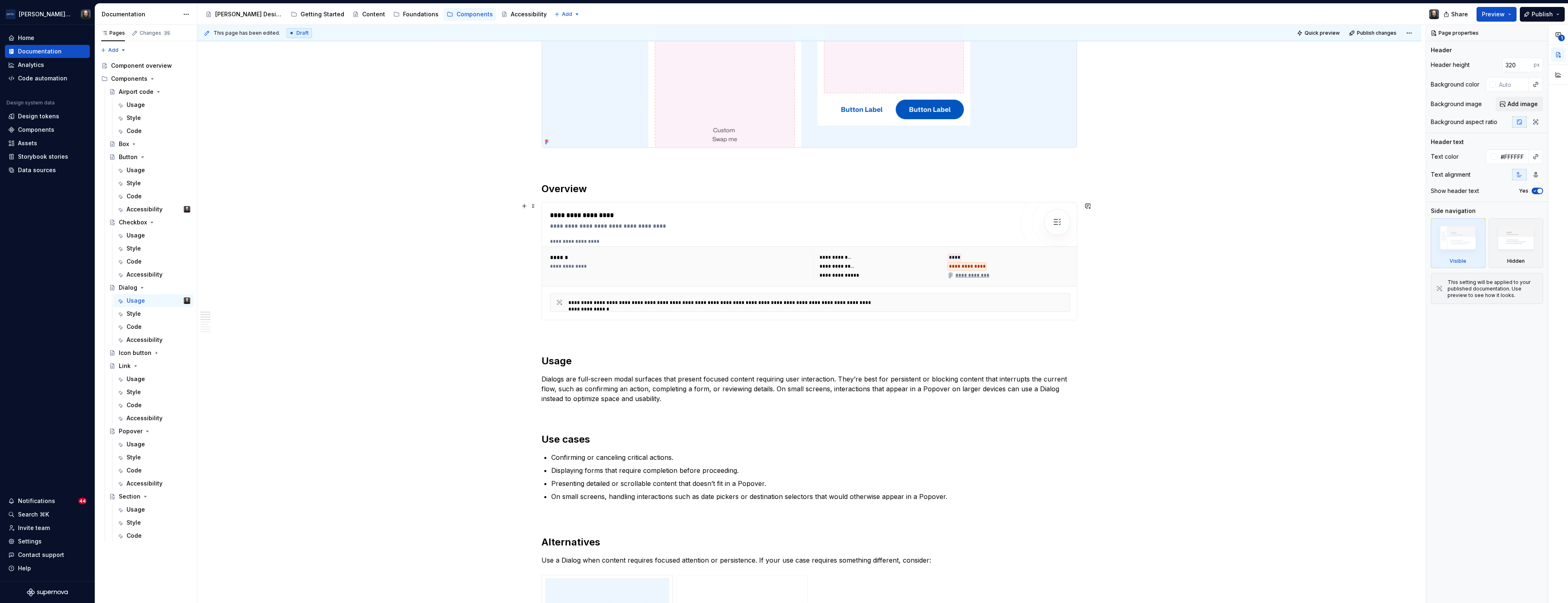
scroll to position [462, 0]
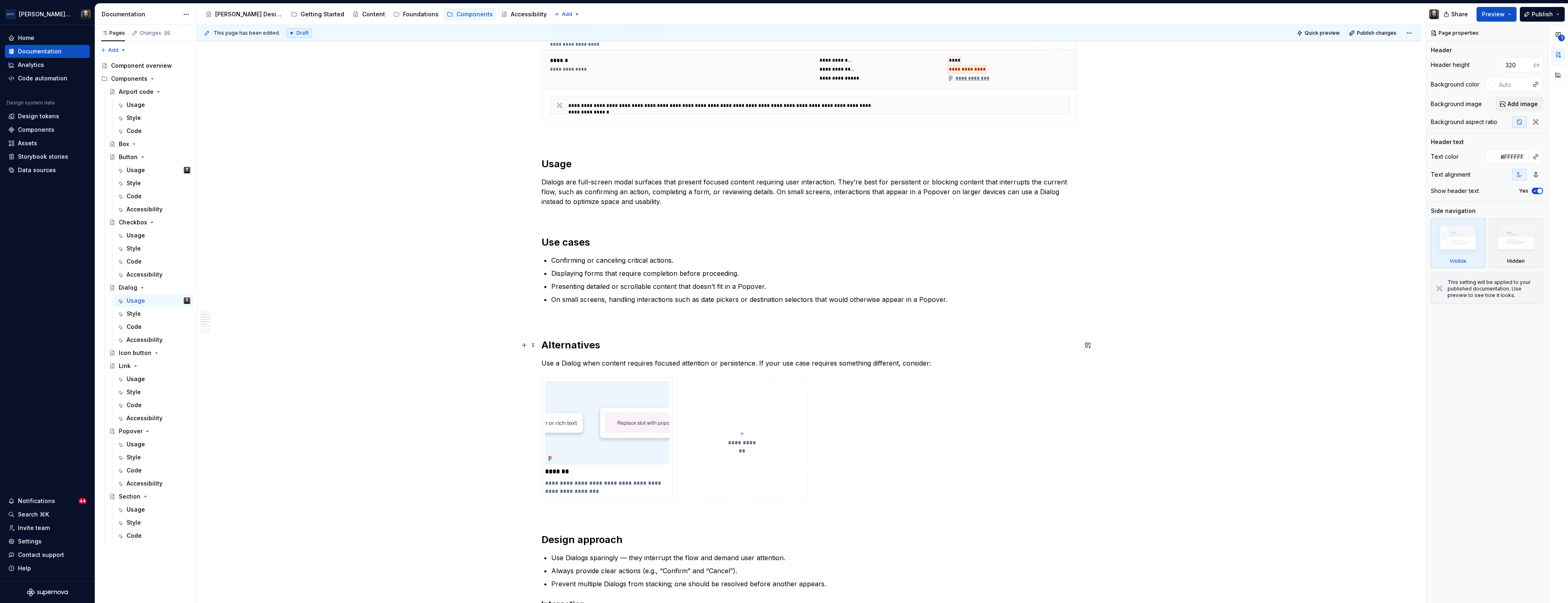
click at [544, 347] on h2 "Alternatives" at bounding box center [810, 345] width 536 height 13
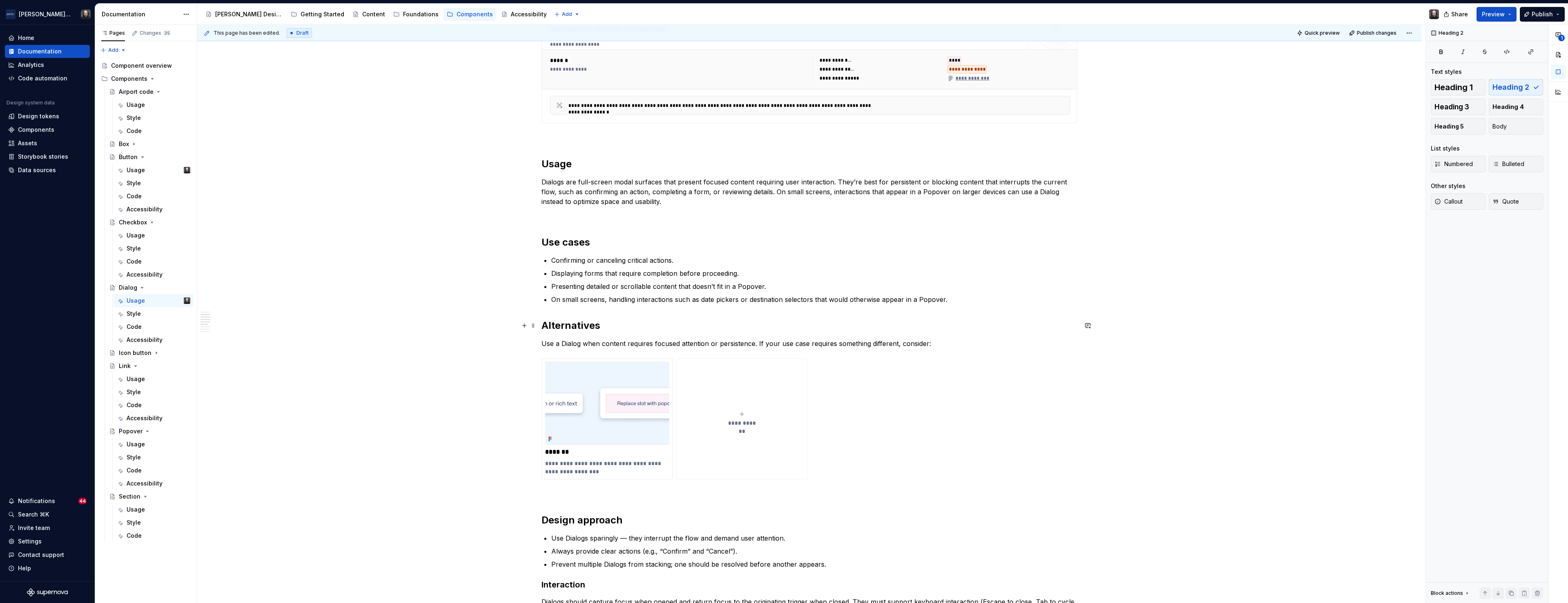
click at [565, 327] on h2 "Alternatives" at bounding box center [810, 326] width 536 height 13
click at [584, 305] on span "Heading 2" at bounding box center [576, 308] width 25 height 7
click at [593, 375] on div "Heading 3" at bounding box center [598, 378] width 29 height 8
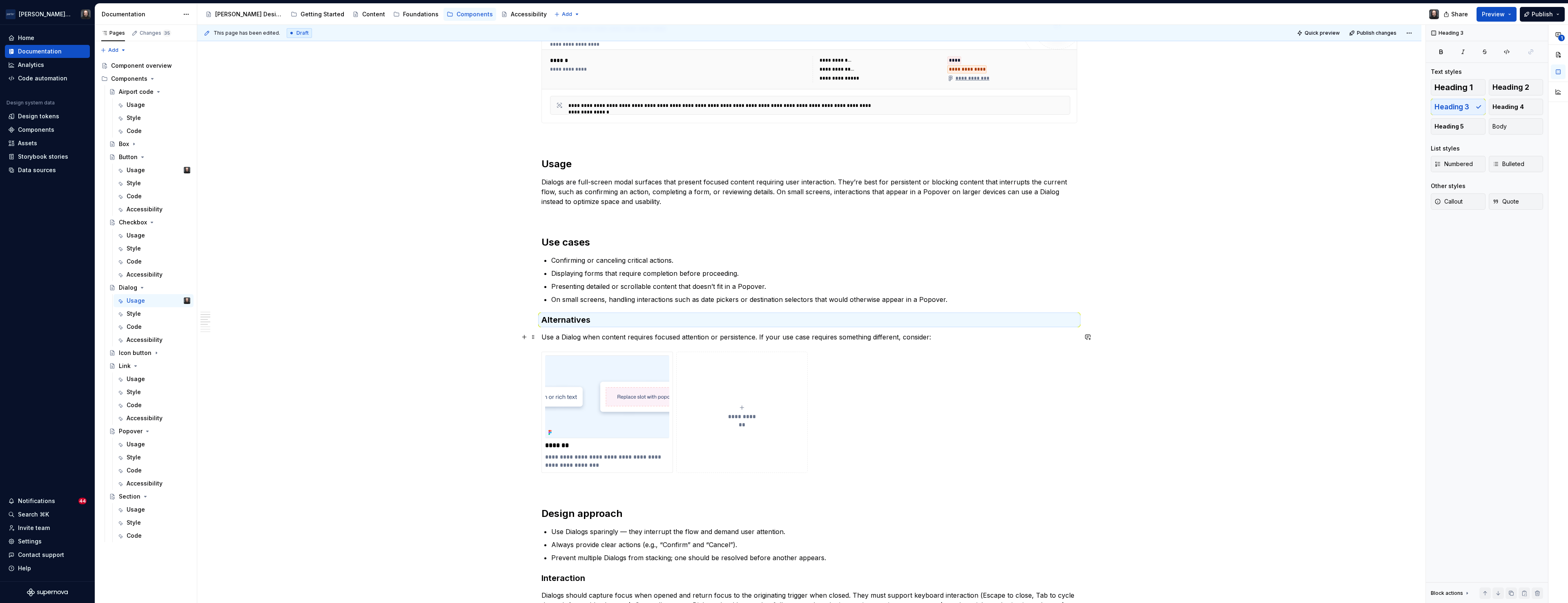
click at [363, 341] on div "**********" at bounding box center [809, 537] width 1224 height 1614
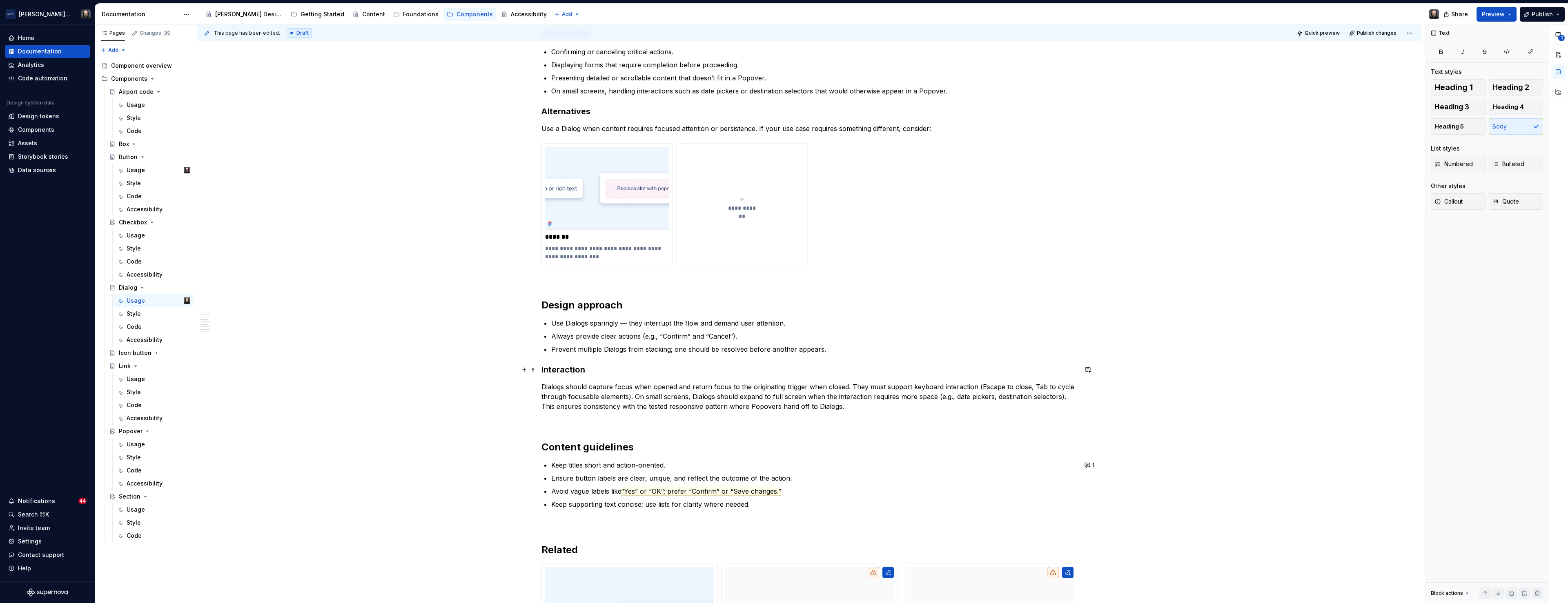
scroll to position [958, 0]
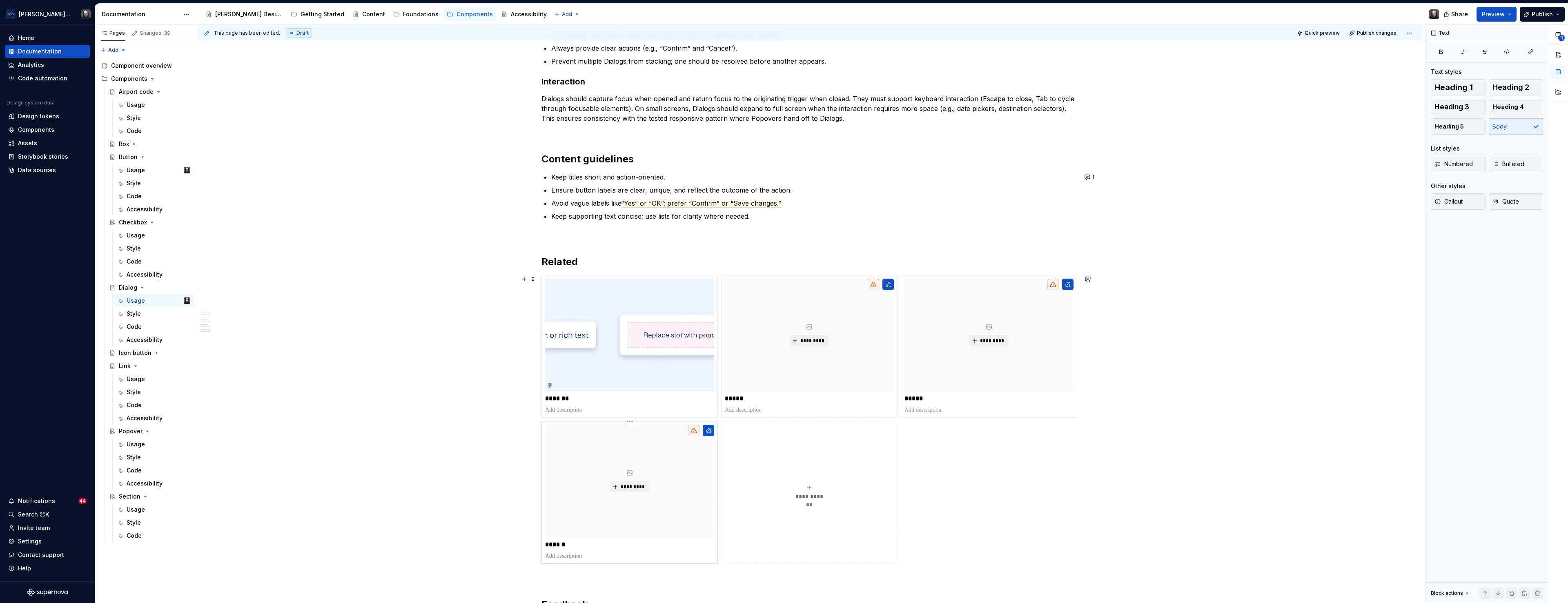
click at [569, 544] on p "******" at bounding box center [630, 545] width 169 height 8
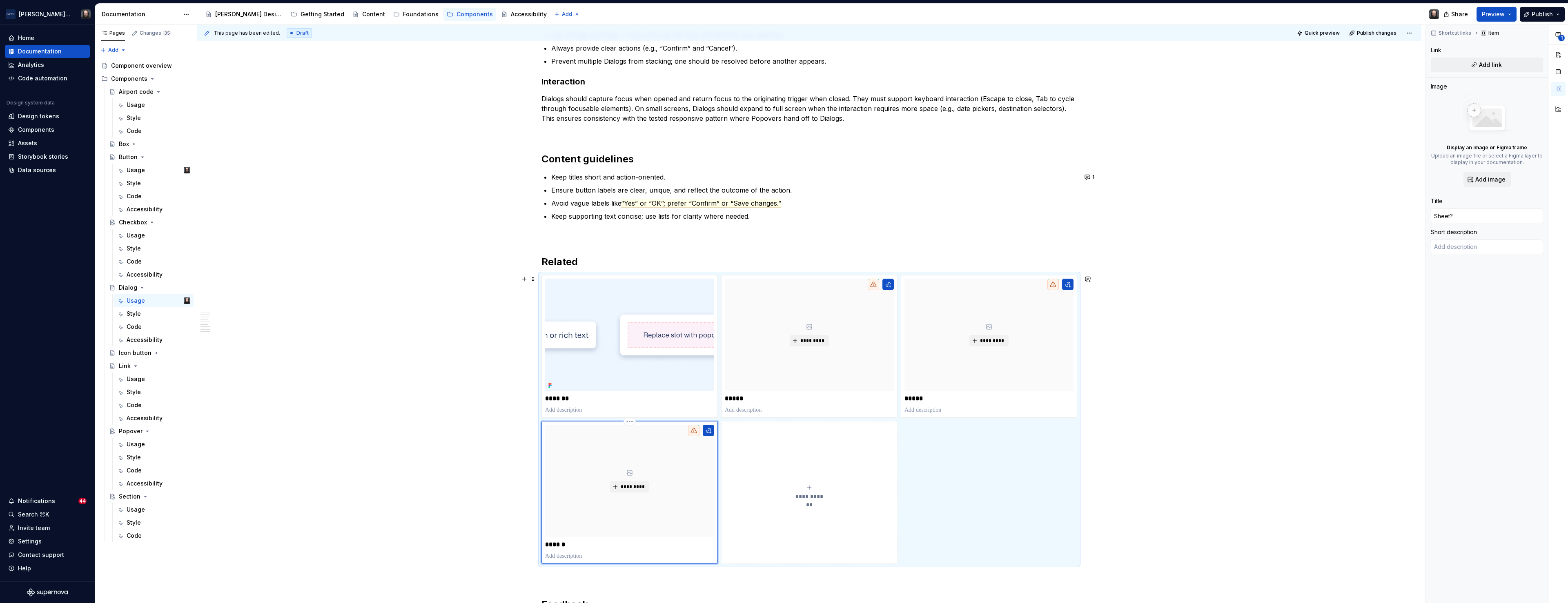
type textarea "*"
type input "Sheet"
type textarea "*"
type input "Sheet/"
type textarea "*"
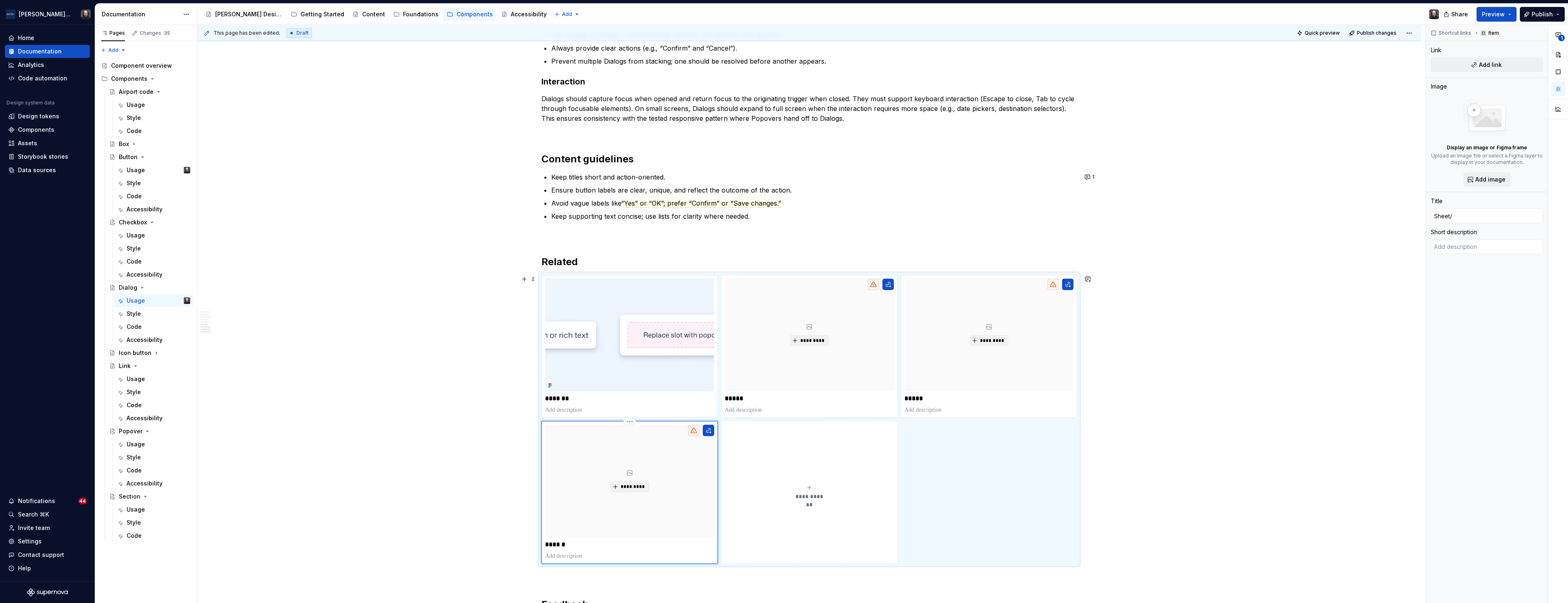
type input "Sheet/D"
type textarea "*"
type input "Sheet/Dr"
type textarea "*"
type input "Sheet/Dra"
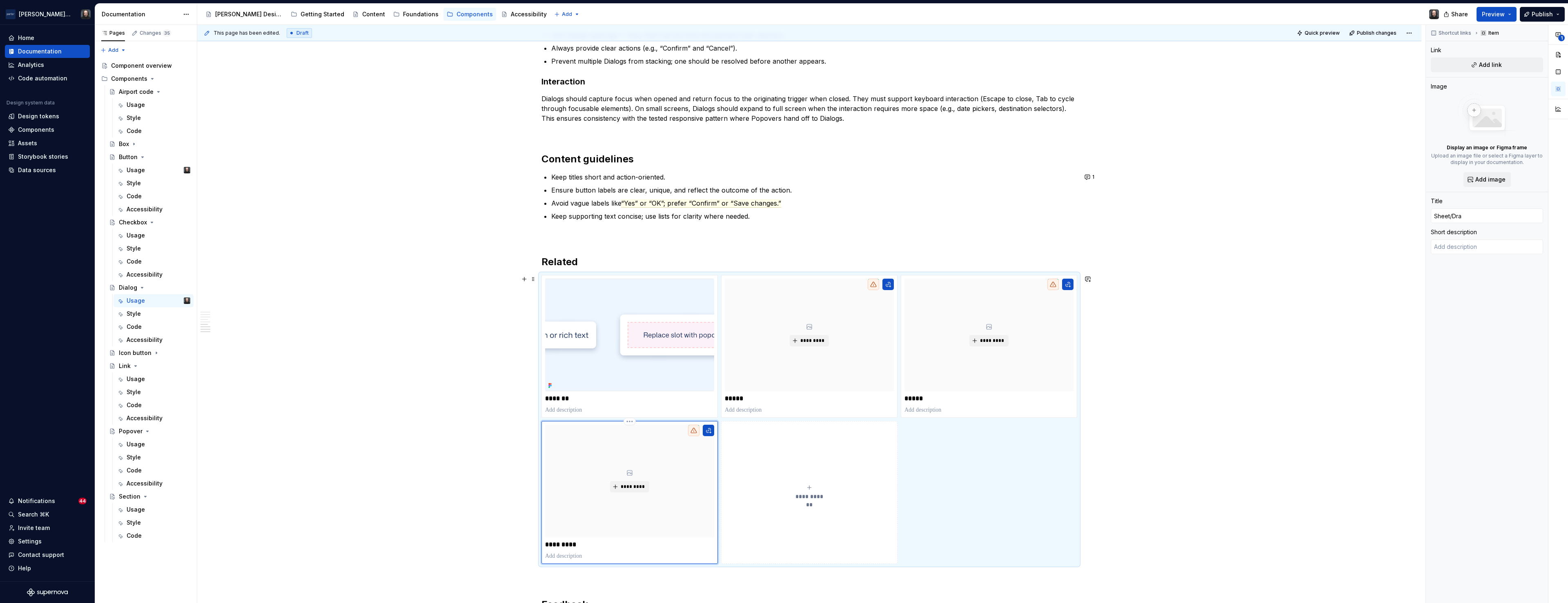
type textarea "*"
type input "Sheet/Draw"
type textarea "*"
type input "Sheet/Drawe"
type textarea "*"
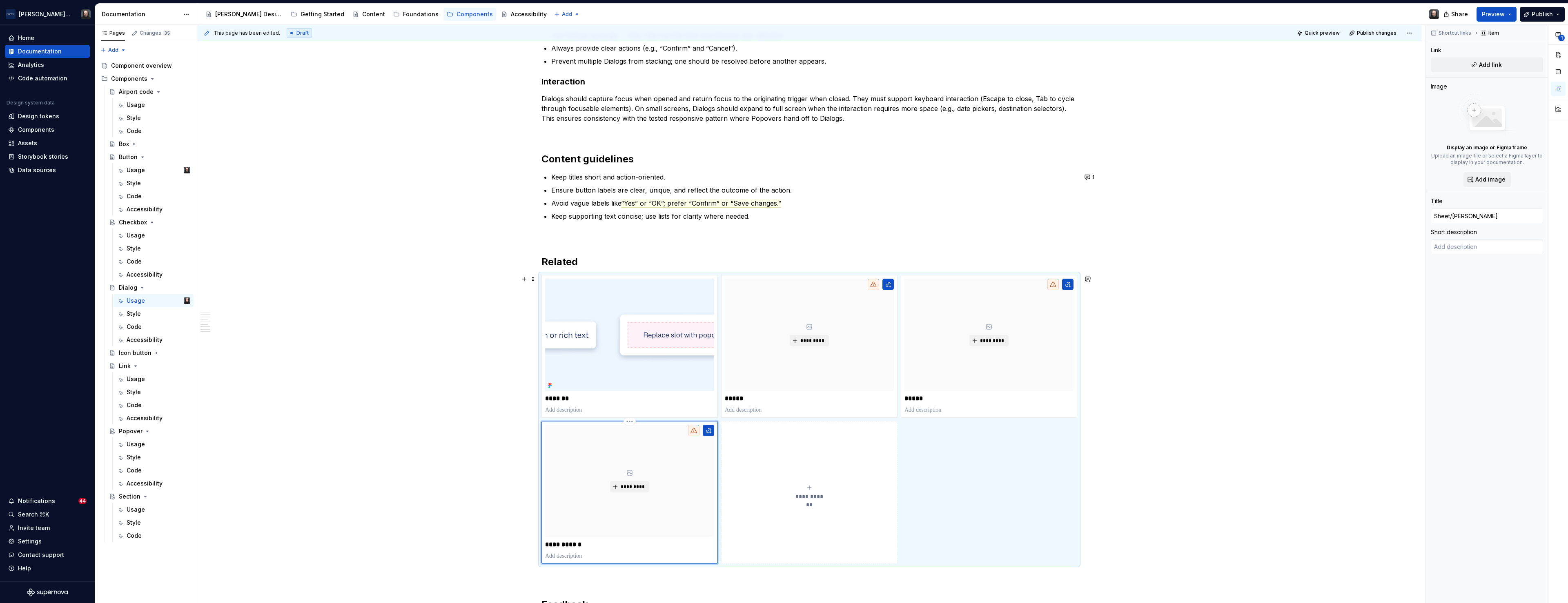
type input "Sheet/Drawer"
type textarea "*"
type input "Sheet/Drawer/"
type textarea "*"
type input "Sheet/Drawer/T"
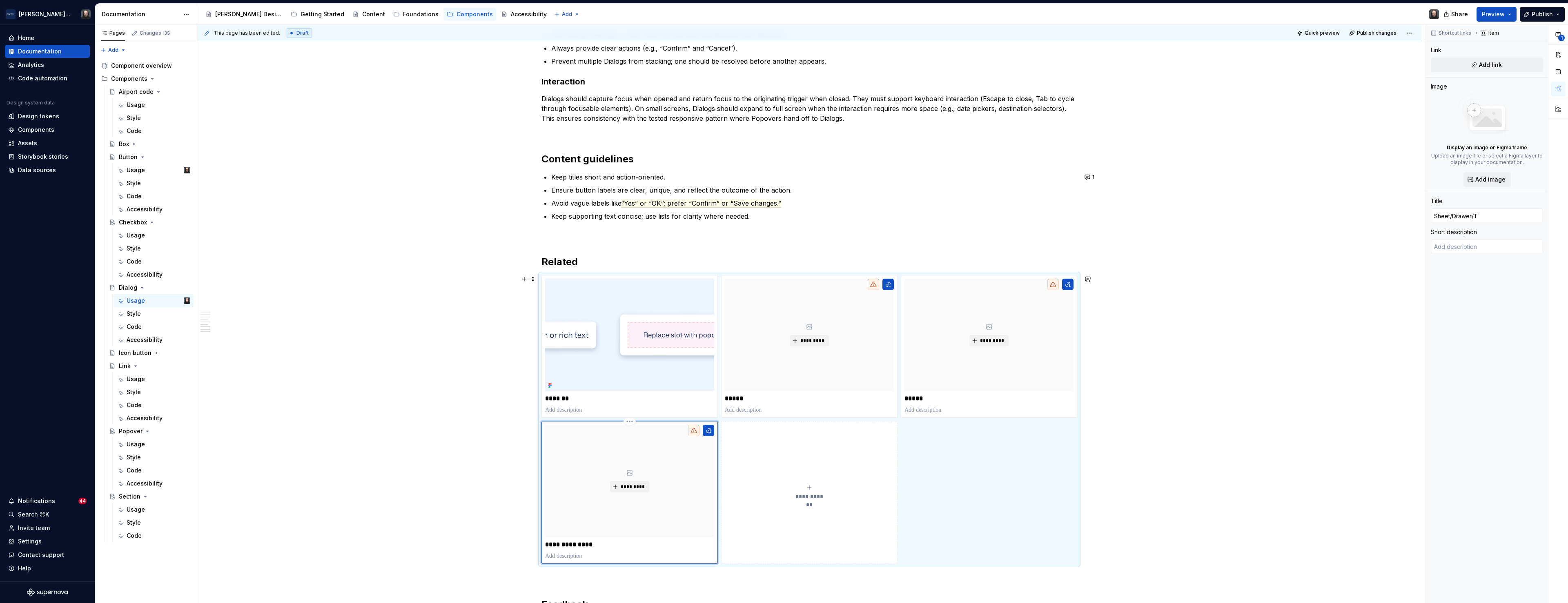
type textarea "*"
type input "Sheet/Drawer/To"
type textarea "*"
type input "Sheet/Drawer/Toa"
type textarea "*"
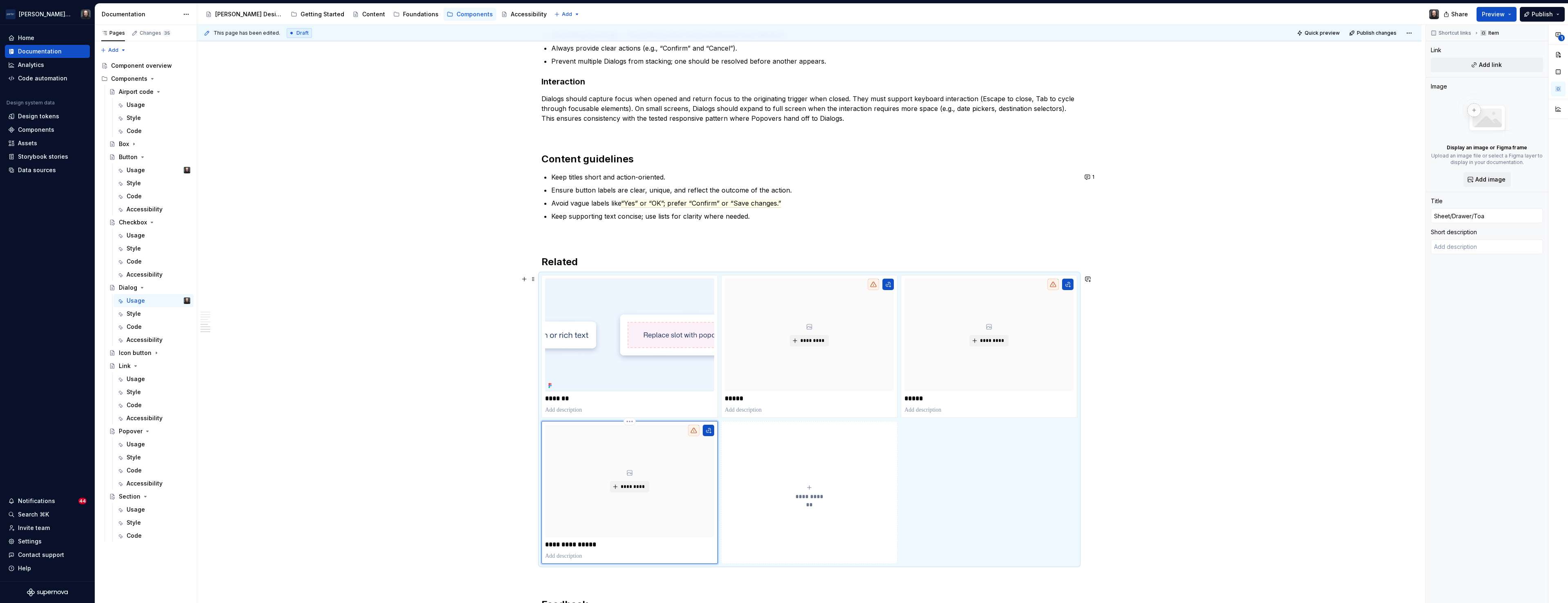
type input "Sheet/Drawer/Toas"
type textarea "*"
type input "Sheet/Drawer/Toast"
type textarea "*"
type input "Toast"
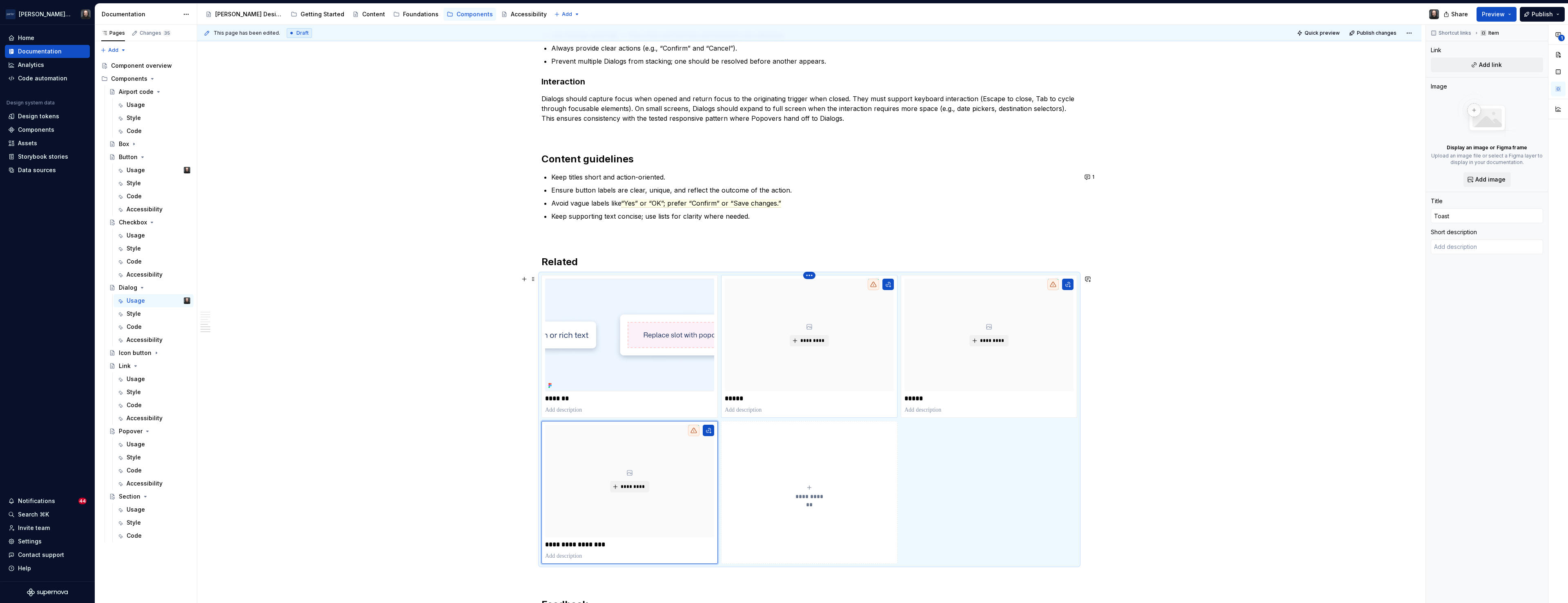
click at [811, 276] on html "Porter Airlines Home Documentation Analytics Code automation Design system data…" at bounding box center [784, 301] width 1568 height 603
click at [616, 545] on html "Porter Airlines Home Documentation Analytics Code automation Design system data…" at bounding box center [784, 301] width 1568 height 603
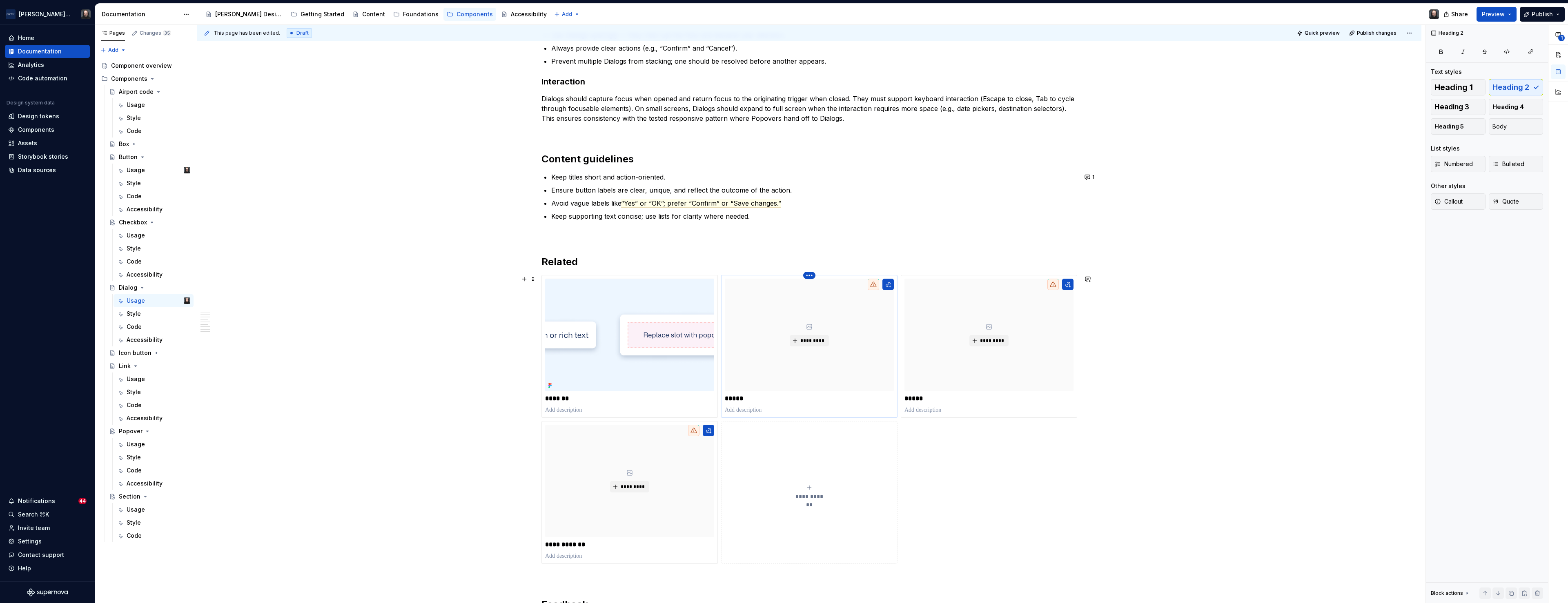
click at [812, 278] on html "Porter Airlines Home Documentation Analytics Code automation Design system data…" at bounding box center [784, 301] width 1568 height 603
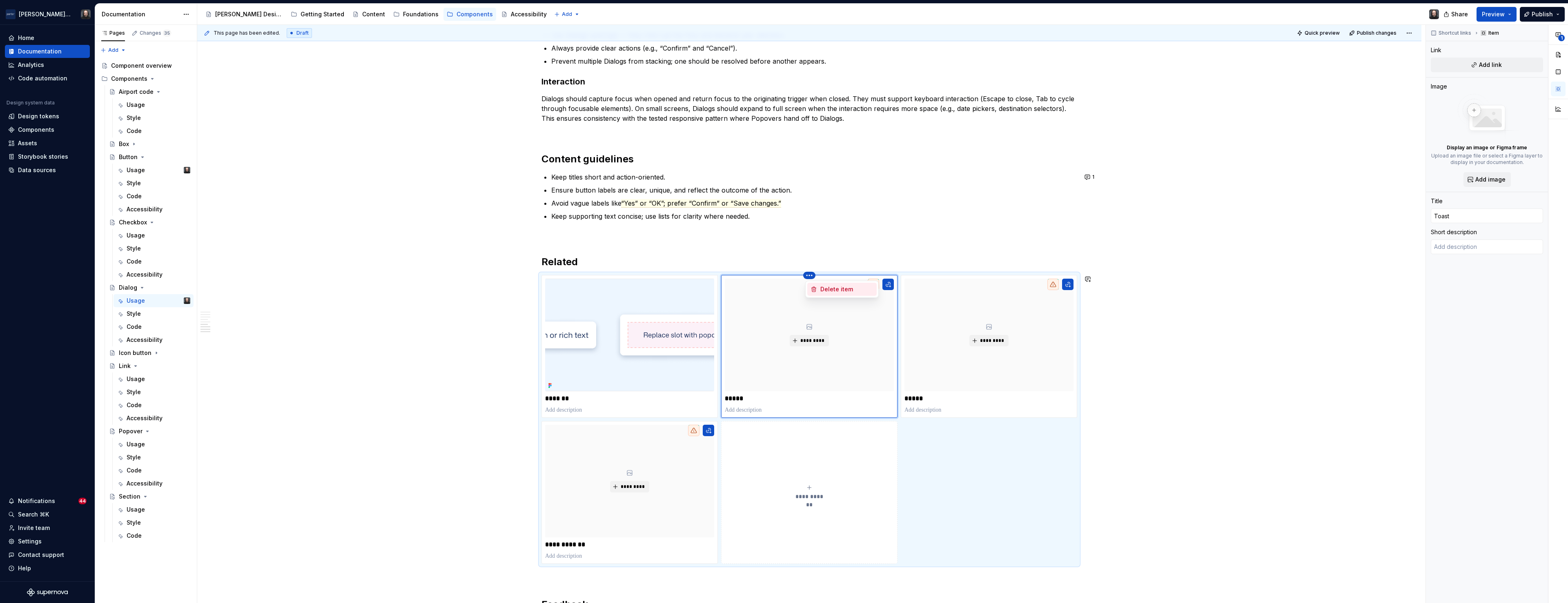
click at [824, 290] on div "Delete item" at bounding box center [847, 289] width 53 height 8
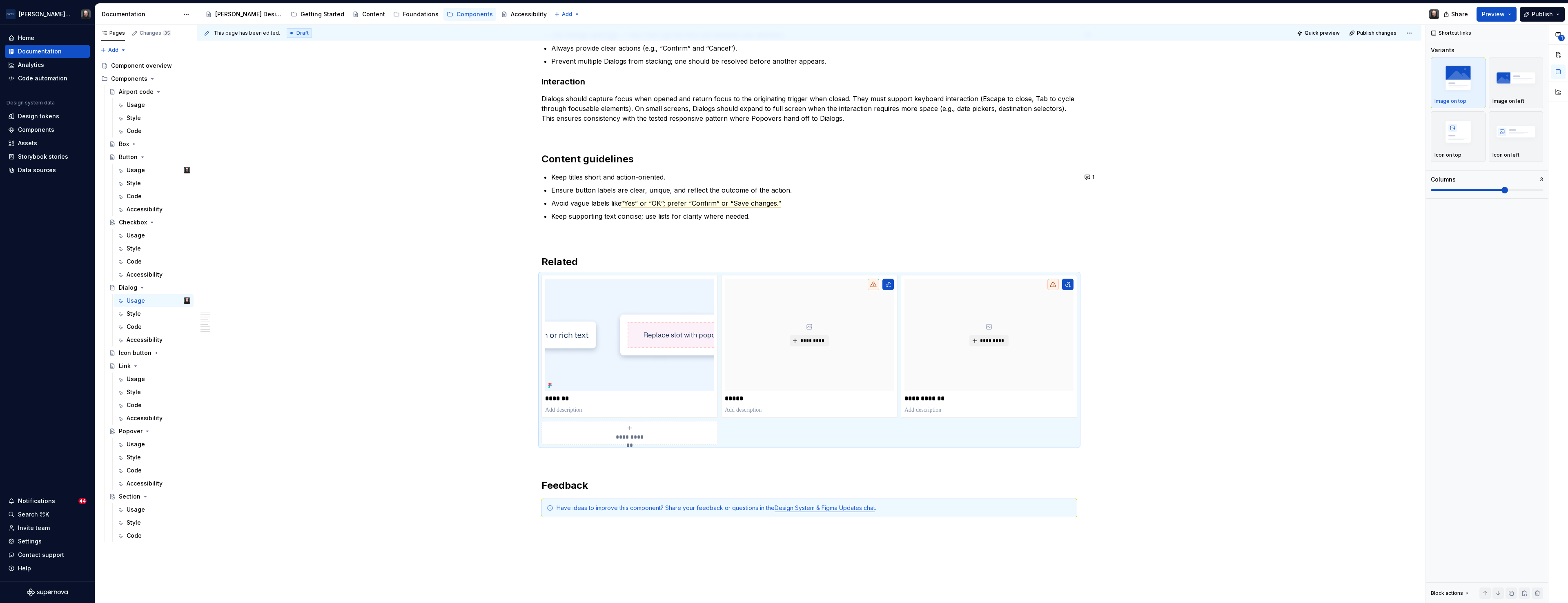
type textarea "*"
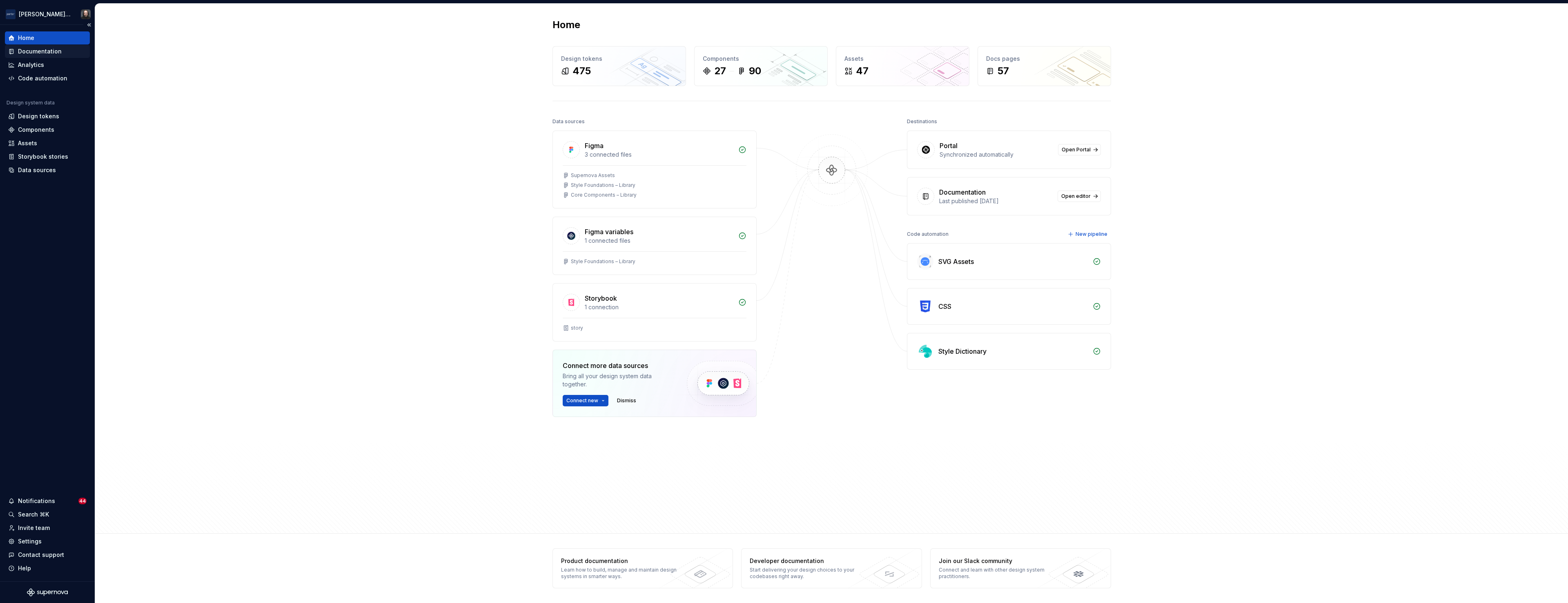
click at [45, 54] on div "Documentation" at bounding box center [40, 51] width 44 height 8
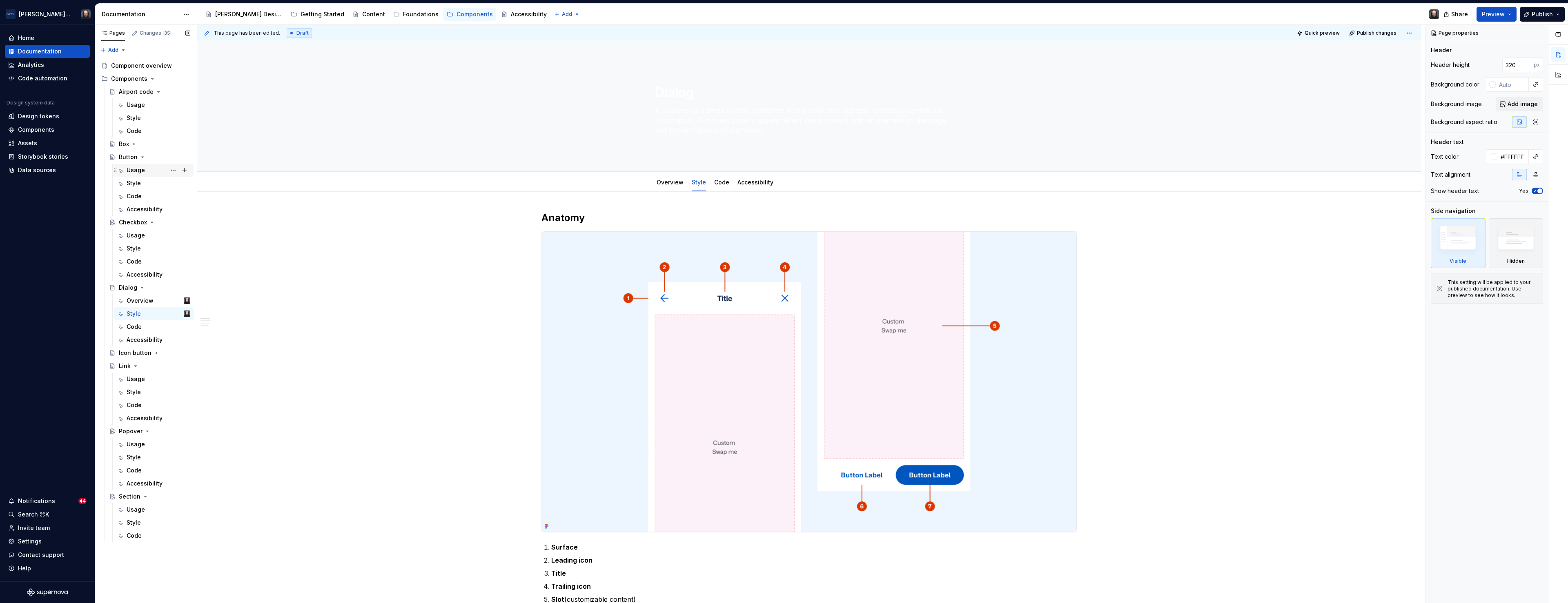
click at [135, 172] on div "Usage" at bounding box center [136, 170] width 18 height 8
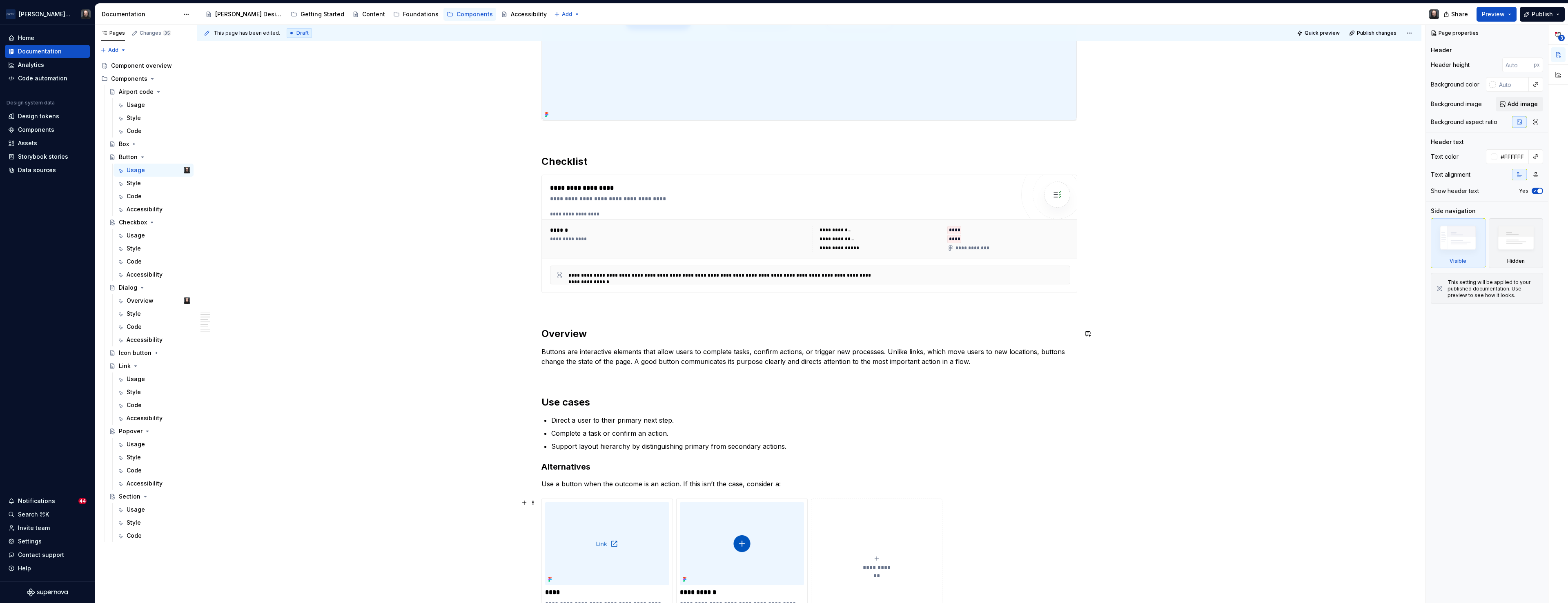
scroll to position [482, 0]
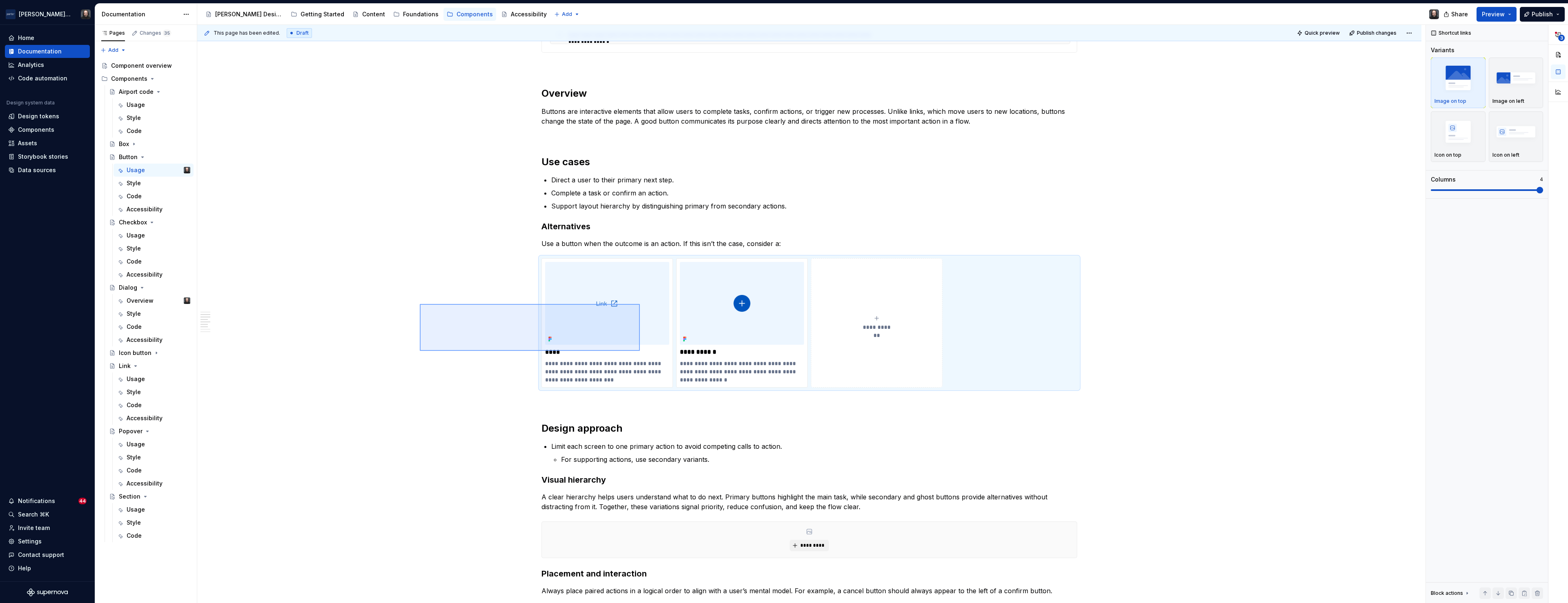
drag, startPoint x: 575, startPoint y: 334, endPoint x: 646, endPoint y: 353, distance: 73.5
click at [646, 353] on div "**********" at bounding box center [811, 314] width 1228 height 579
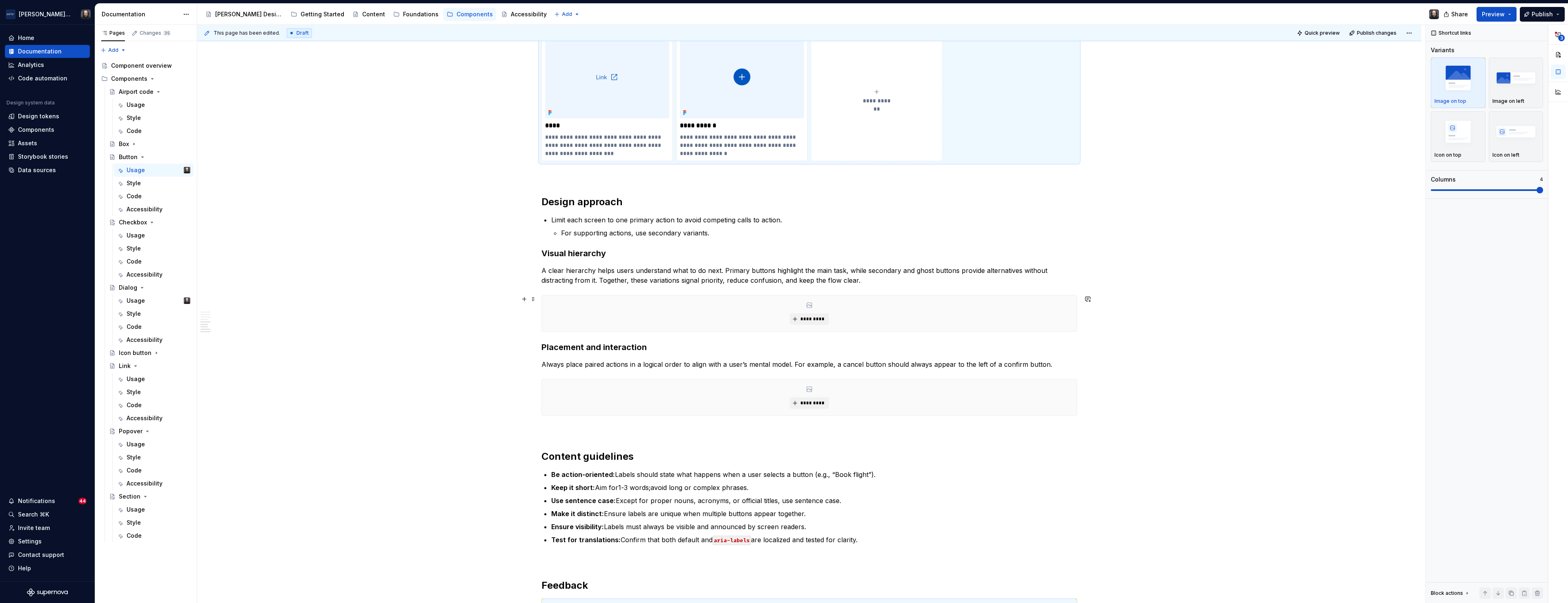
scroll to position [933, 0]
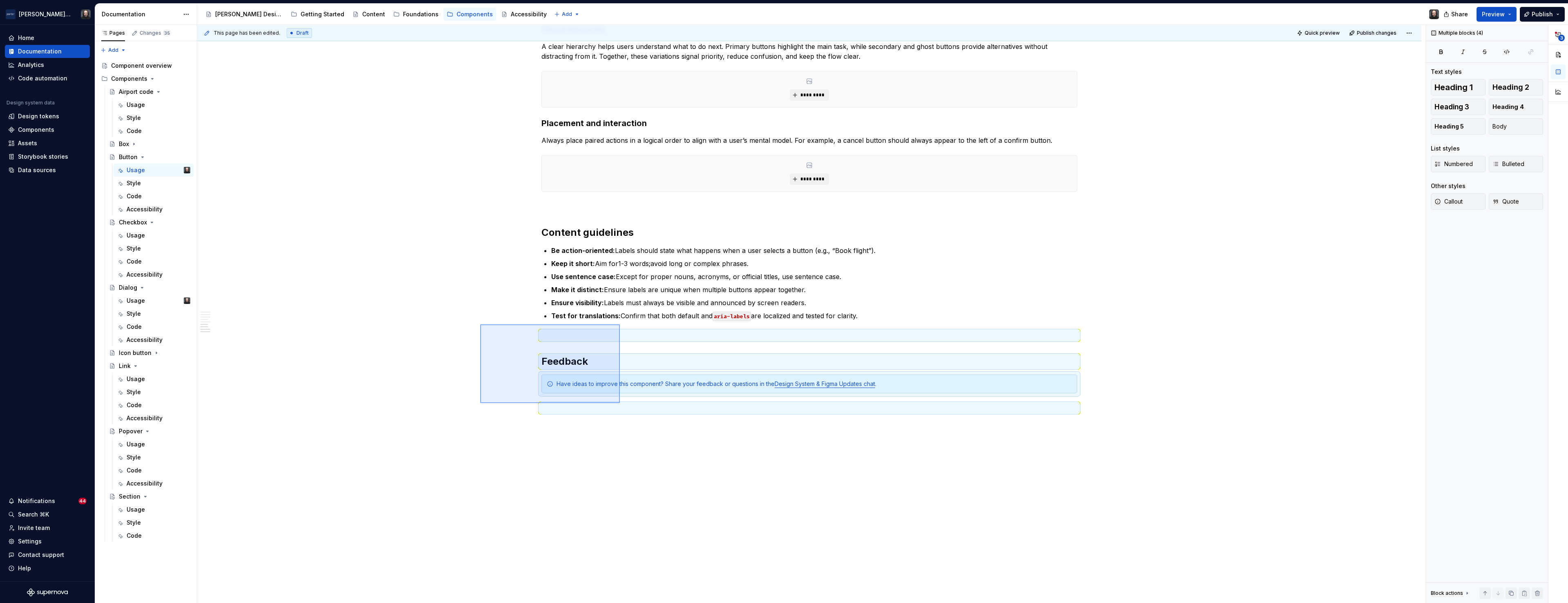
drag, startPoint x: 529, startPoint y: 352, endPoint x: 620, endPoint y: 403, distance: 104.3
click at [620, 403] on div "**********" at bounding box center [811, 314] width 1228 height 579
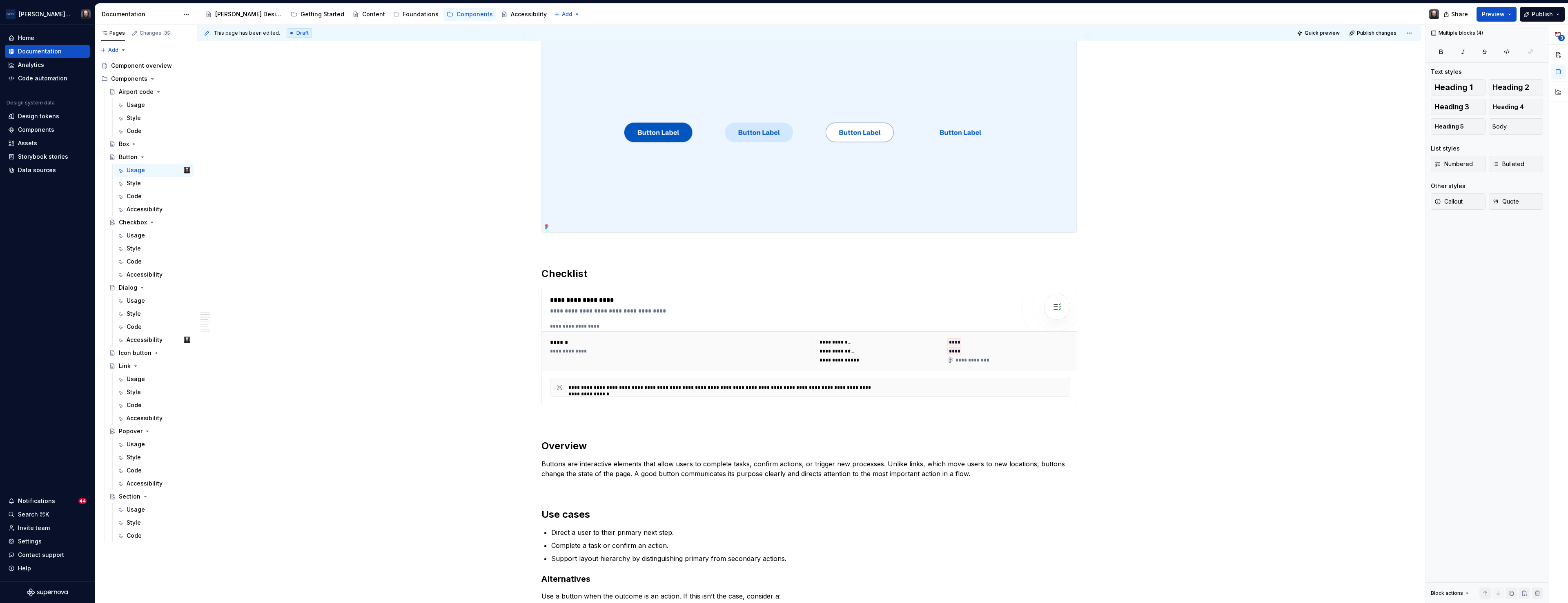
scroll to position [0, 0]
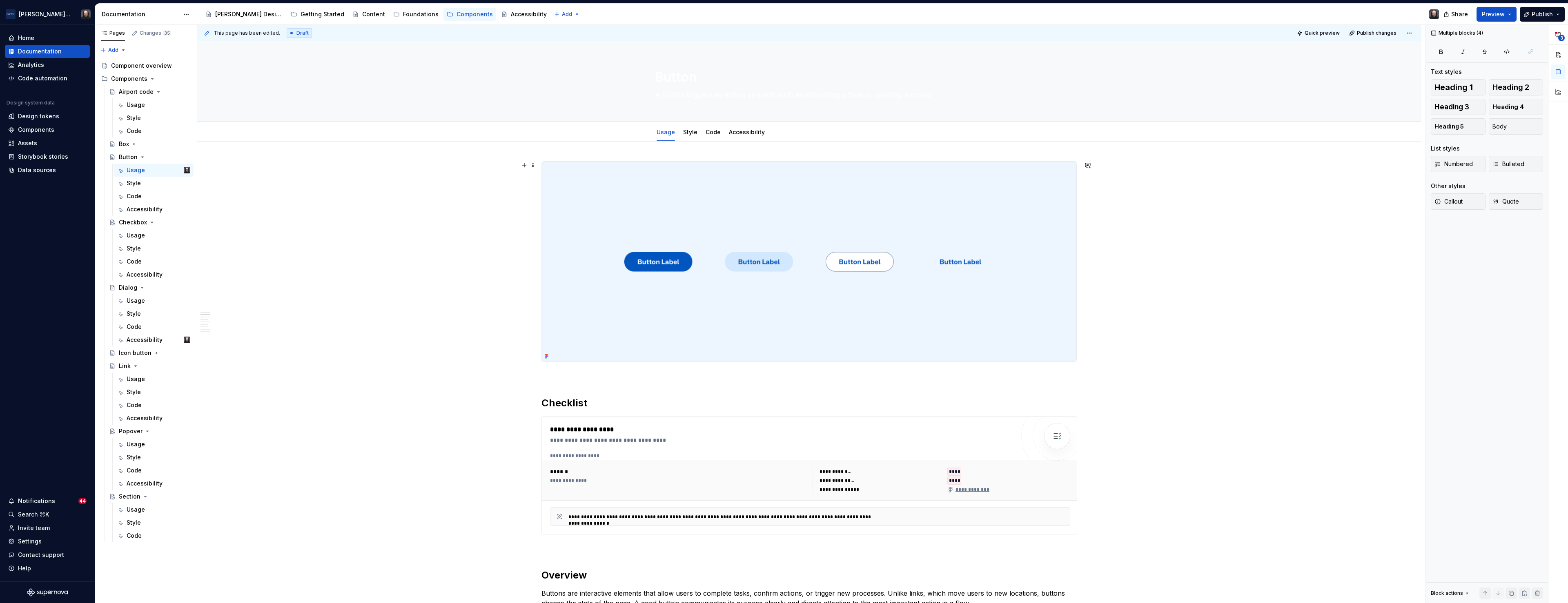
click at [746, 133] on link "Accessibility" at bounding box center [746, 131] width 36 height 7
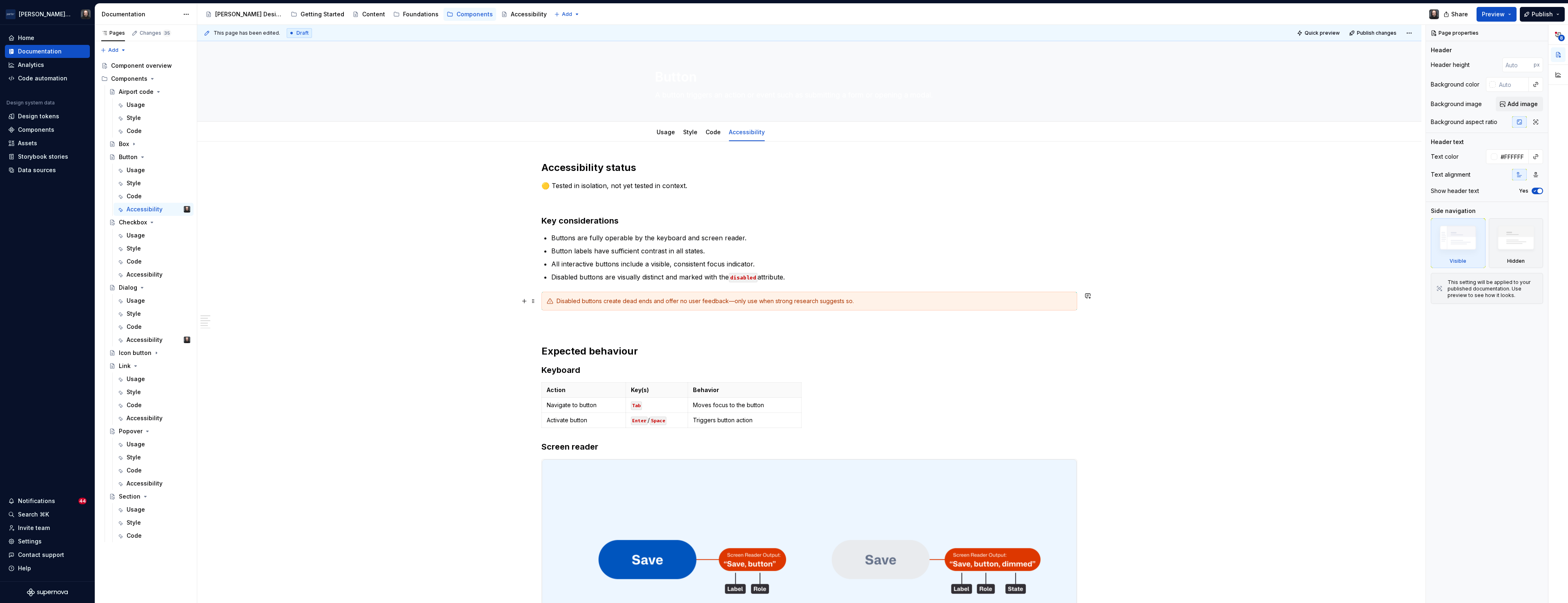
scroll to position [100, 0]
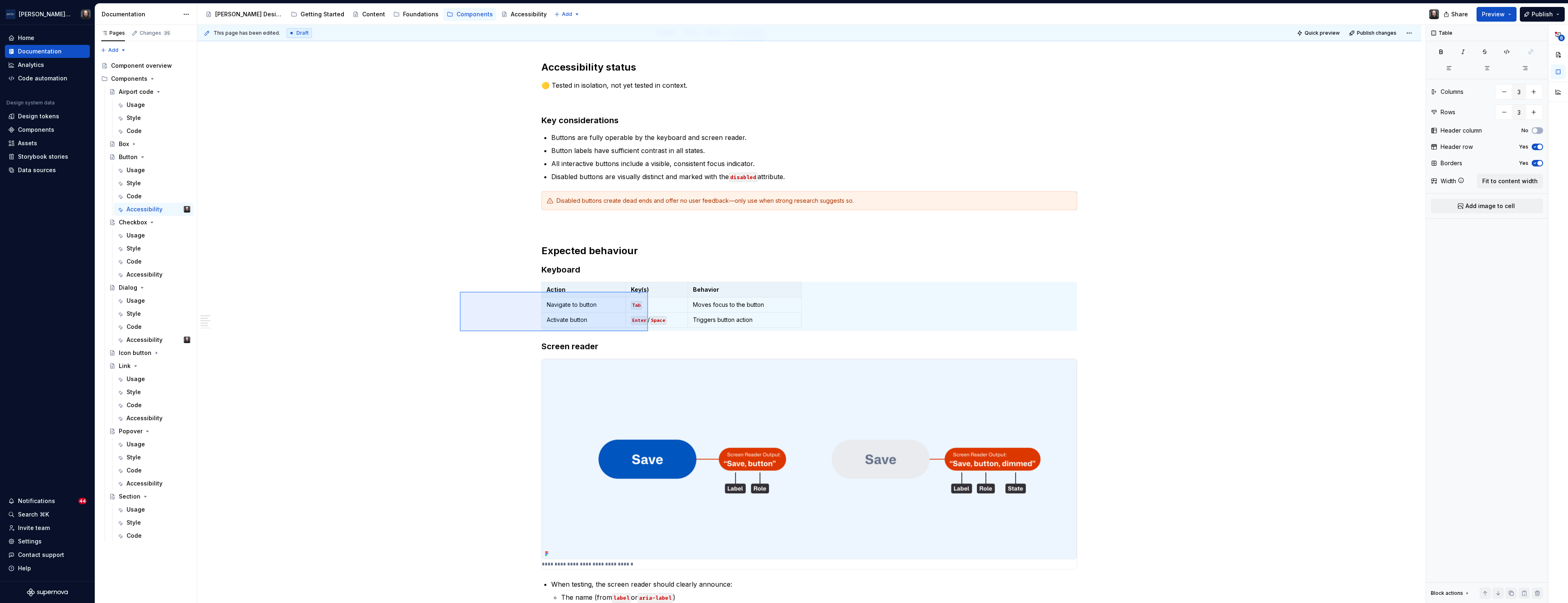
drag, startPoint x: 489, startPoint y: 295, endPoint x: 648, endPoint y: 332, distance: 163.2
click at [648, 332] on div "**********" at bounding box center [811, 314] width 1228 height 579
click at [371, 315] on div "**********" at bounding box center [809, 489] width 1224 height 894
drag, startPoint x: 457, startPoint y: 285, endPoint x: 581, endPoint y: 301, distance: 125.0
click at [581, 300] on div "**********" at bounding box center [811, 314] width 1228 height 579
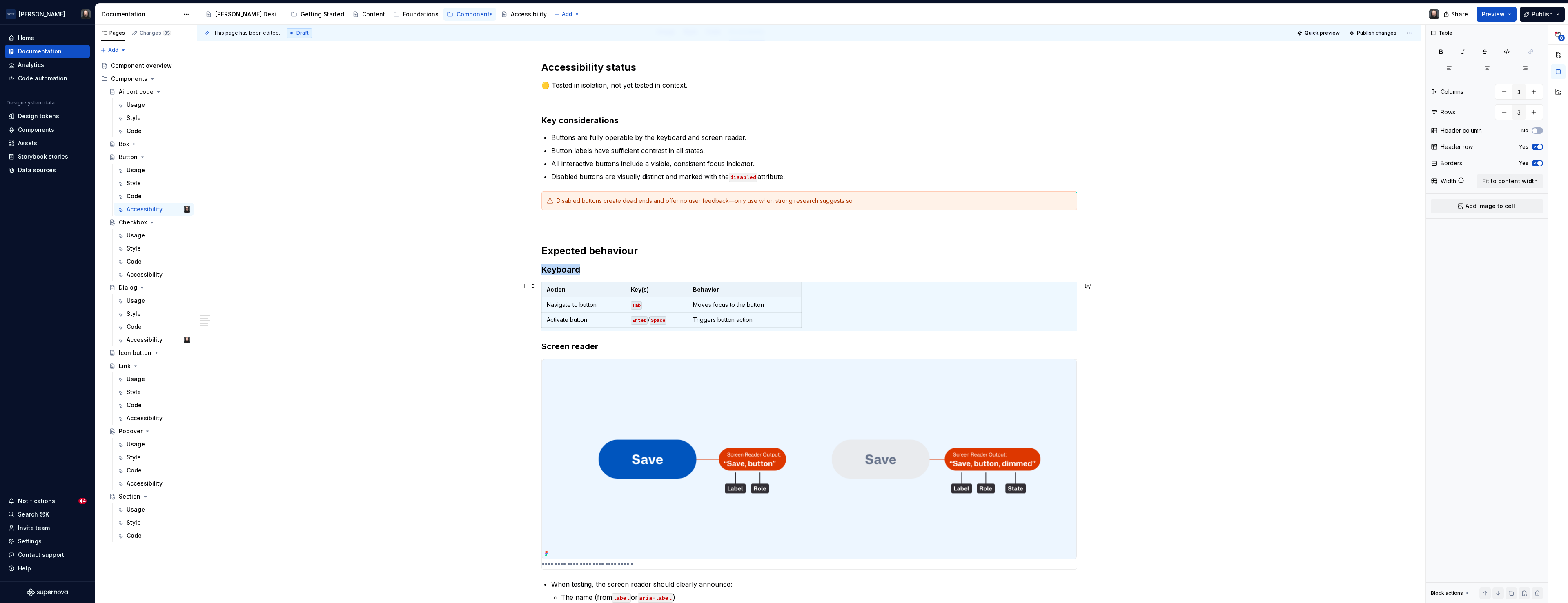
copy h3 "Keyboard"
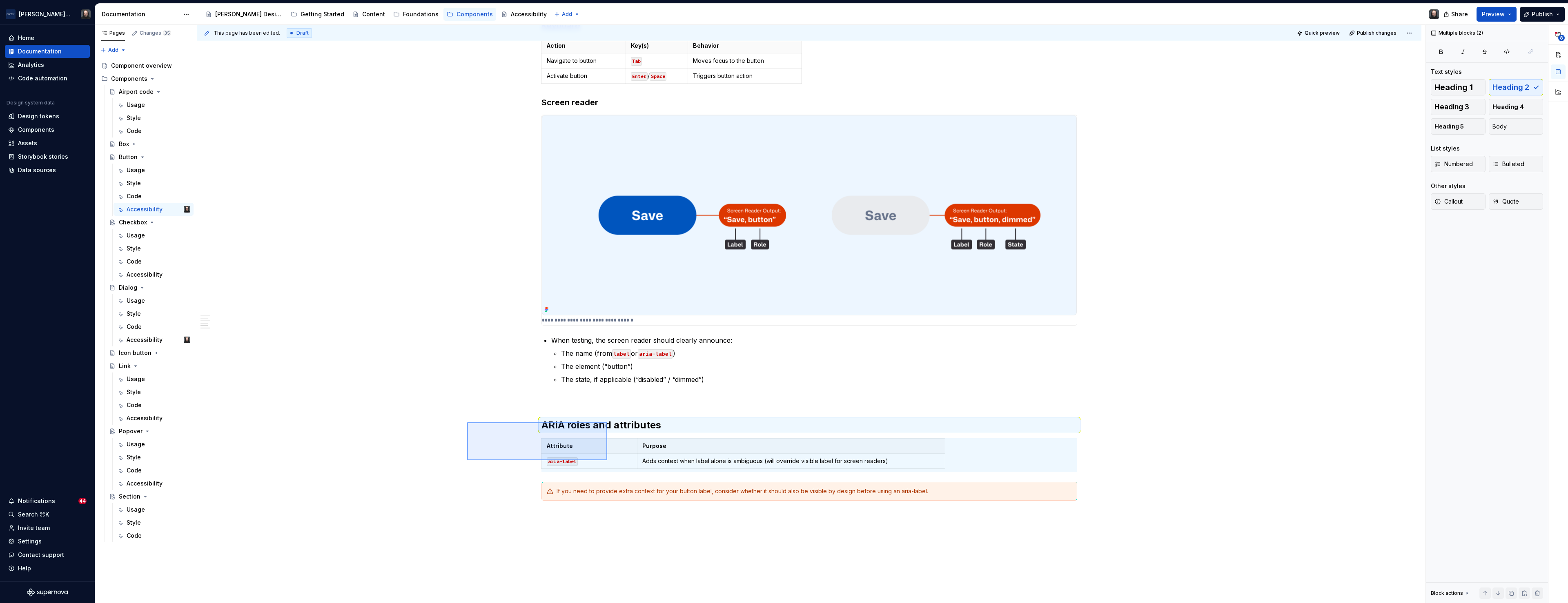
drag, startPoint x: 467, startPoint y: 422, endPoint x: 607, endPoint y: 461, distance: 145.3
click at [607, 461] on div "**********" at bounding box center [811, 314] width 1228 height 579
copy div "ARIA roles and attributes"
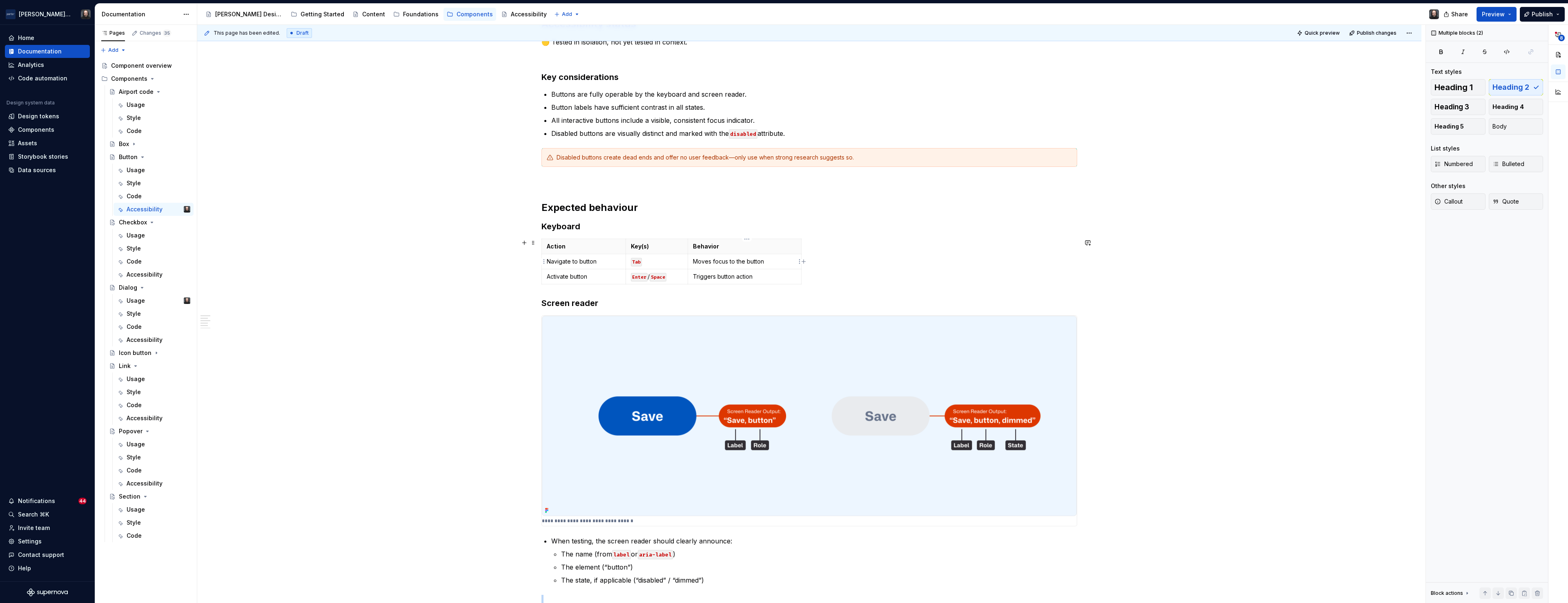
scroll to position [0, 0]
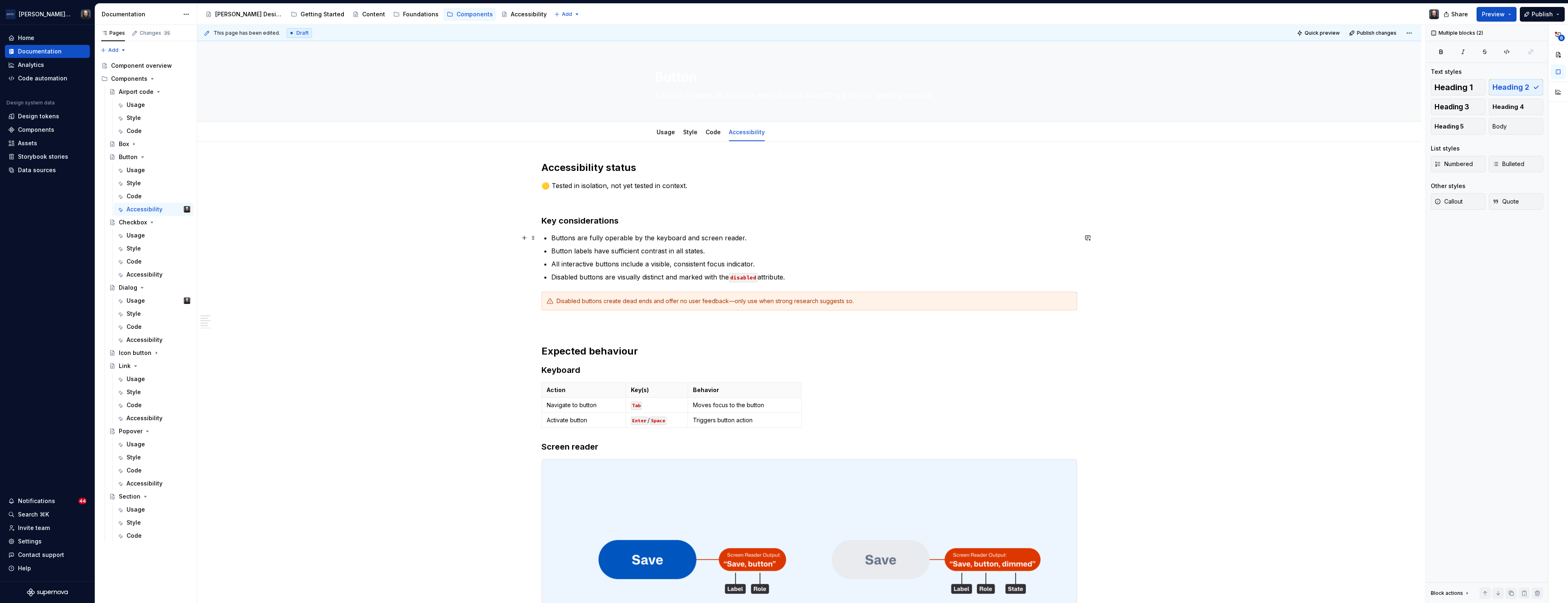
click at [379, 243] on div "**********" at bounding box center [809, 589] width 1224 height 894
click at [663, 133] on link "Usage" at bounding box center [666, 131] width 18 height 7
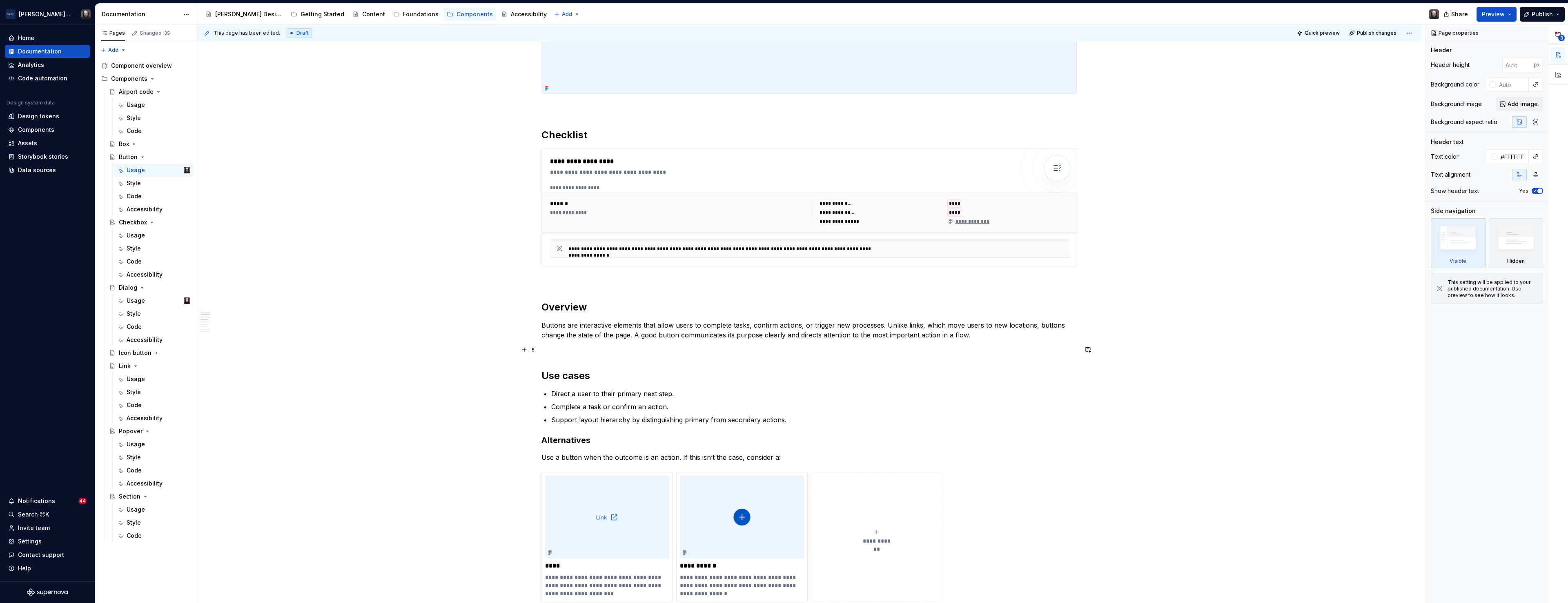
scroll to position [318, 0]
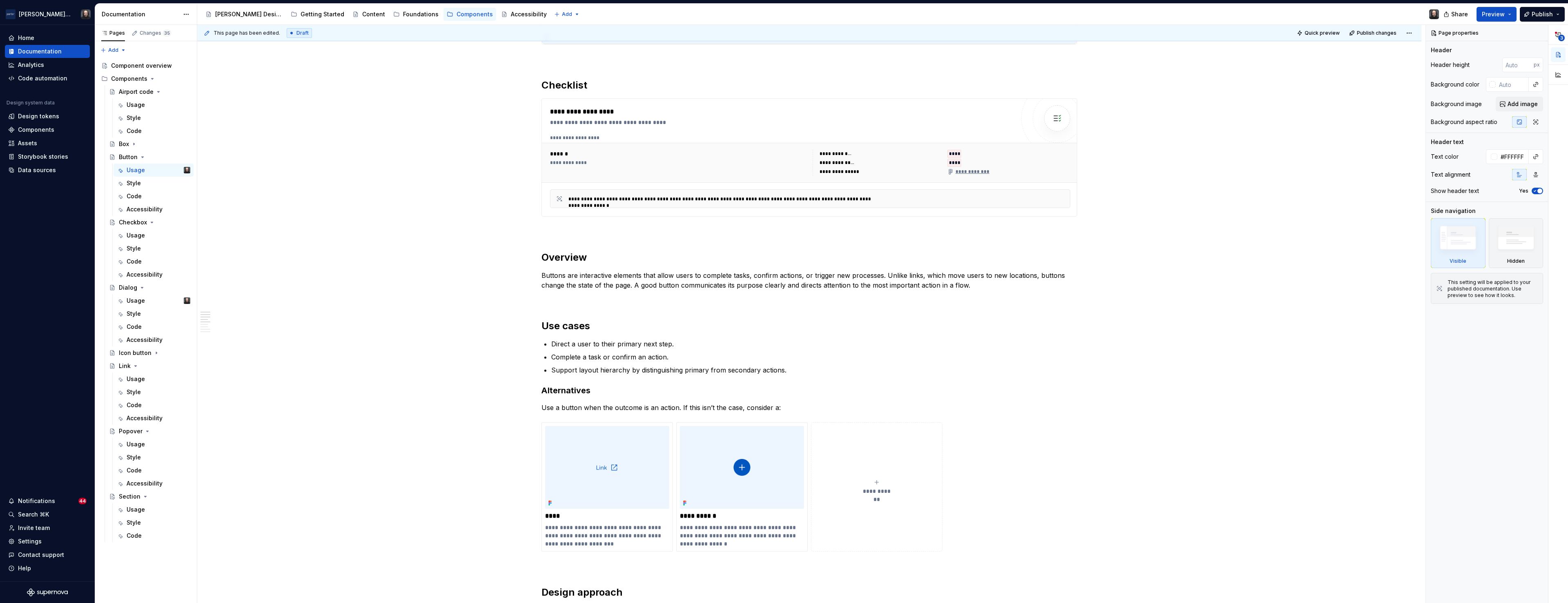
type textarea "*"
